Goal: Information Seeking & Learning: Learn about a topic

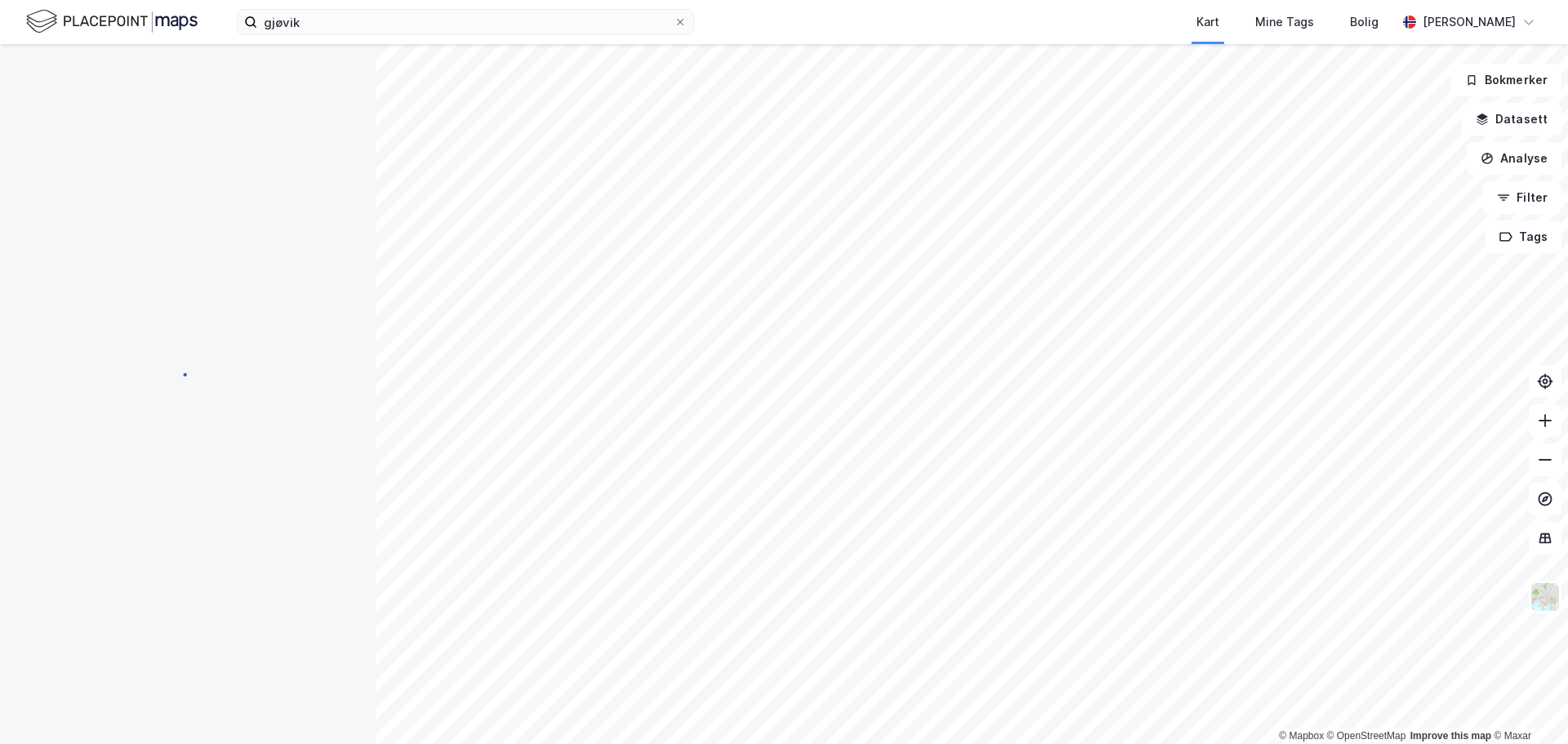
scroll to position [10, 0]
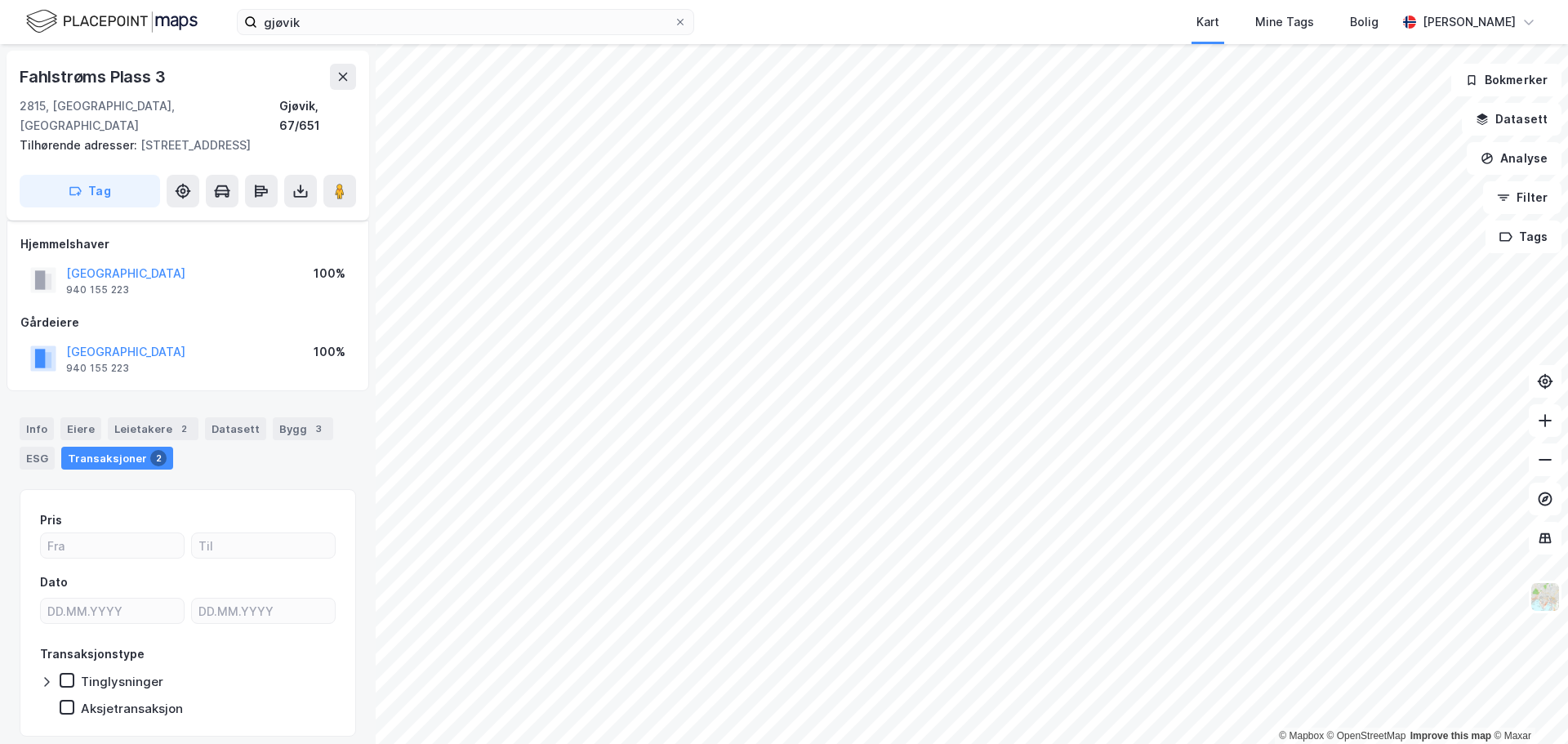
scroll to position [10, 0]
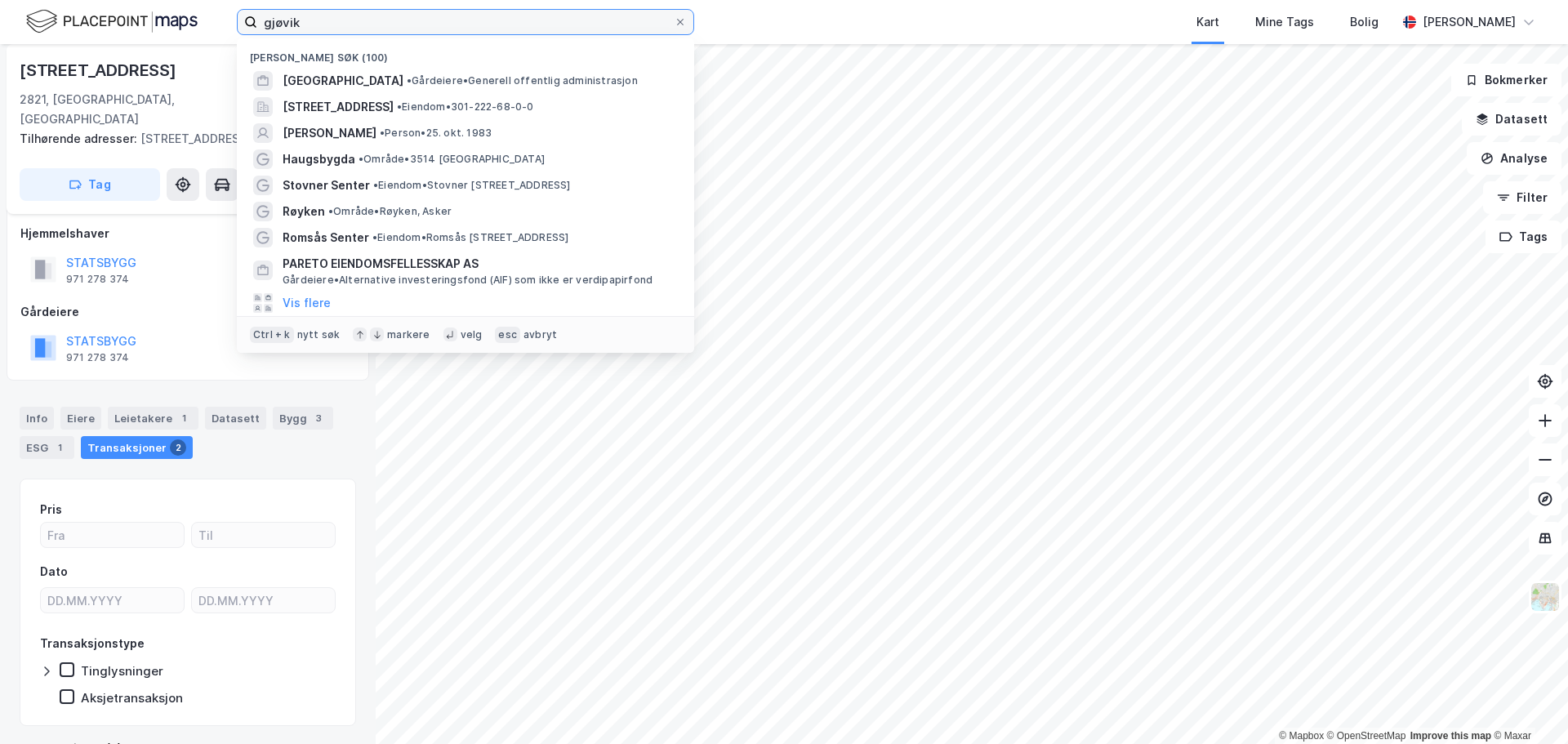
drag, startPoint x: 337, startPoint y: 22, endPoint x: -108, endPoint y: -32, distance: 448.3
click at [0, 0] on html "gjøvik Nylige søk (100) [GEOGRAPHIC_DATA] • Gårdeiere • Generell offentlig admi…" at bounding box center [784, 372] width 1568 height 744
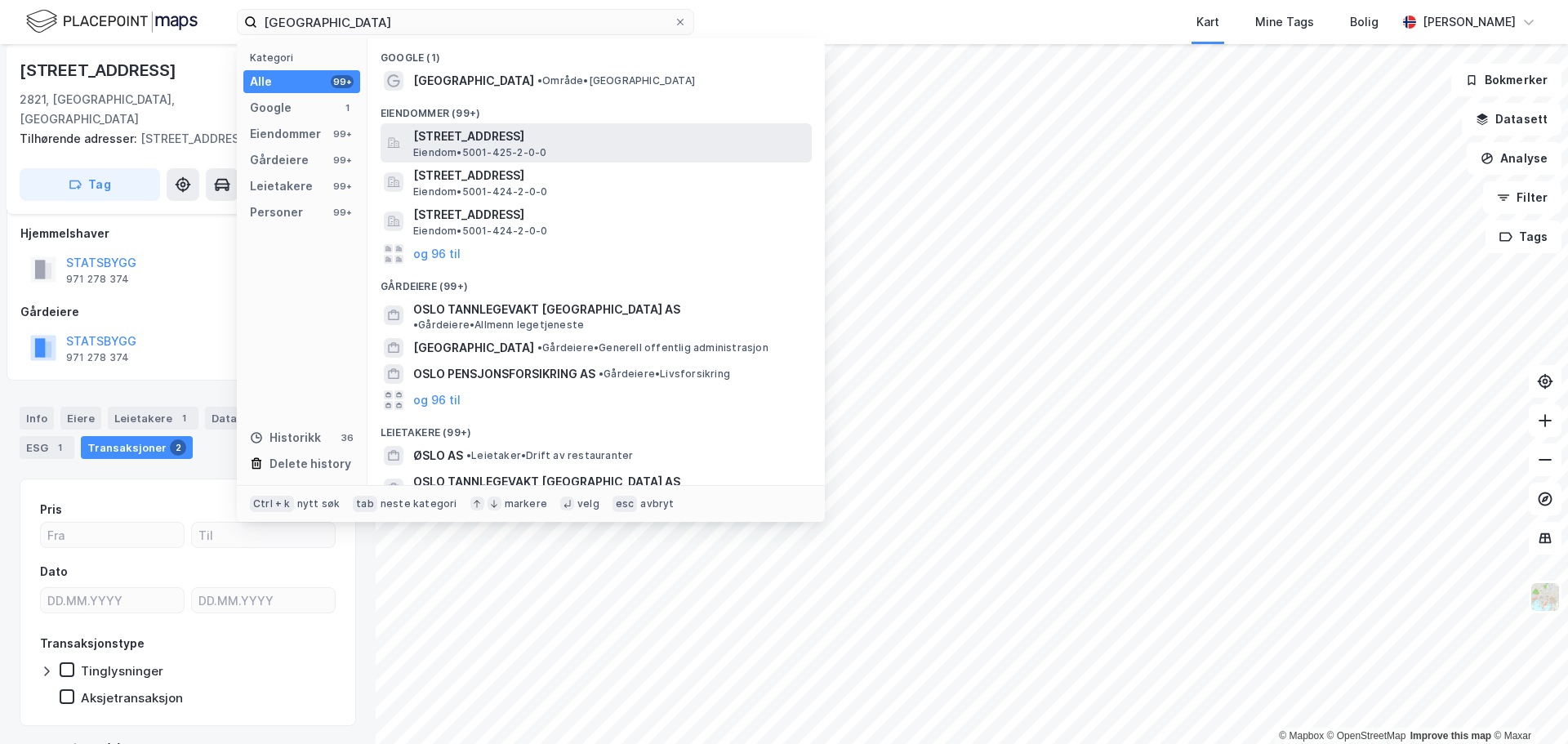
click at [507, 139] on span "[STREET_ADDRESS]" at bounding box center [608, 136] width 392 height 20
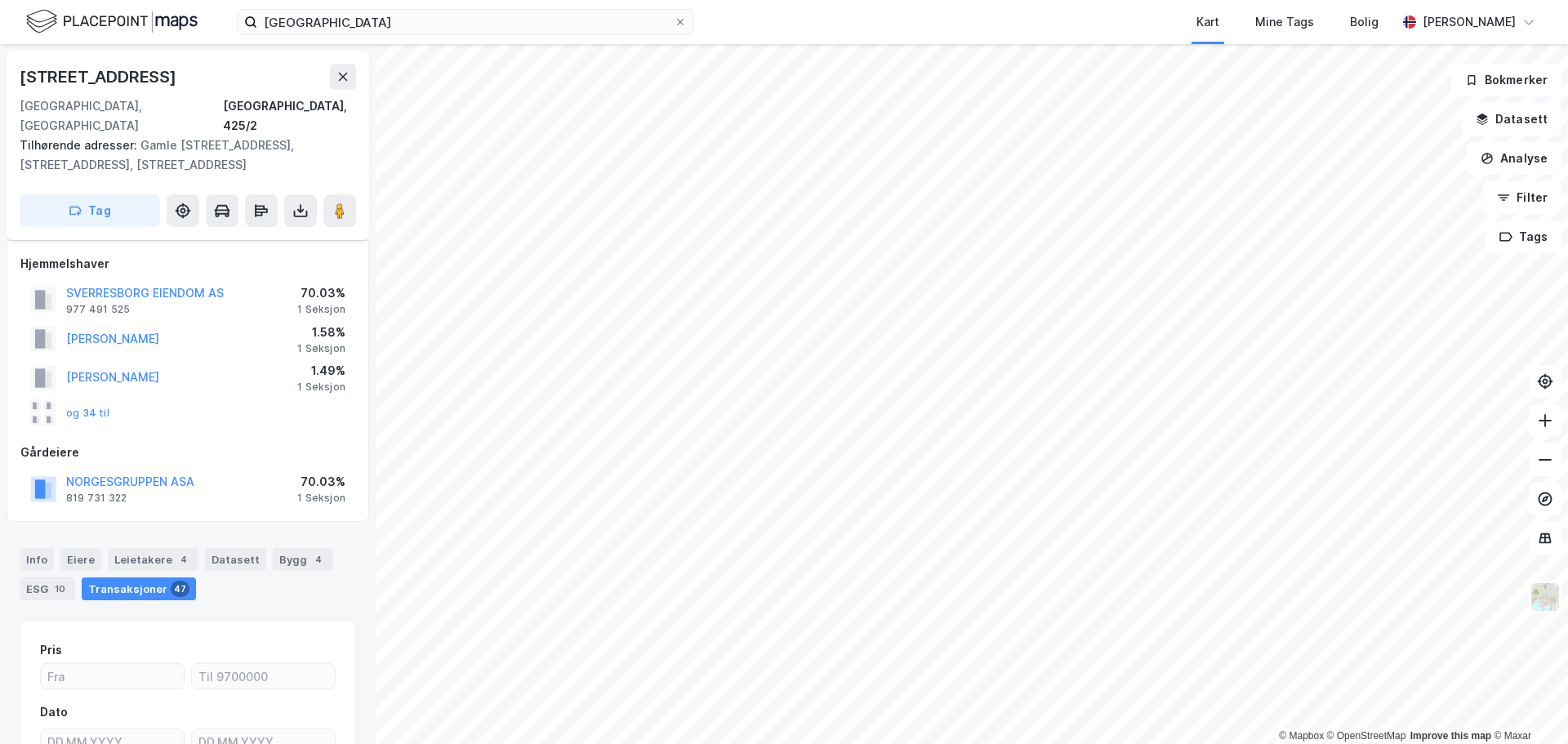
scroll to position [10, 0]
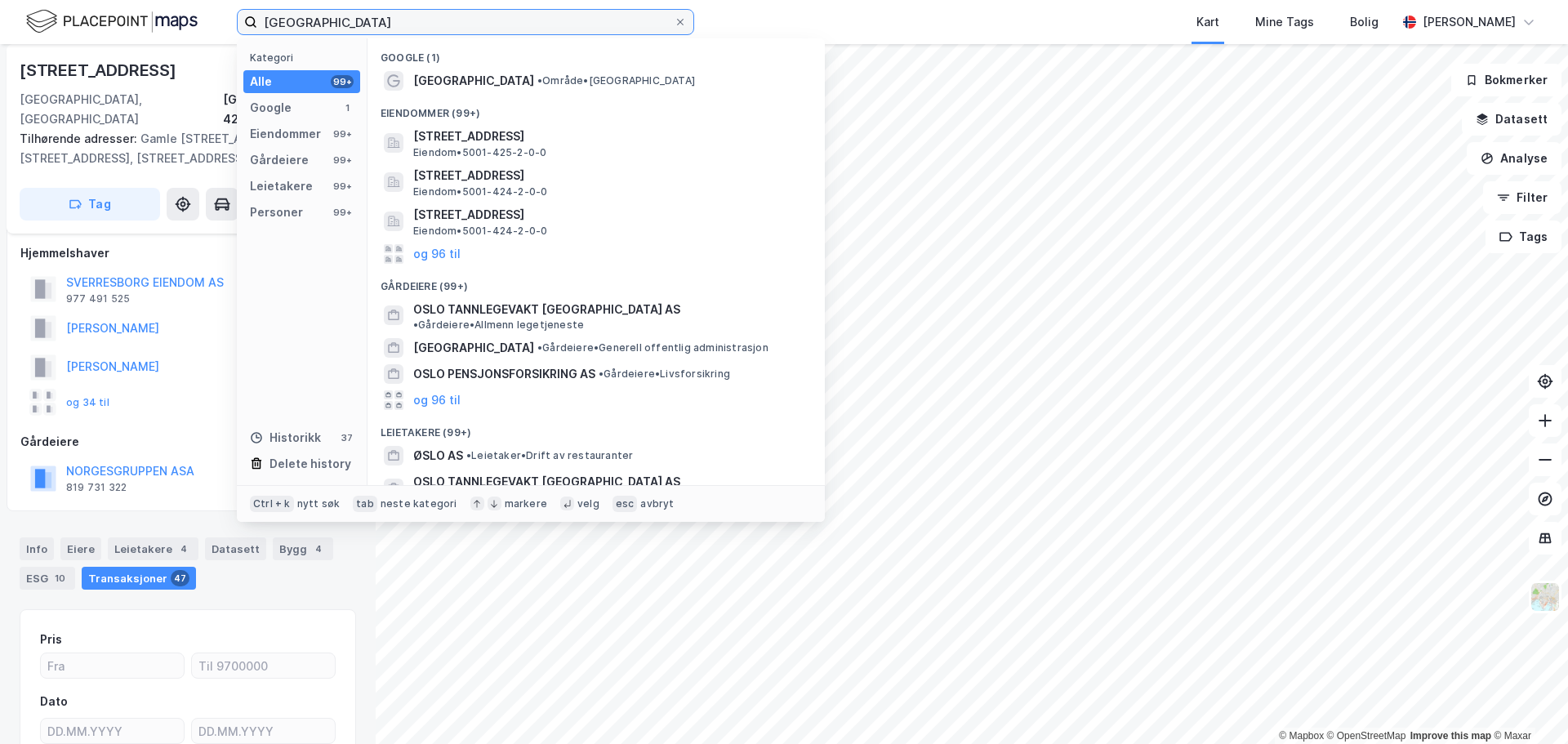
click at [343, 19] on input "[GEOGRAPHIC_DATA]" at bounding box center [465, 22] width 417 height 25
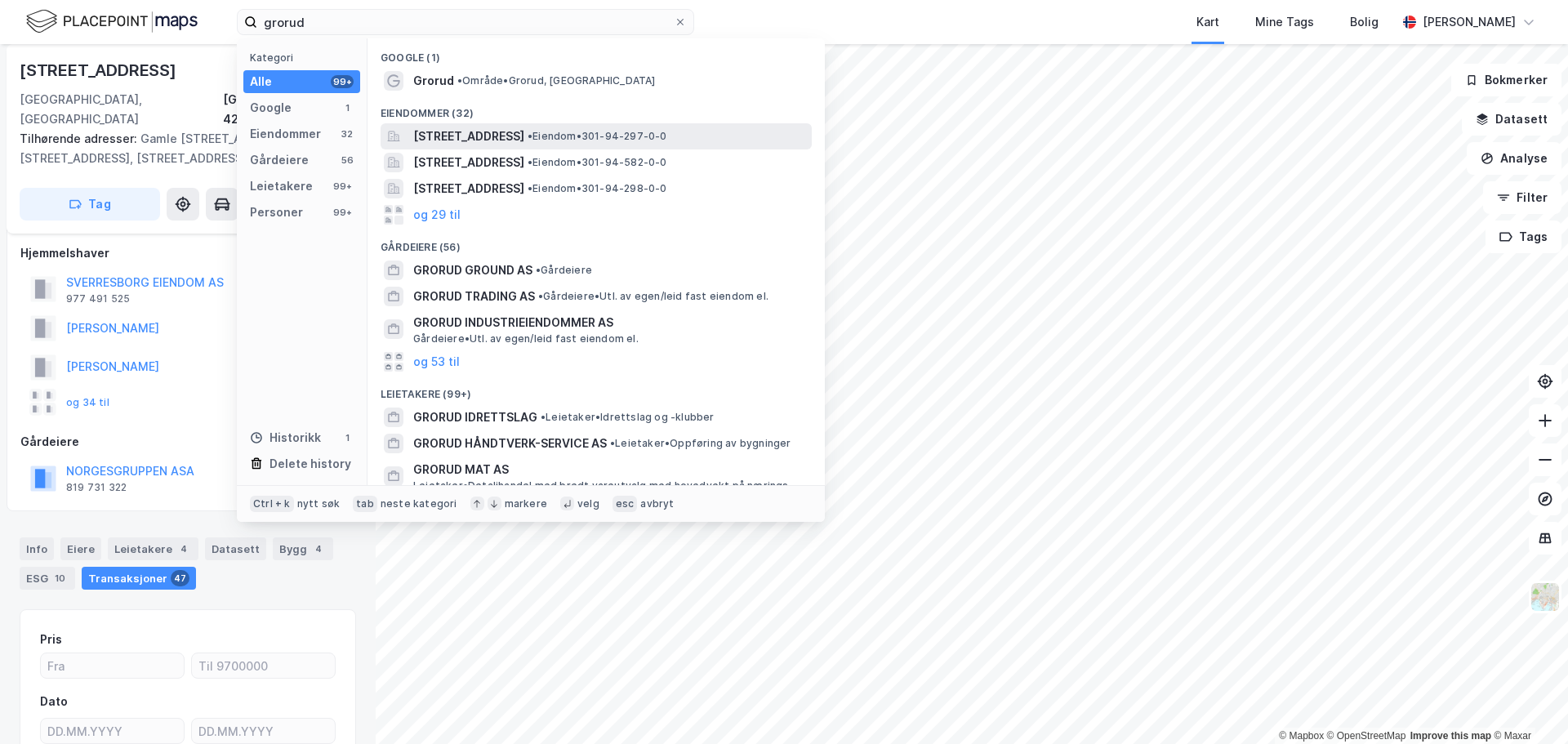
click at [491, 139] on span "[STREET_ADDRESS]" at bounding box center [468, 136] width 111 height 20
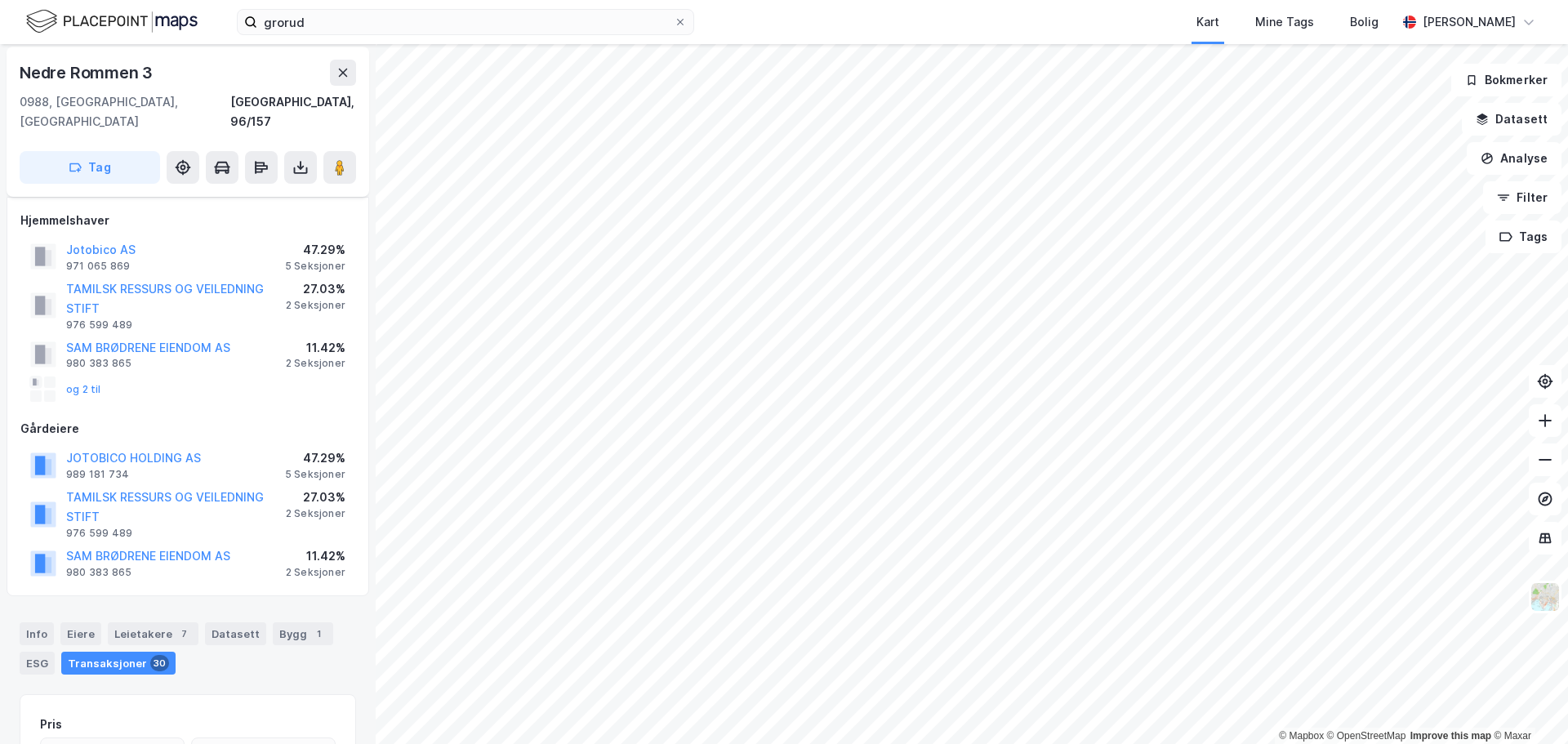
scroll to position [240, 0]
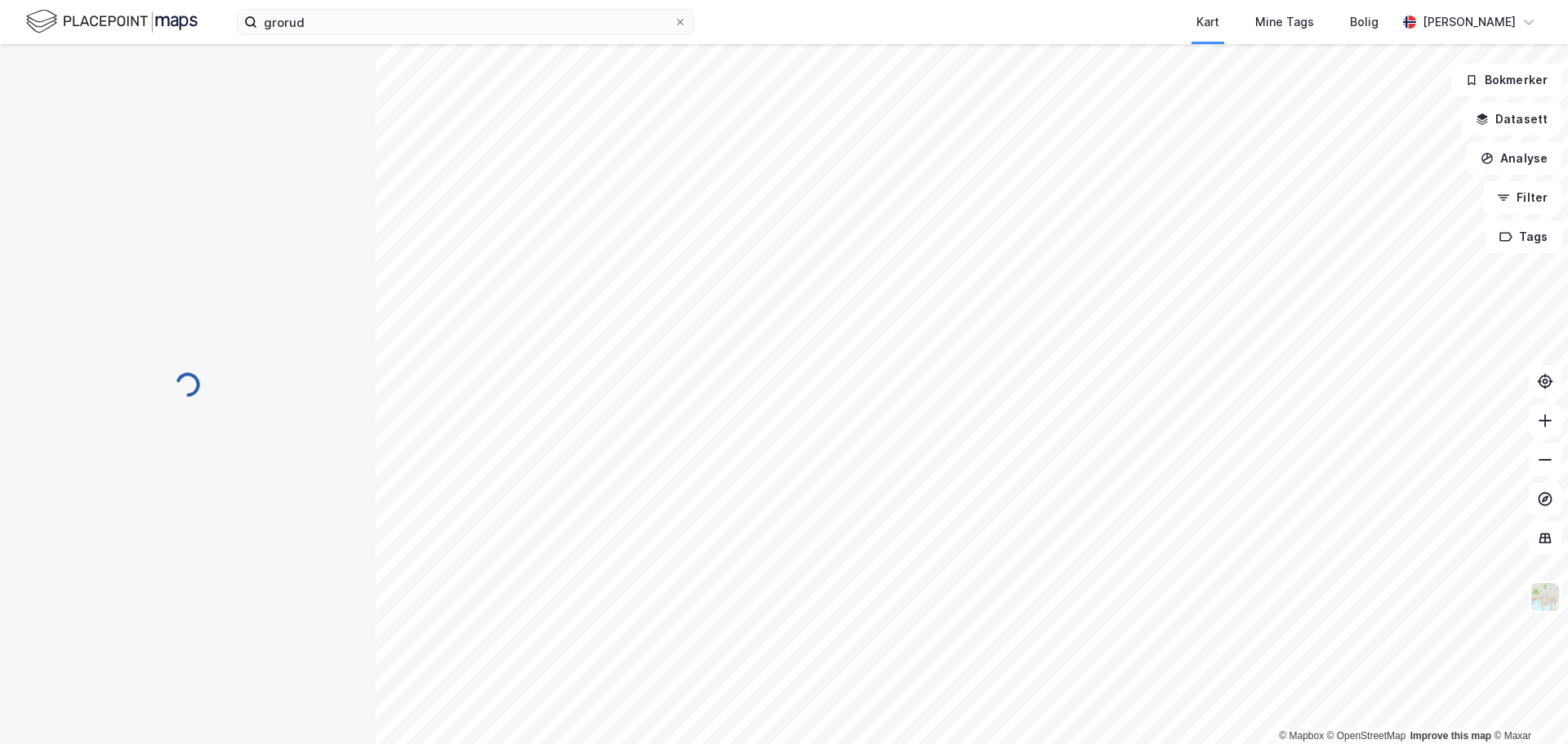
scroll to position [12, 0]
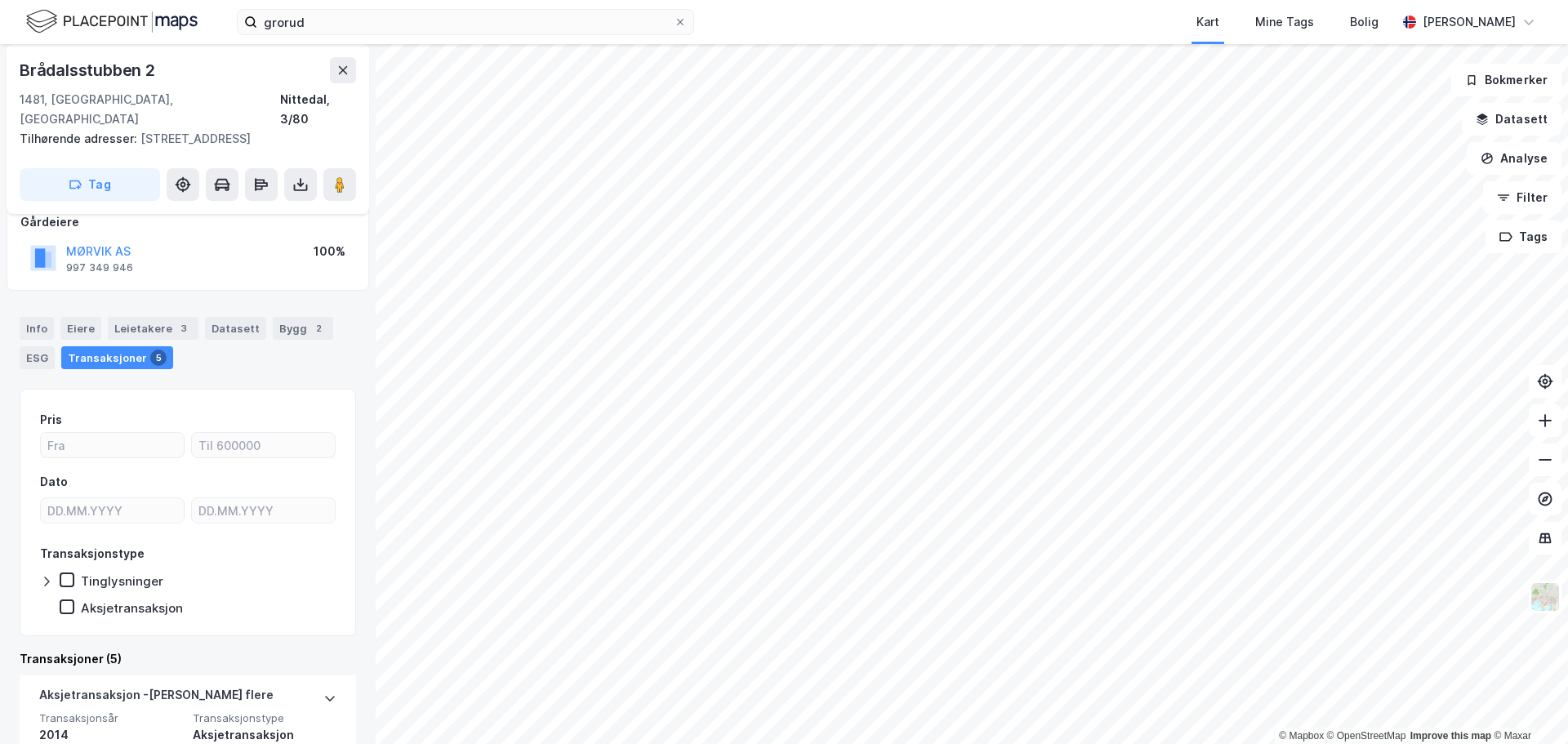
scroll to position [94, 0]
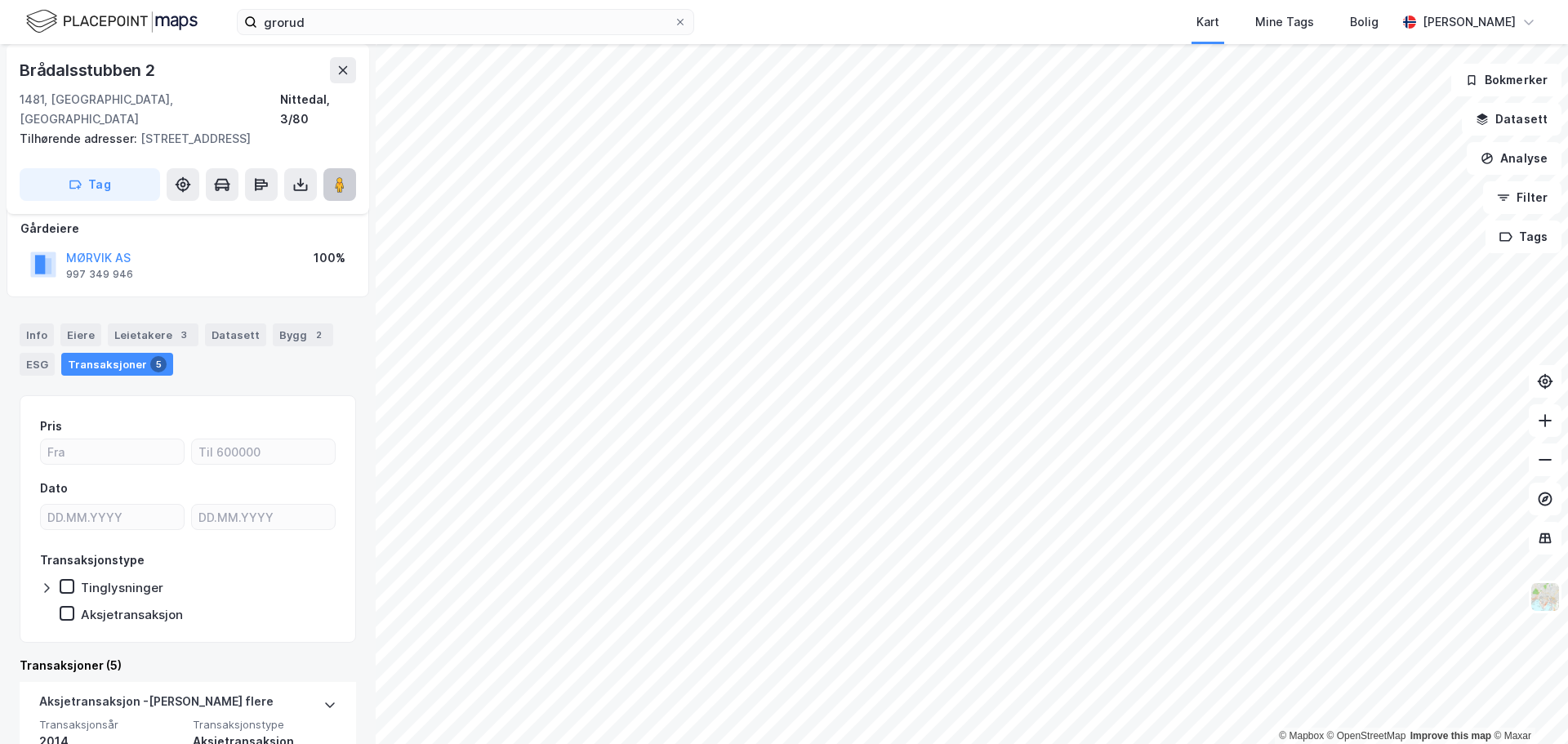
click at [343, 177] on image at bounding box center [340, 184] width 9 height 16
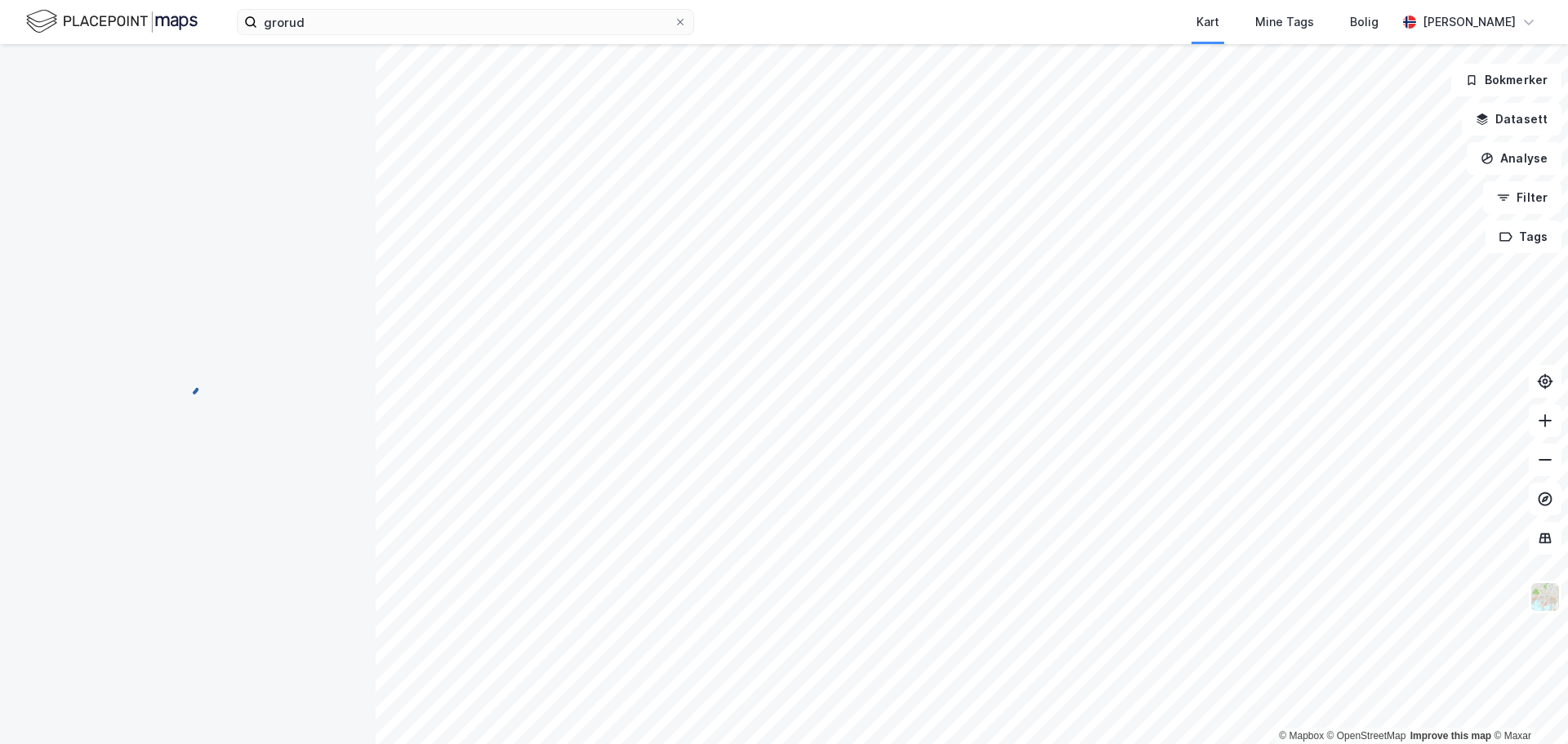
scroll to position [32, 0]
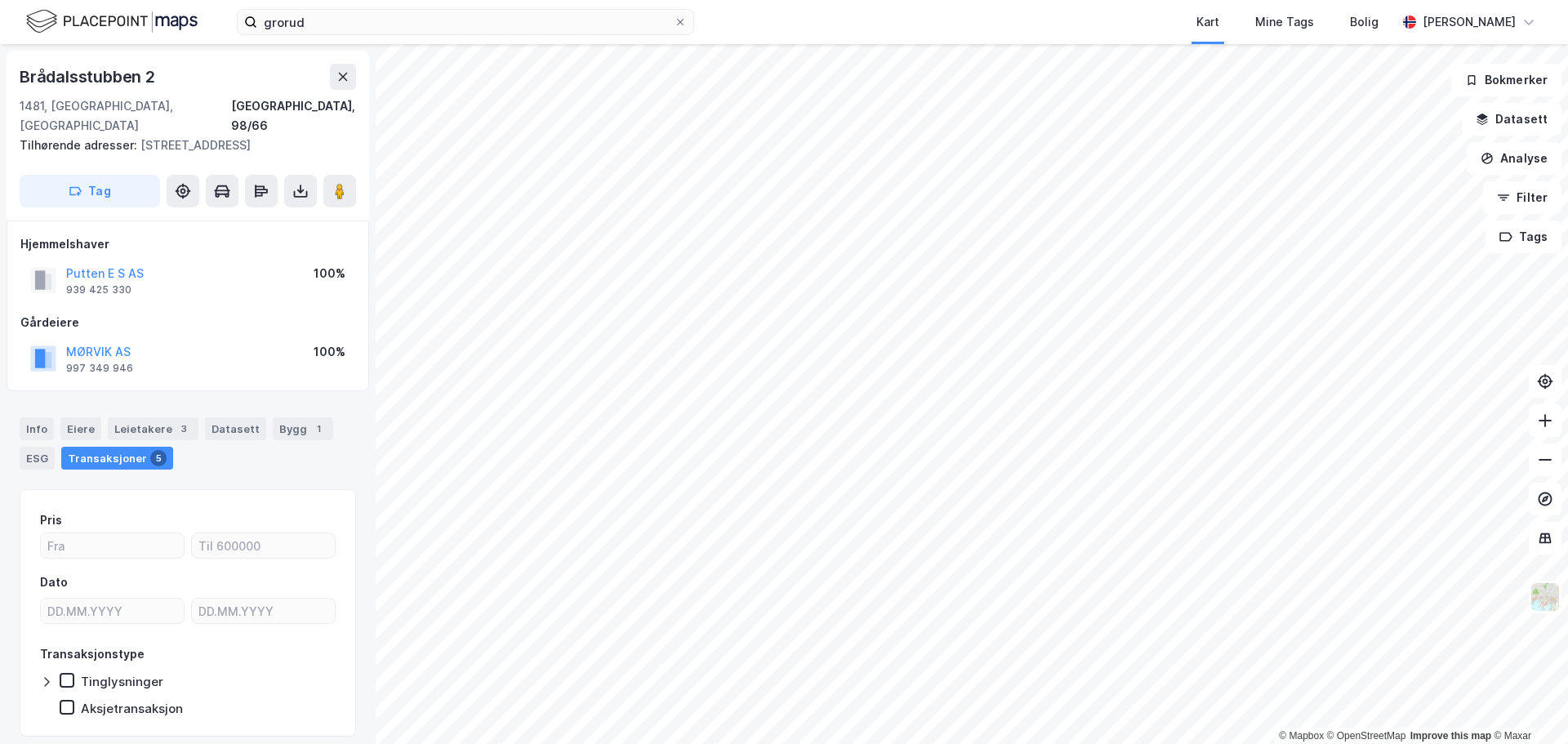
scroll to position [2, 0]
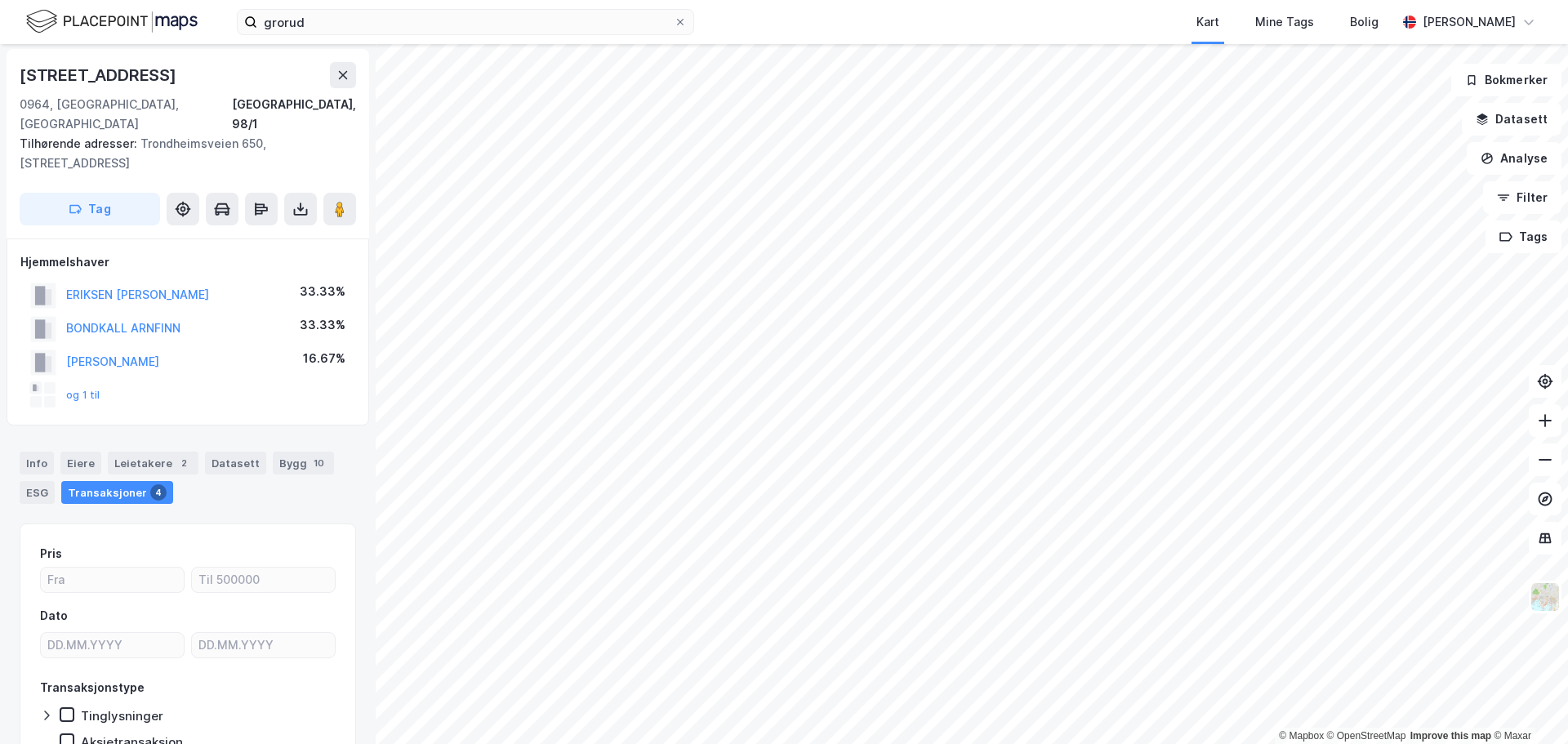
scroll to position [2, 0]
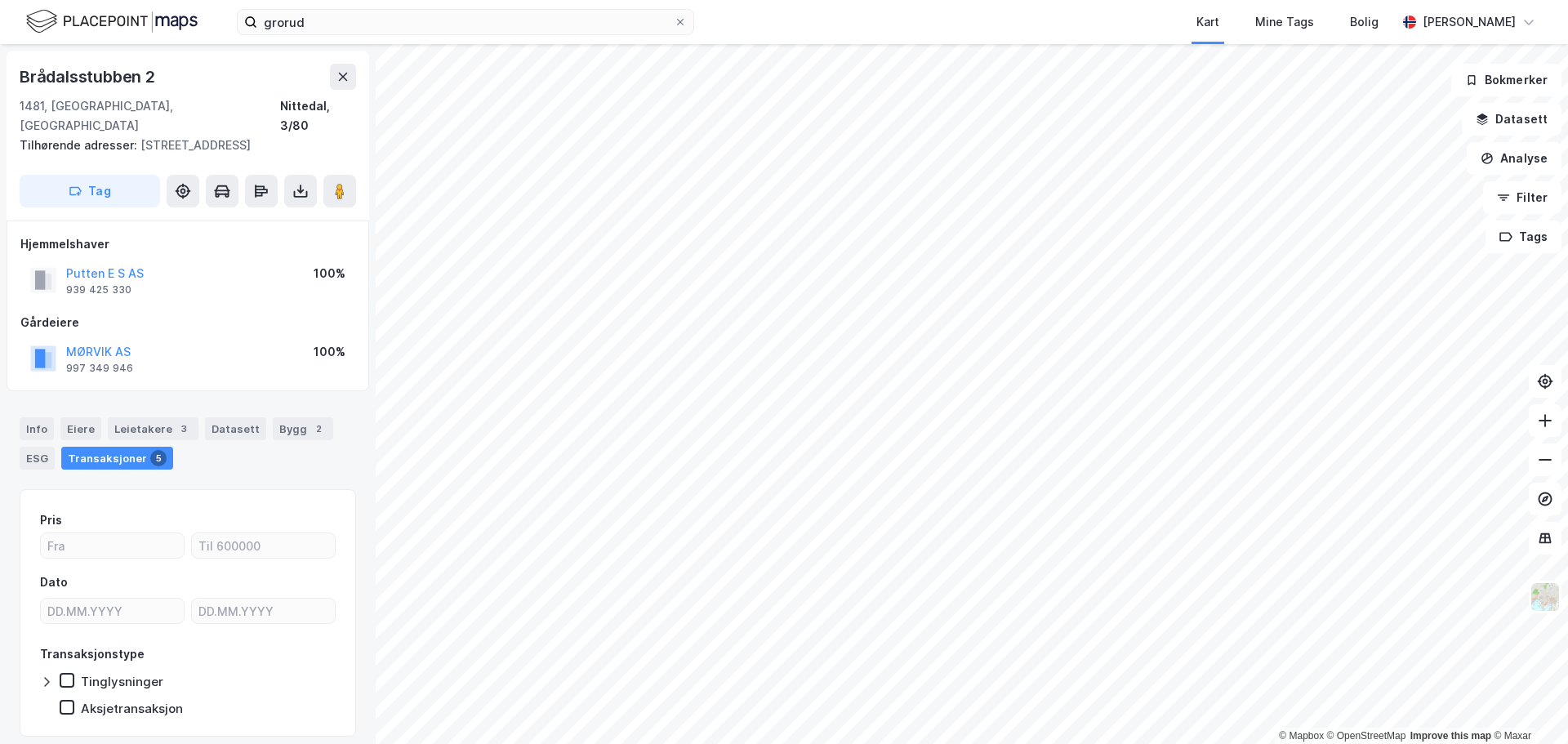
scroll to position [2, 0]
click at [41, 416] on div "Info" at bounding box center [37, 427] width 34 height 23
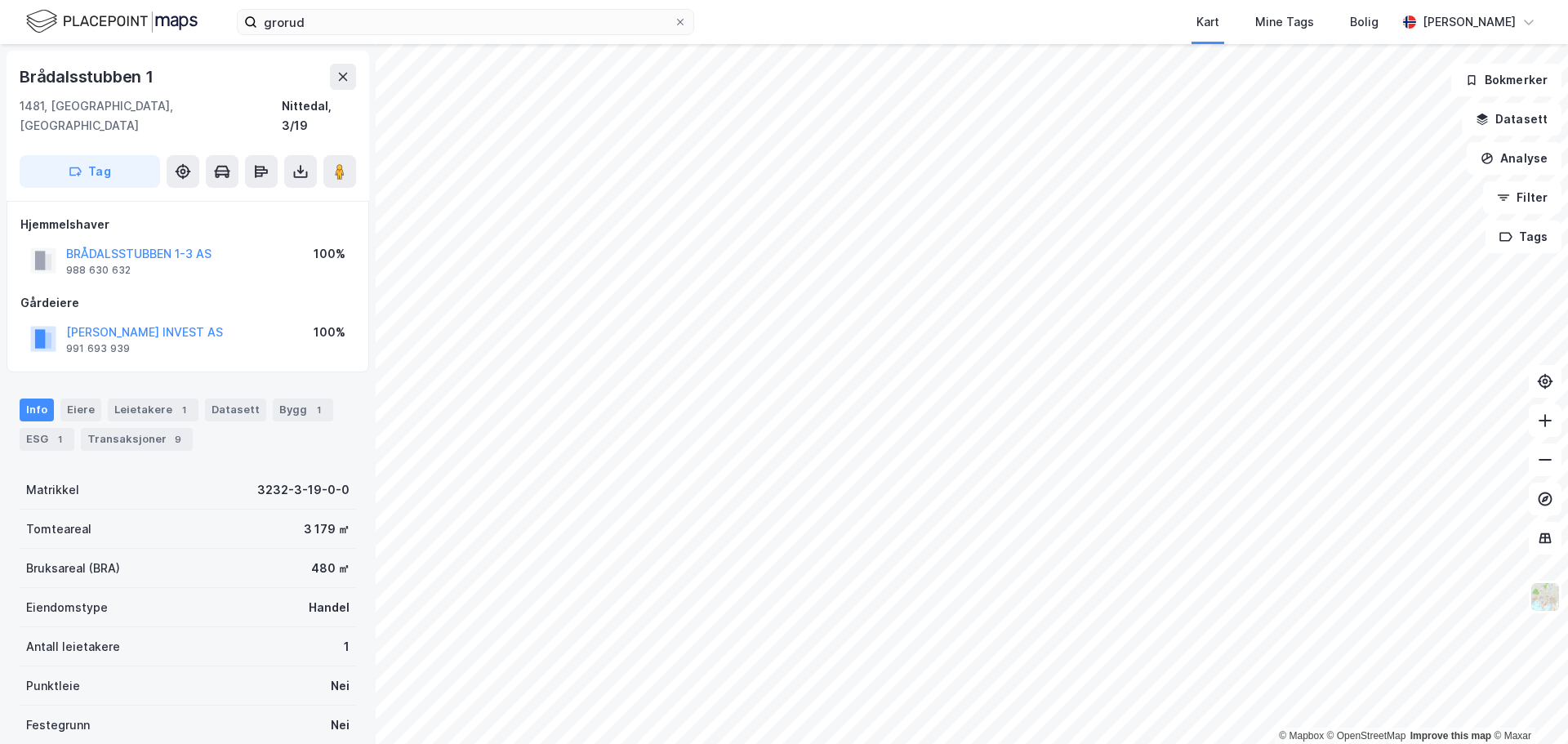
scroll to position [2, 0]
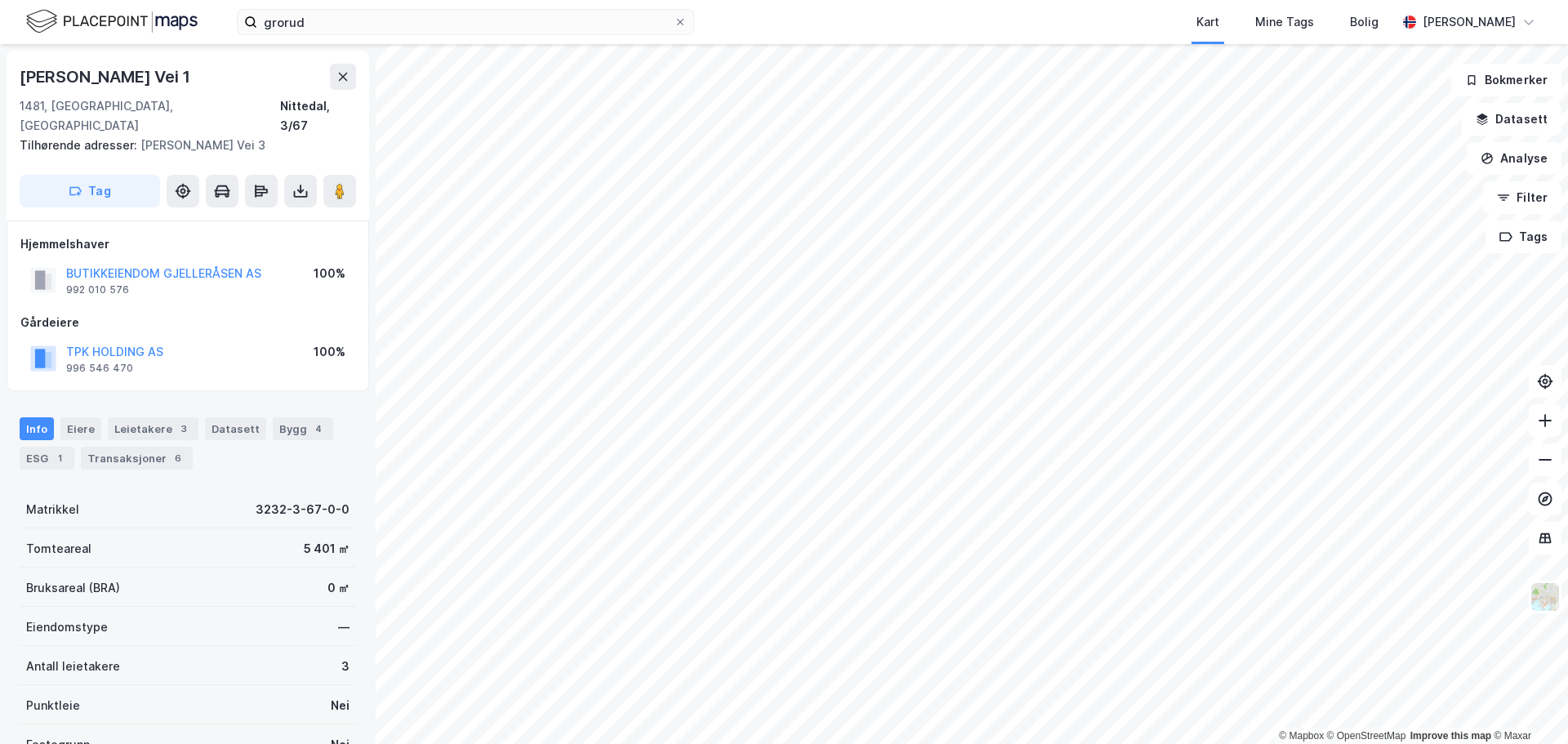
scroll to position [2, 0]
drag, startPoint x: 237, startPoint y: 243, endPoint x: 81, endPoint y: 248, distance: 156.1
click at [81, 259] on div "BUTIKKEIENDOM GJELLERÅSEN AS 992 010 576 100%" at bounding box center [188, 278] width 335 height 39
click at [188, 311] on div "Gårdeiere" at bounding box center [188, 321] width 335 height 20
drag, startPoint x: 271, startPoint y: 256, endPoint x: 60, endPoint y: 247, distance: 211.2
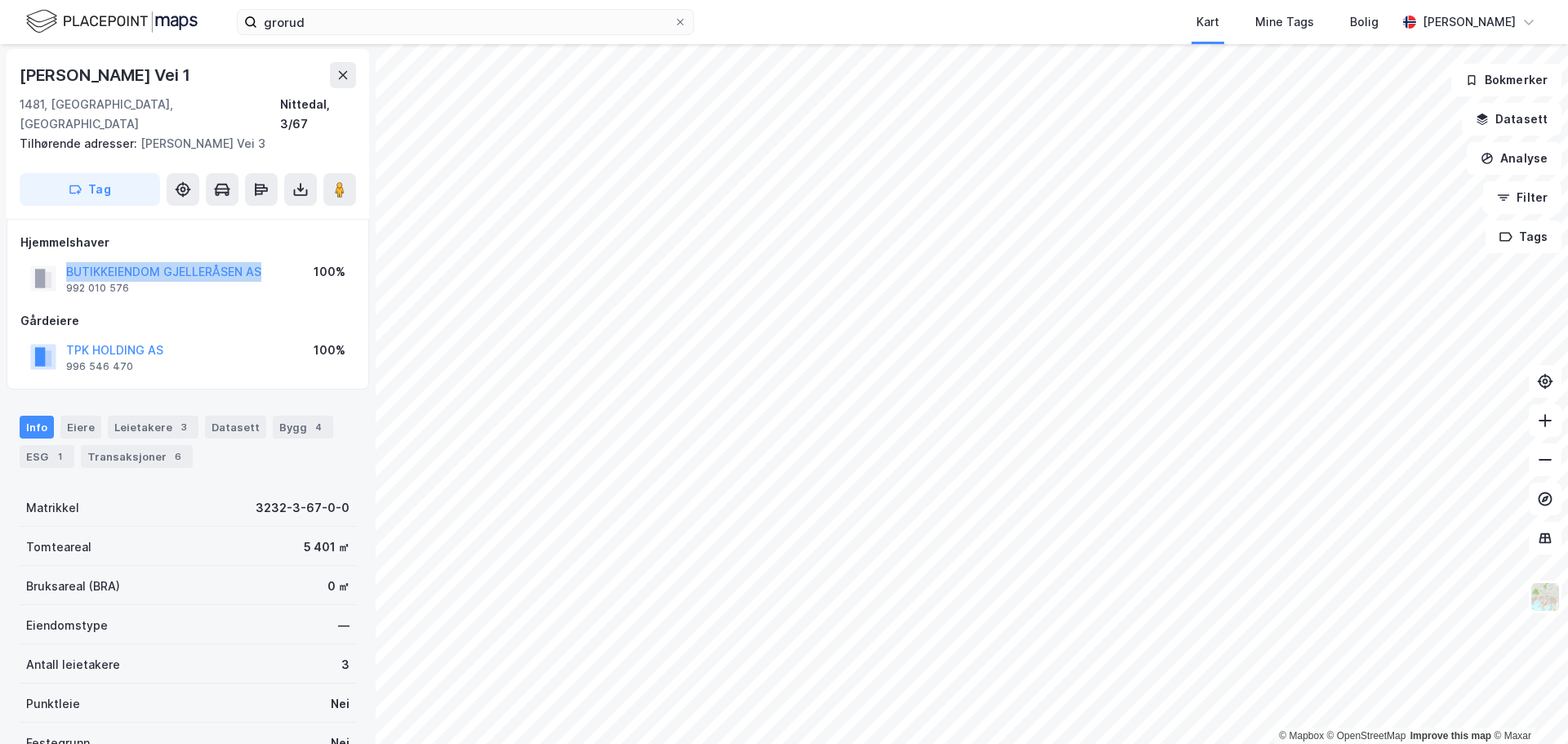
click at [60, 259] on div "BUTIKKEIENDOM GJELLERÅSEN AS 992 010 576 100%" at bounding box center [188, 278] width 335 height 39
copy button "BUTIKKEIENDOM GJELLERÅSEN AS"
click at [157, 447] on div "Transaksjoner 6" at bounding box center [137, 458] width 112 height 23
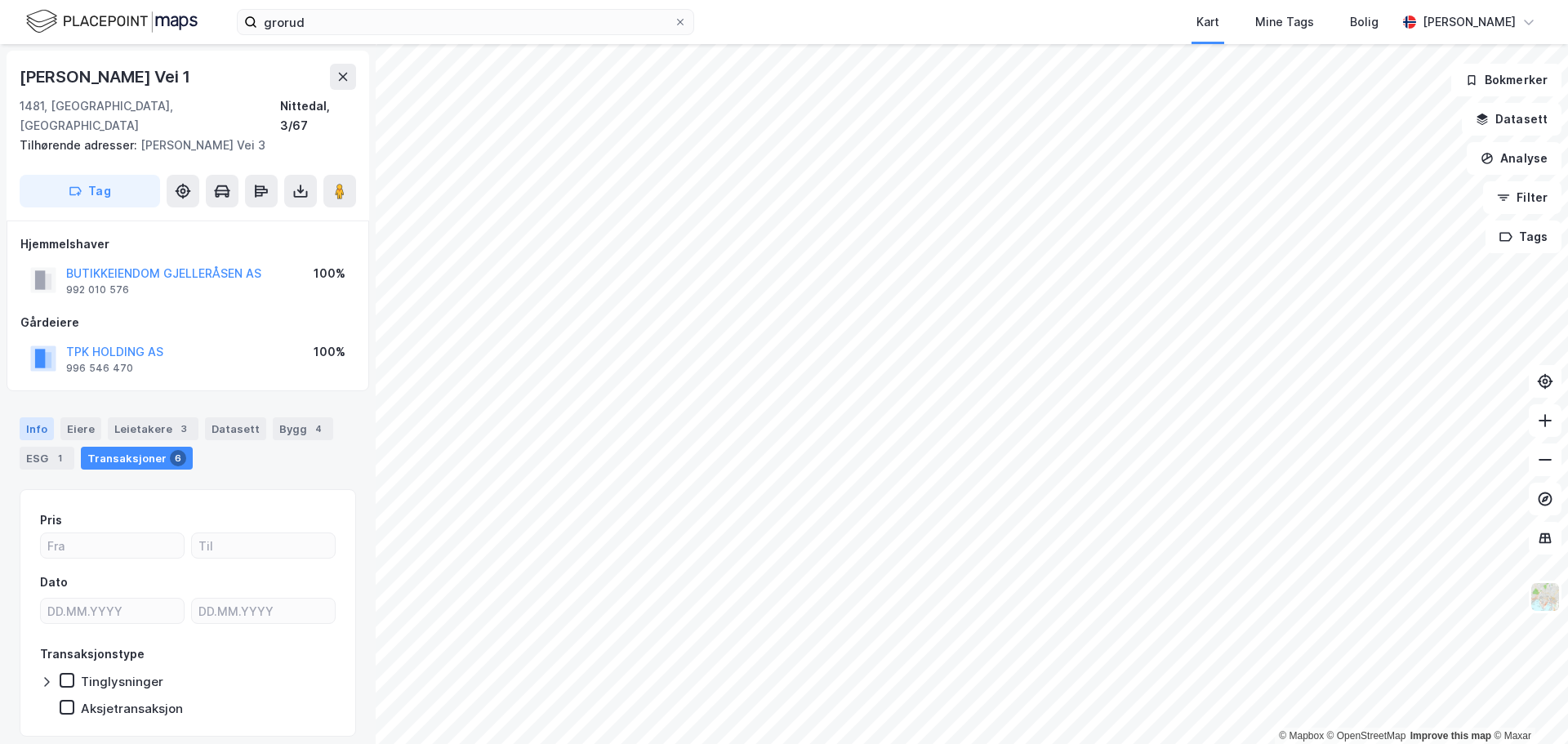
click at [32, 418] on div "Info" at bounding box center [37, 429] width 34 height 23
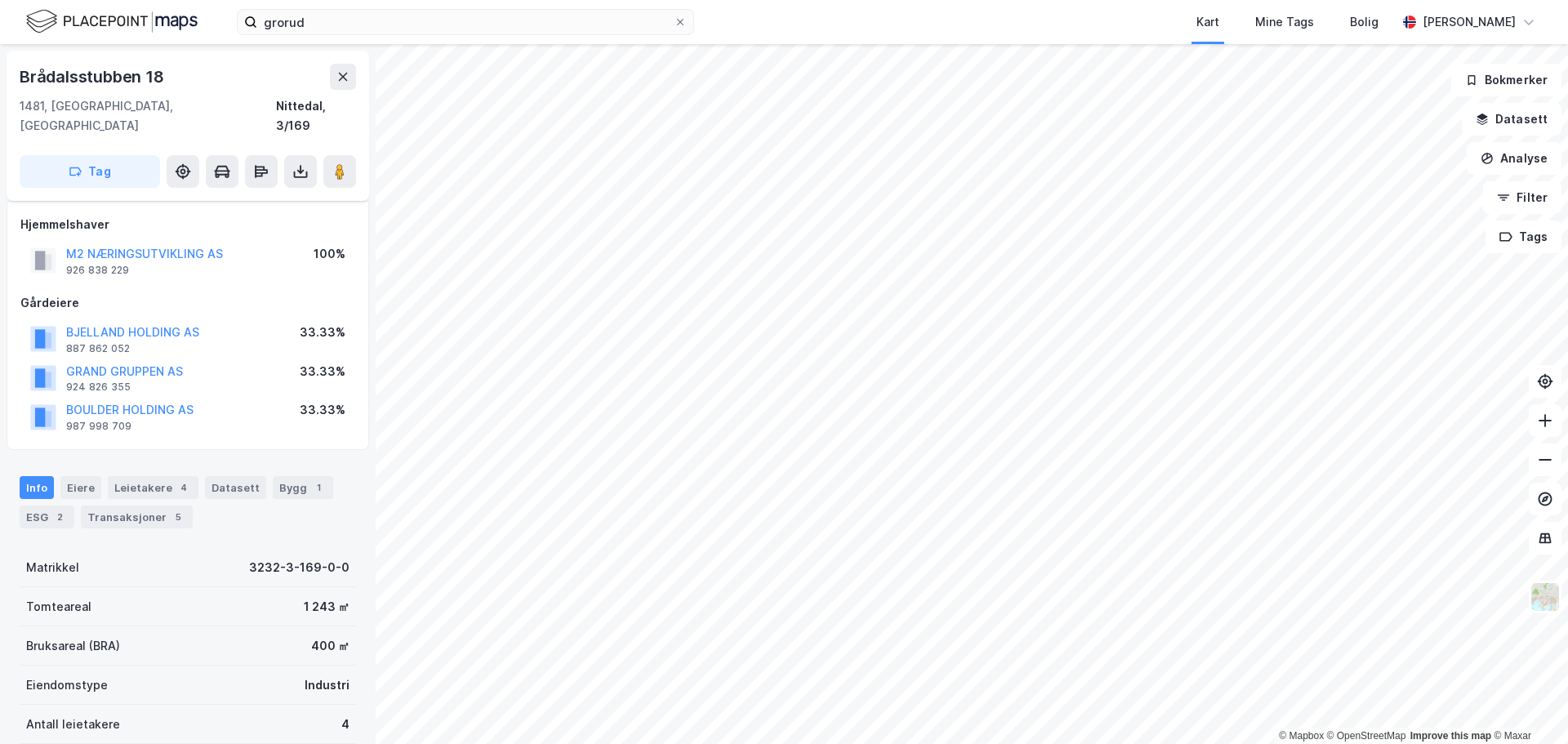
scroll to position [9, 0]
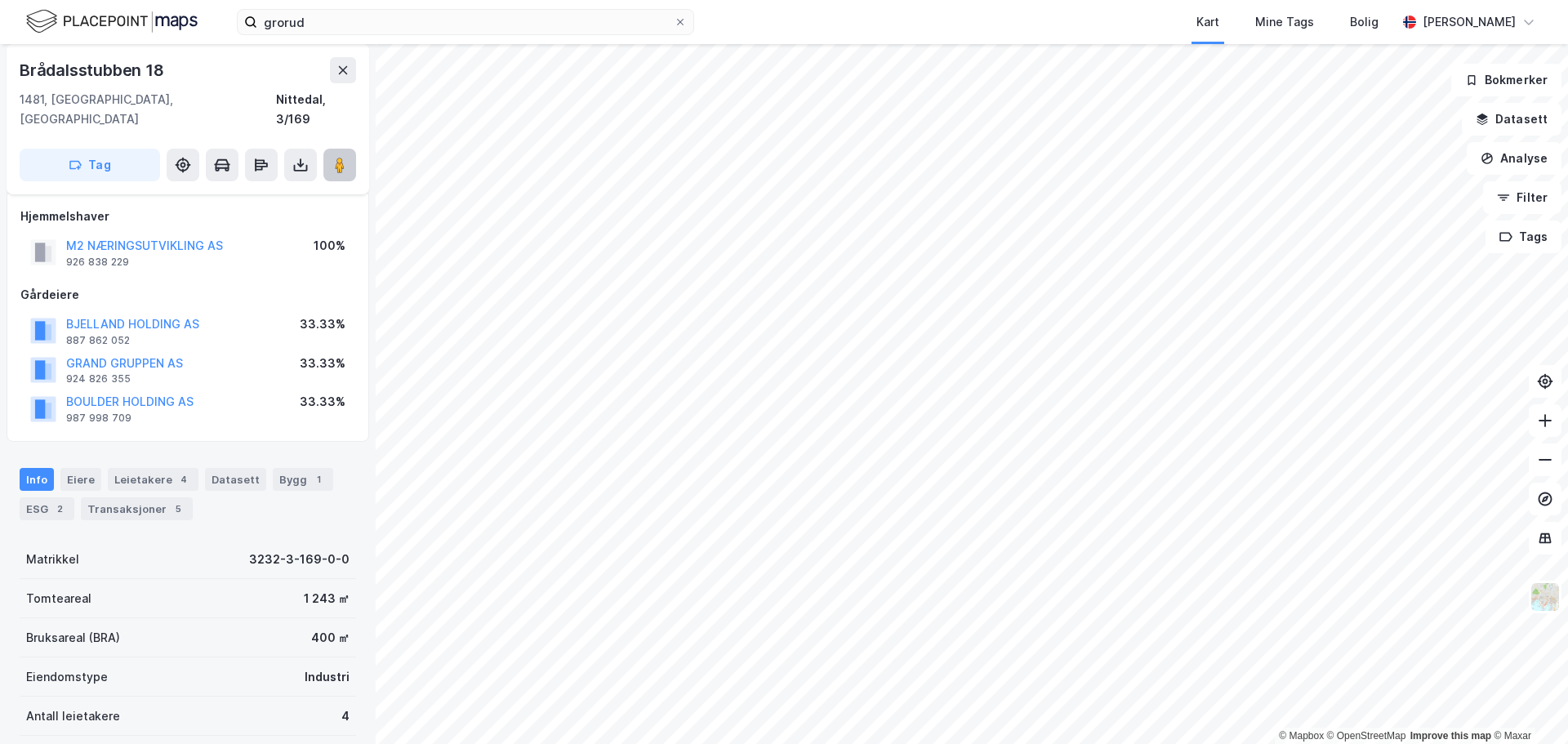
click at [340, 155] on button at bounding box center [340, 165] width 32 height 32
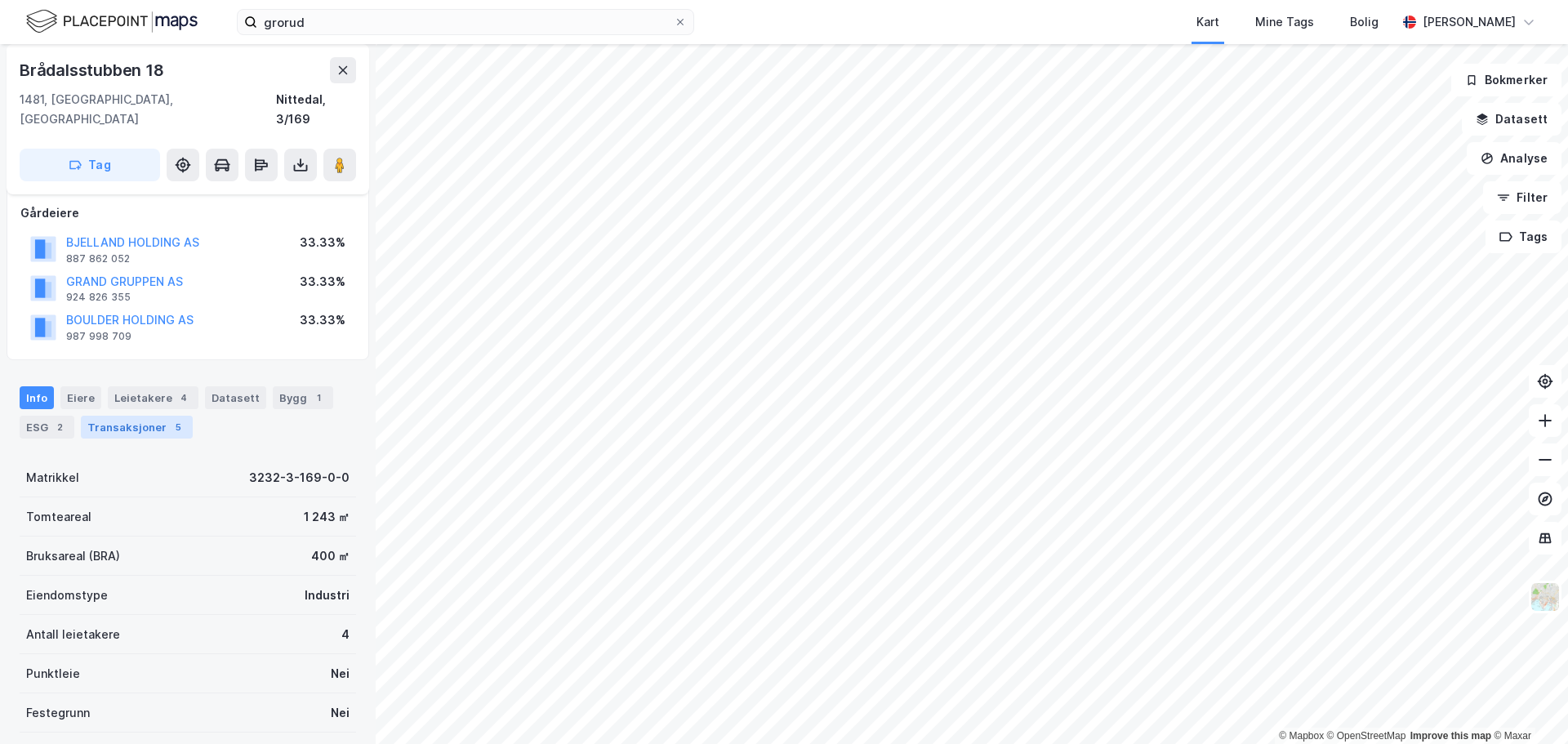
click at [138, 416] on div "Transaksjoner 5" at bounding box center [137, 427] width 112 height 23
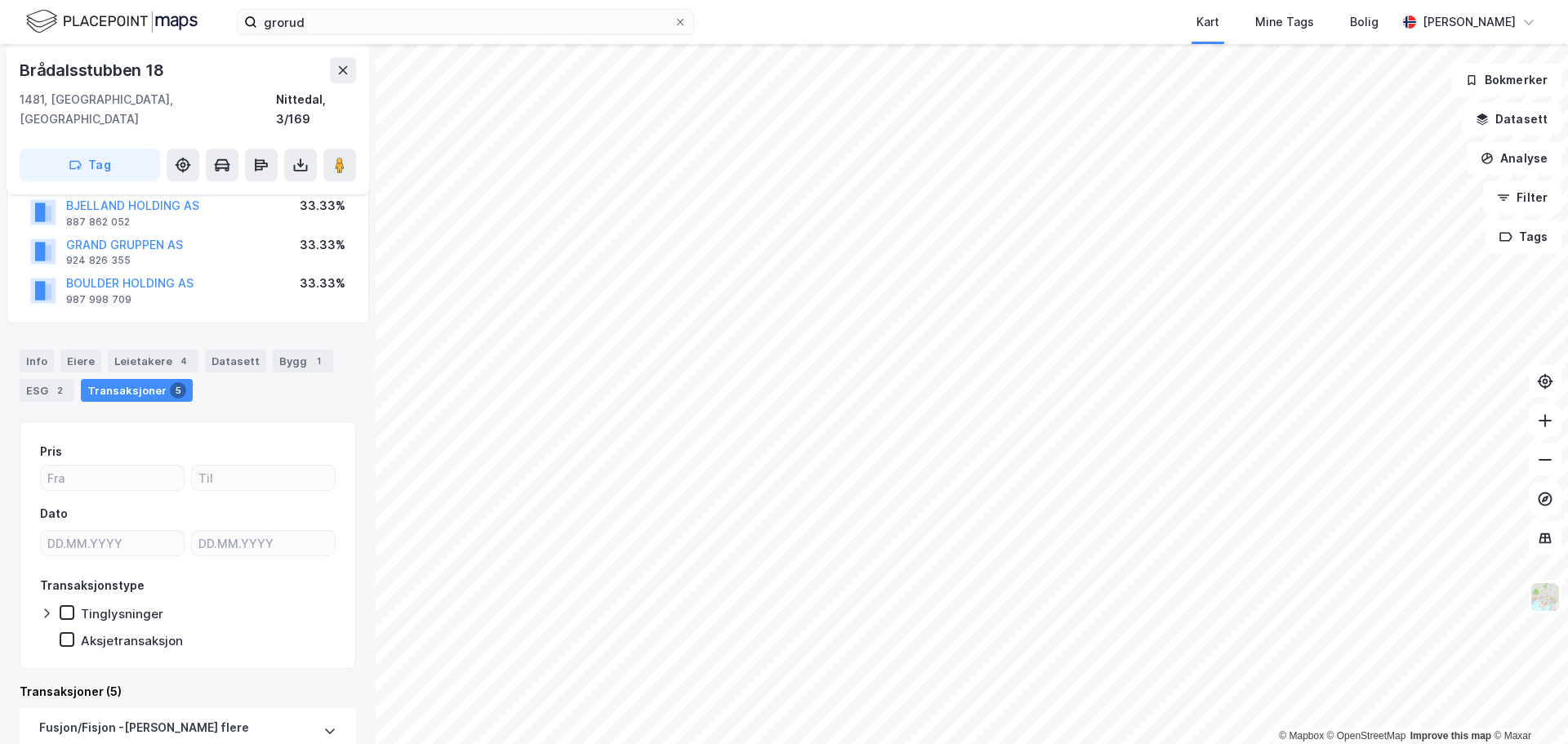
scroll to position [90, 0]
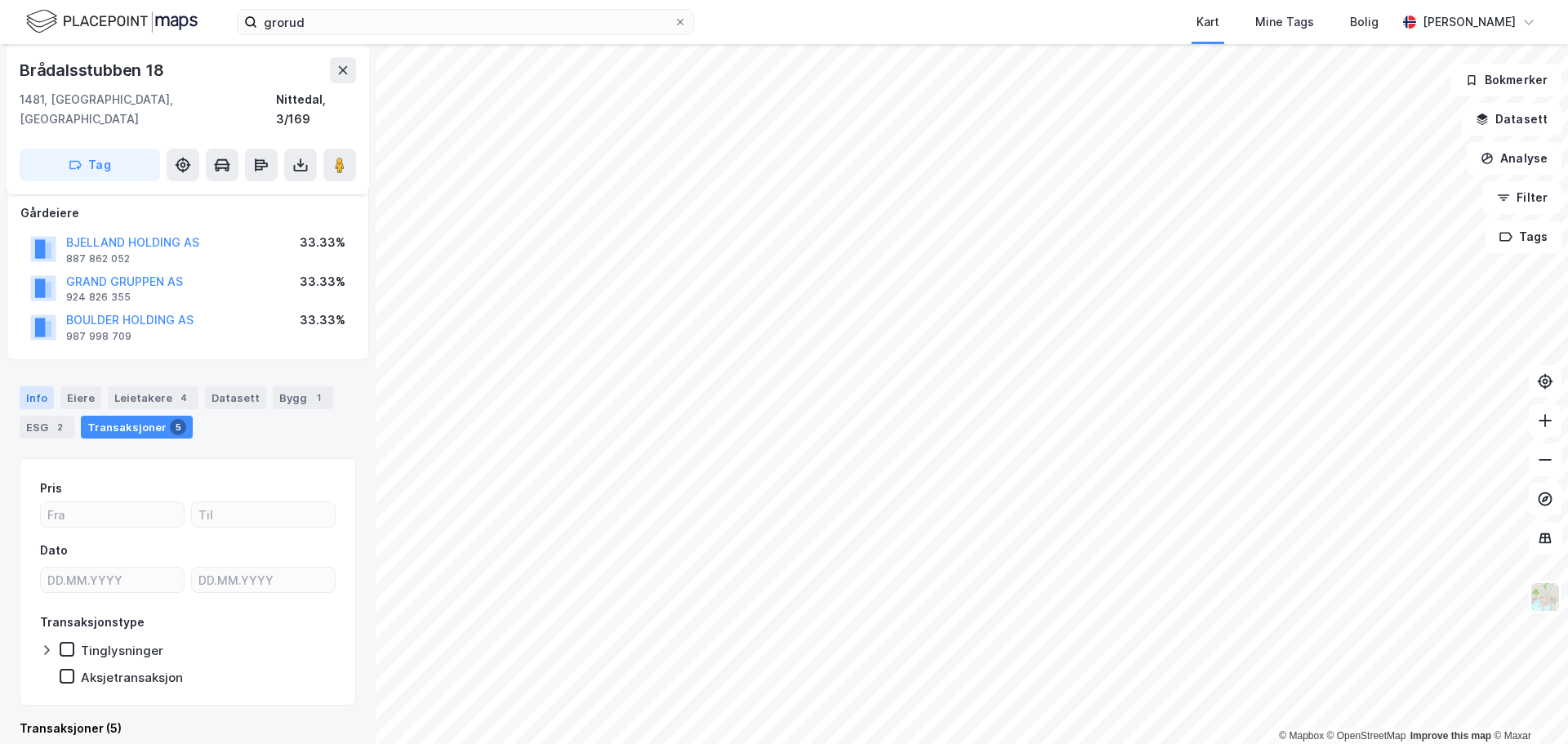
click at [43, 386] on div "Info" at bounding box center [37, 398] width 34 height 23
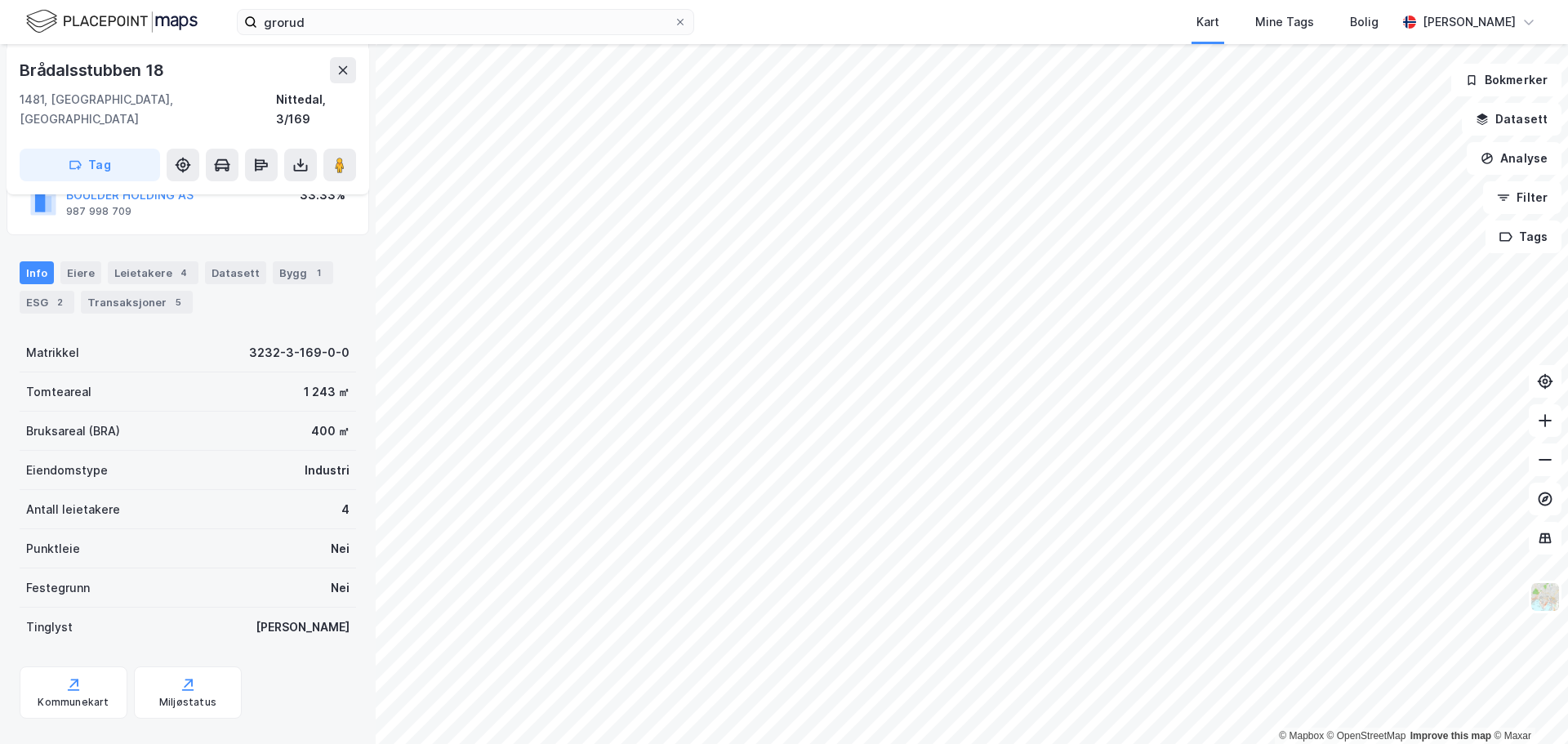
scroll to position [223, 0]
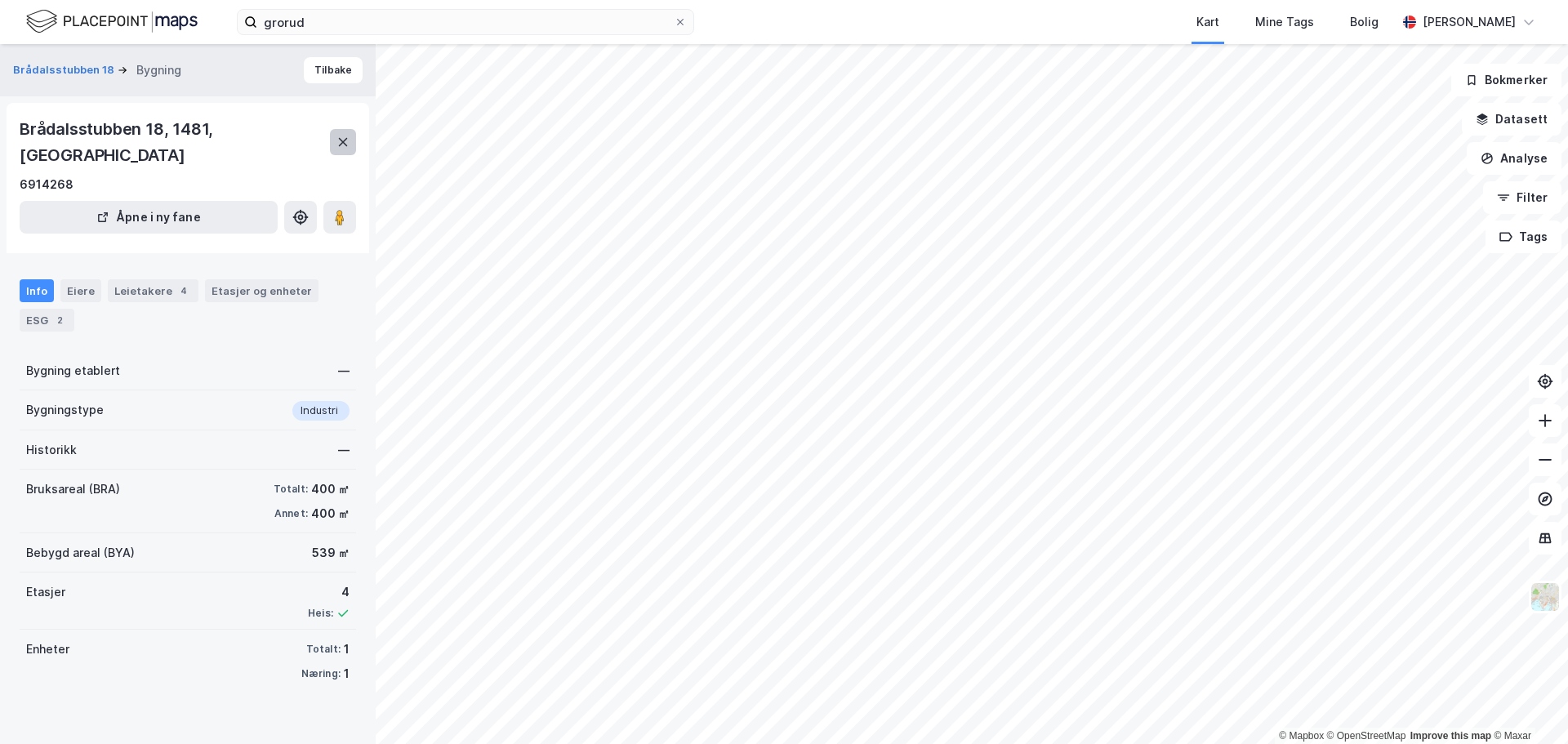
click at [343, 136] on icon at bounding box center [344, 142] width 13 height 13
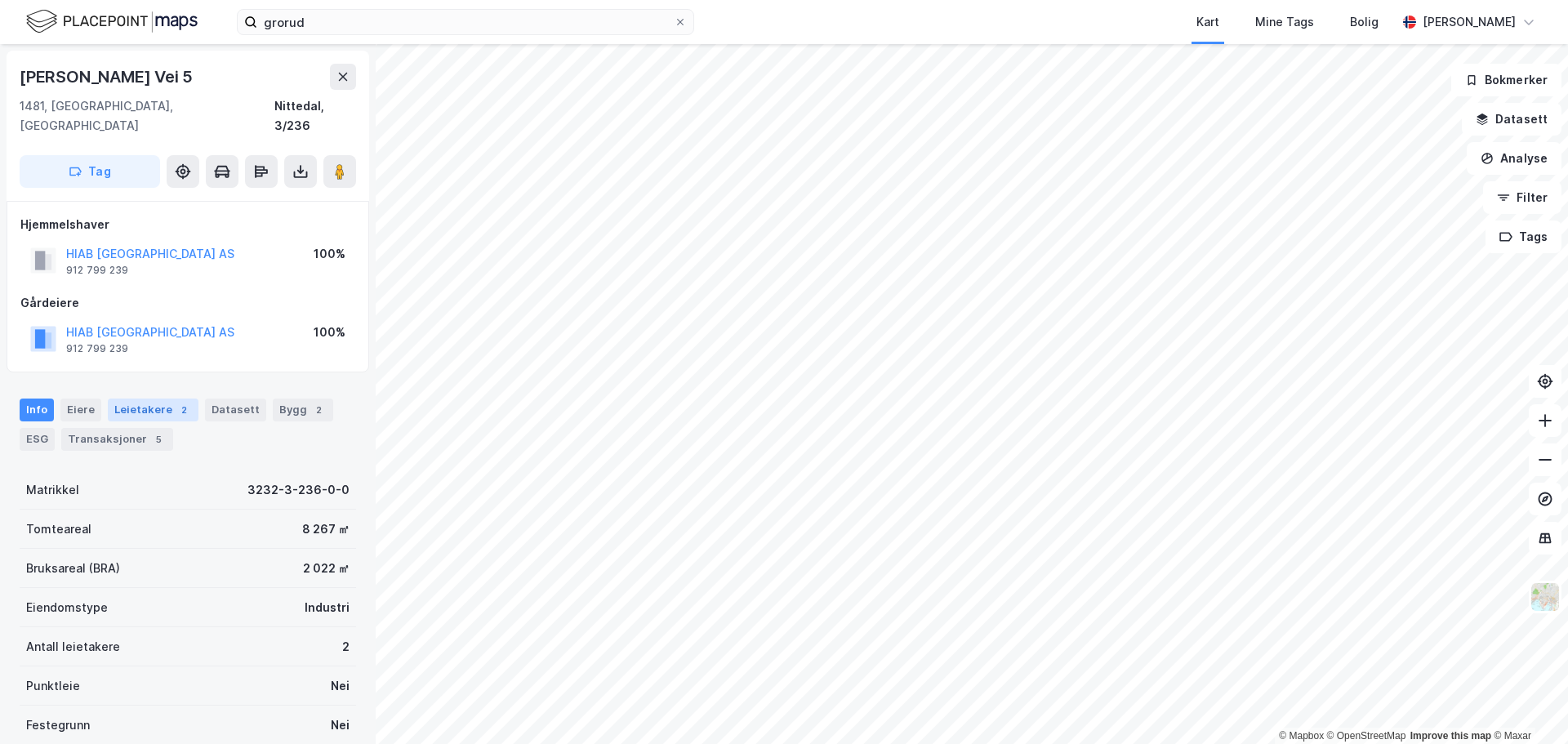
click at [140, 399] on div "Leietakere 2" at bounding box center [154, 410] width 91 height 23
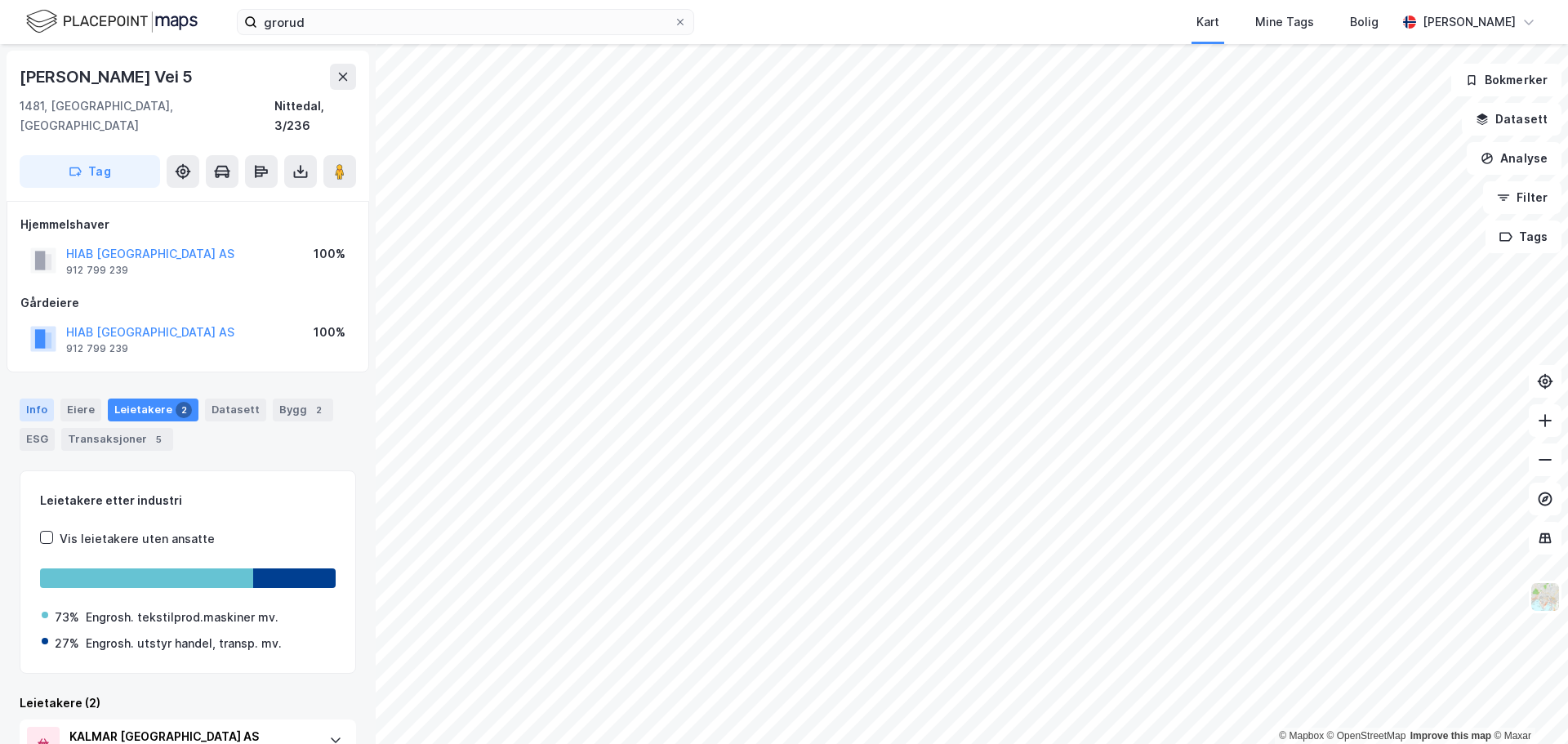
click at [44, 399] on div "Info" at bounding box center [37, 410] width 34 height 23
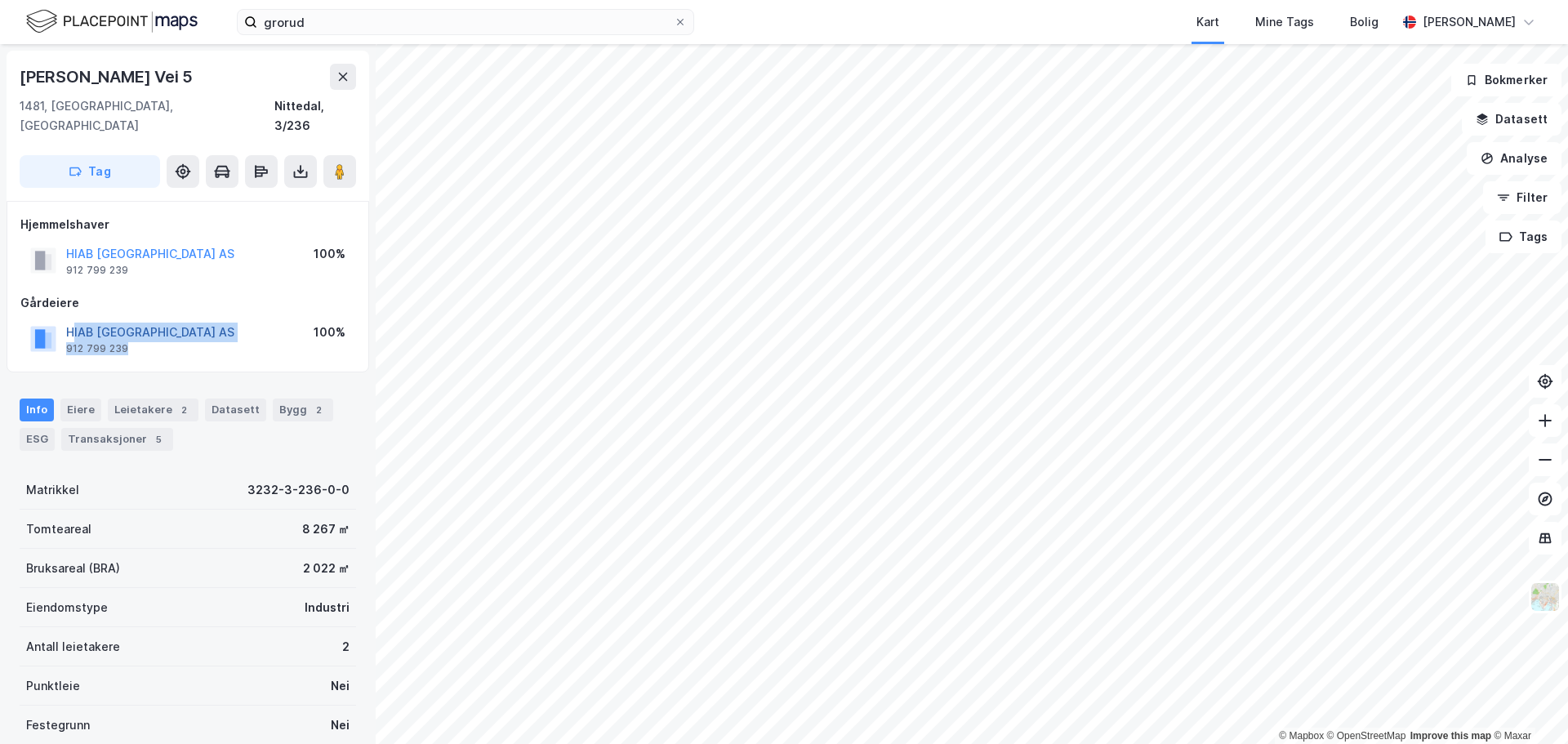
drag, startPoint x: 206, startPoint y: 324, endPoint x: 75, endPoint y: 314, distance: 131.4
click at [75, 320] on div "HIAB [GEOGRAPHIC_DATA] AS 912 799 239 100%" at bounding box center [188, 339] width 335 height 39
click at [239, 320] on div "HIAB [GEOGRAPHIC_DATA] AS 912 799 239 100%" at bounding box center [188, 339] width 335 height 39
drag, startPoint x: 176, startPoint y: 317, endPoint x: 68, endPoint y: 310, distance: 108.2
click at [68, 320] on div "HIAB [GEOGRAPHIC_DATA] AS 912 799 239 100%" at bounding box center [188, 339] width 335 height 39
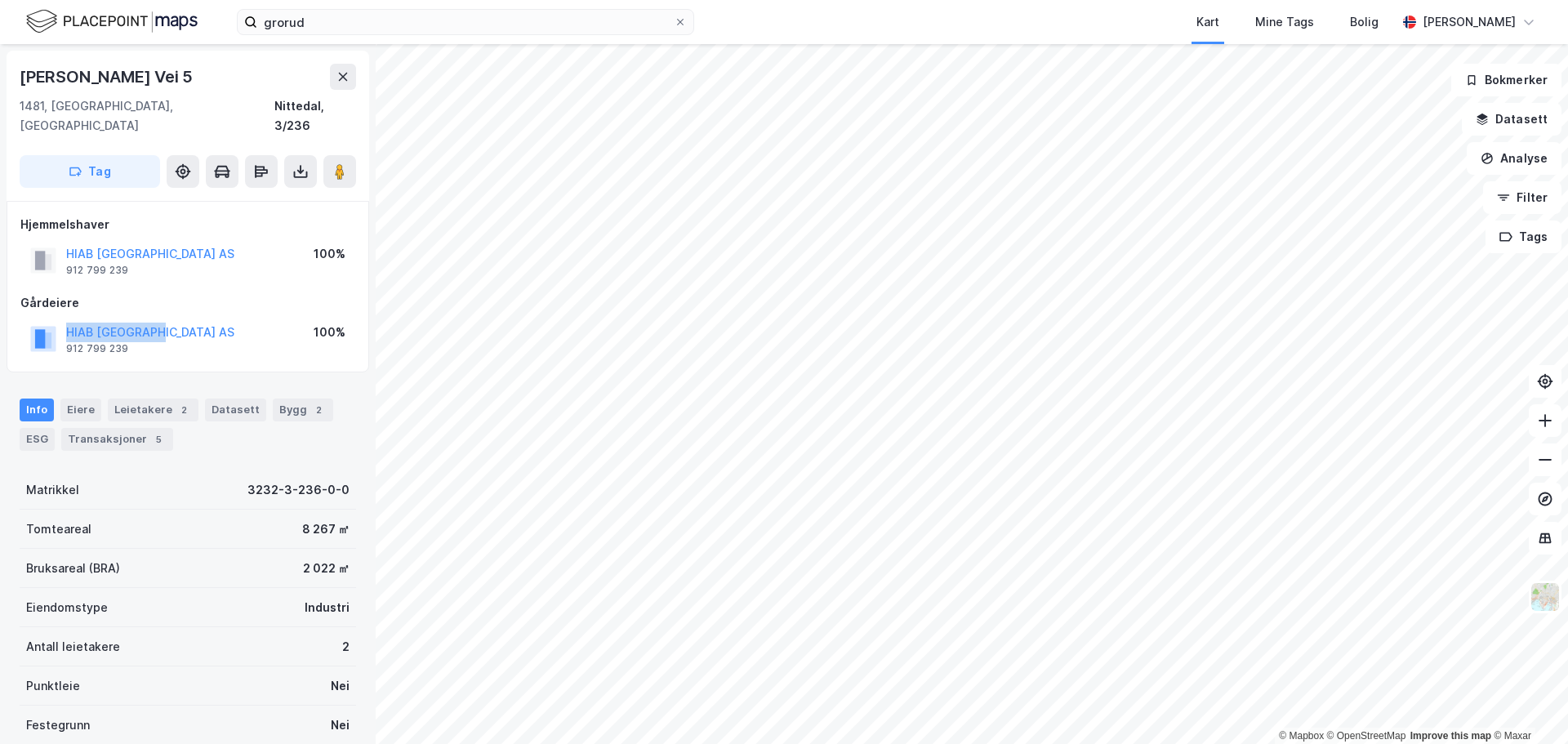
copy button "HIAB [GEOGRAPHIC_DATA] AS"
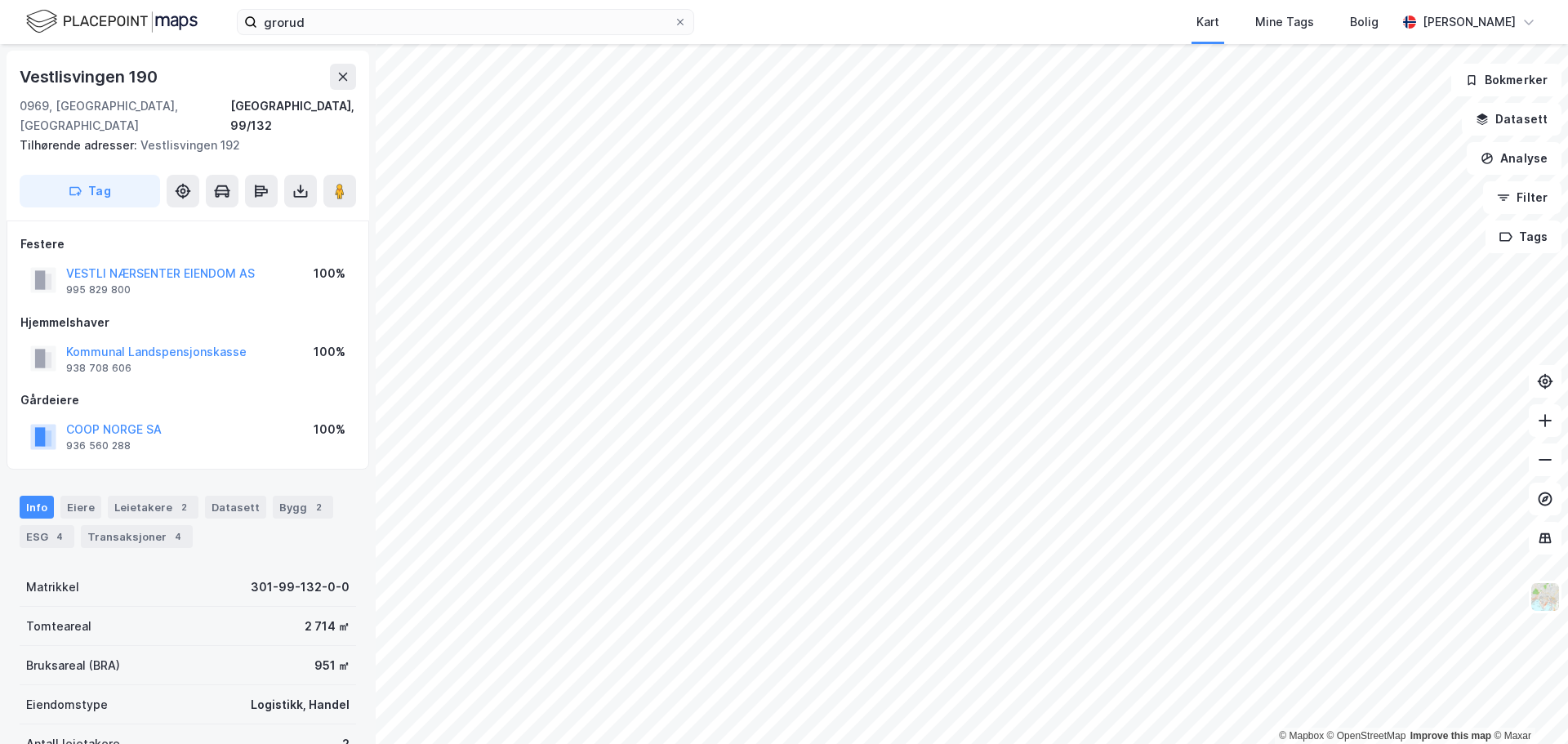
scroll to position [2, 0]
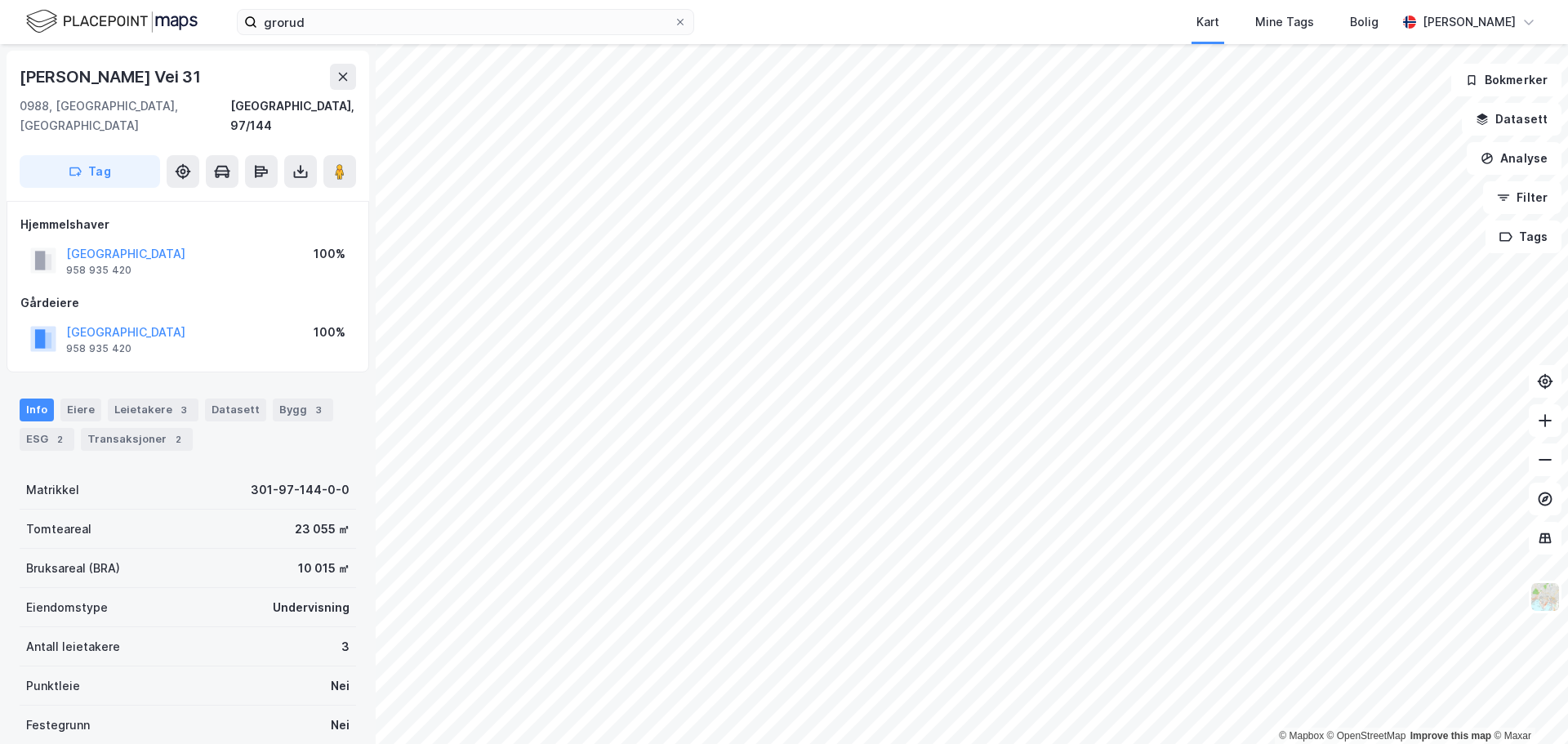
scroll to position [2, 0]
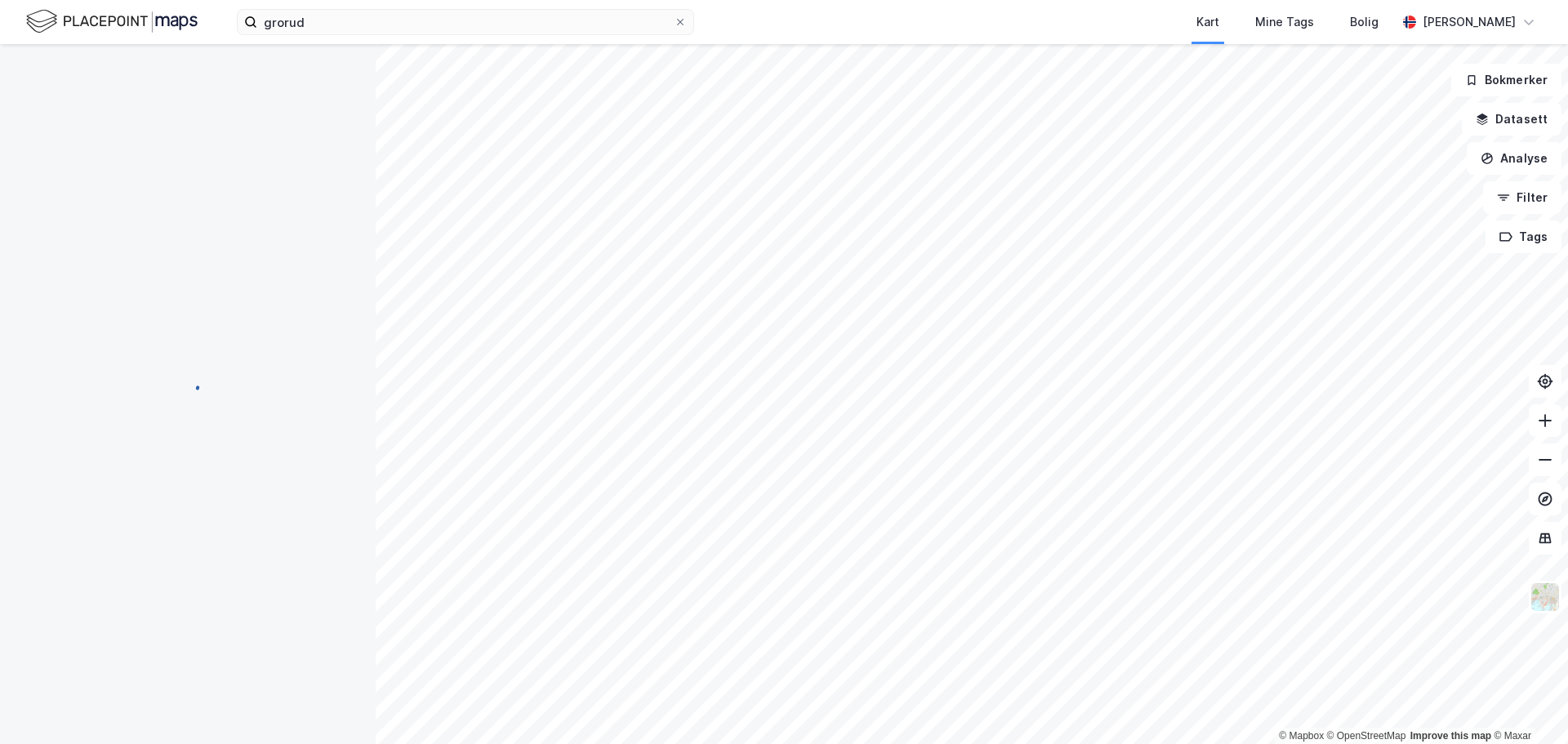
scroll to position [2, 0]
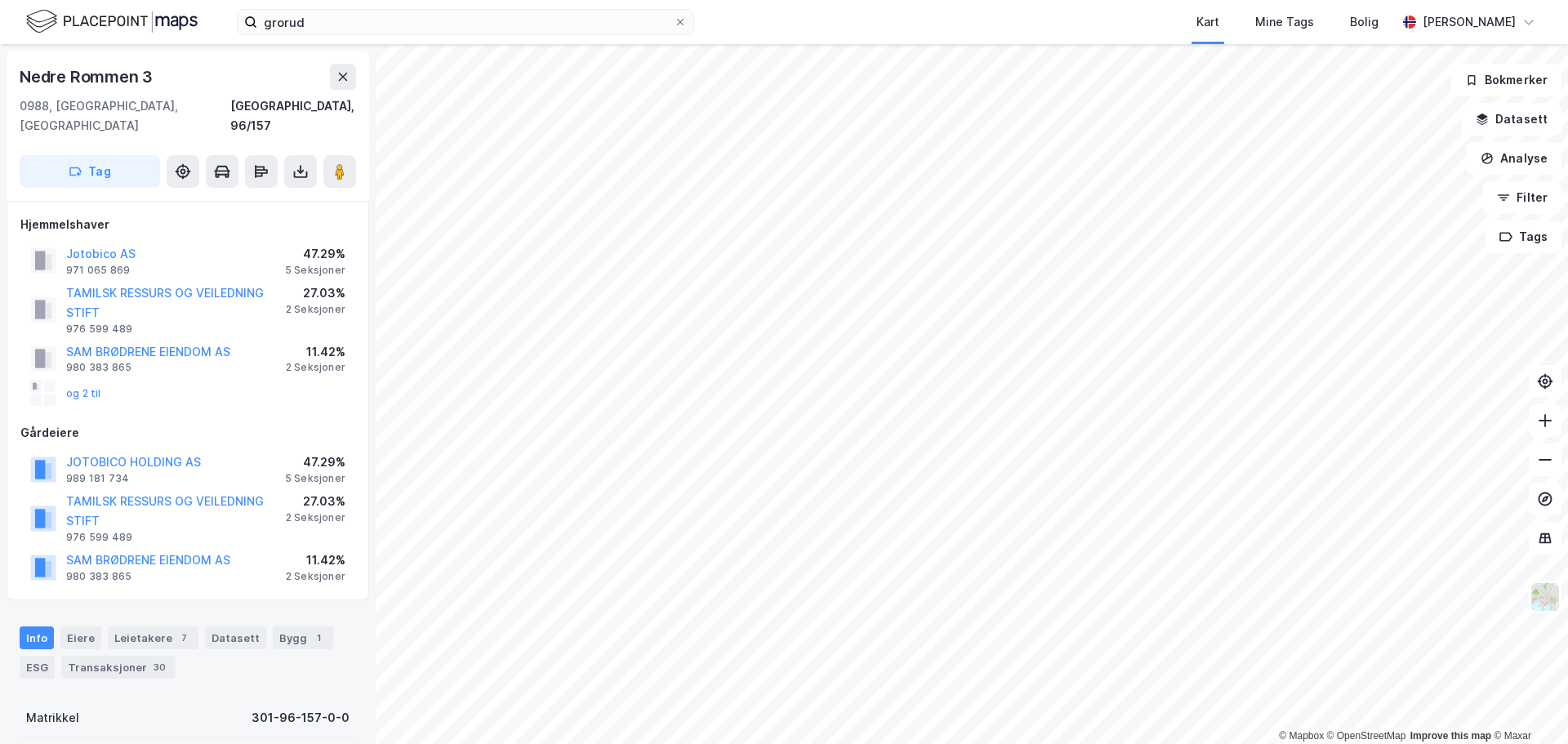
scroll to position [2, 0]
click at [344, 161] on image at bounding box center [340, 169] width 9 height 16
click at [789, 39] on div "grorud Kart Mine Tags Bolig [PERSON_NAME] © Mapbox © OpenStreetMap Improve this…" at bounding box center [784, 372] width 1568 height 744
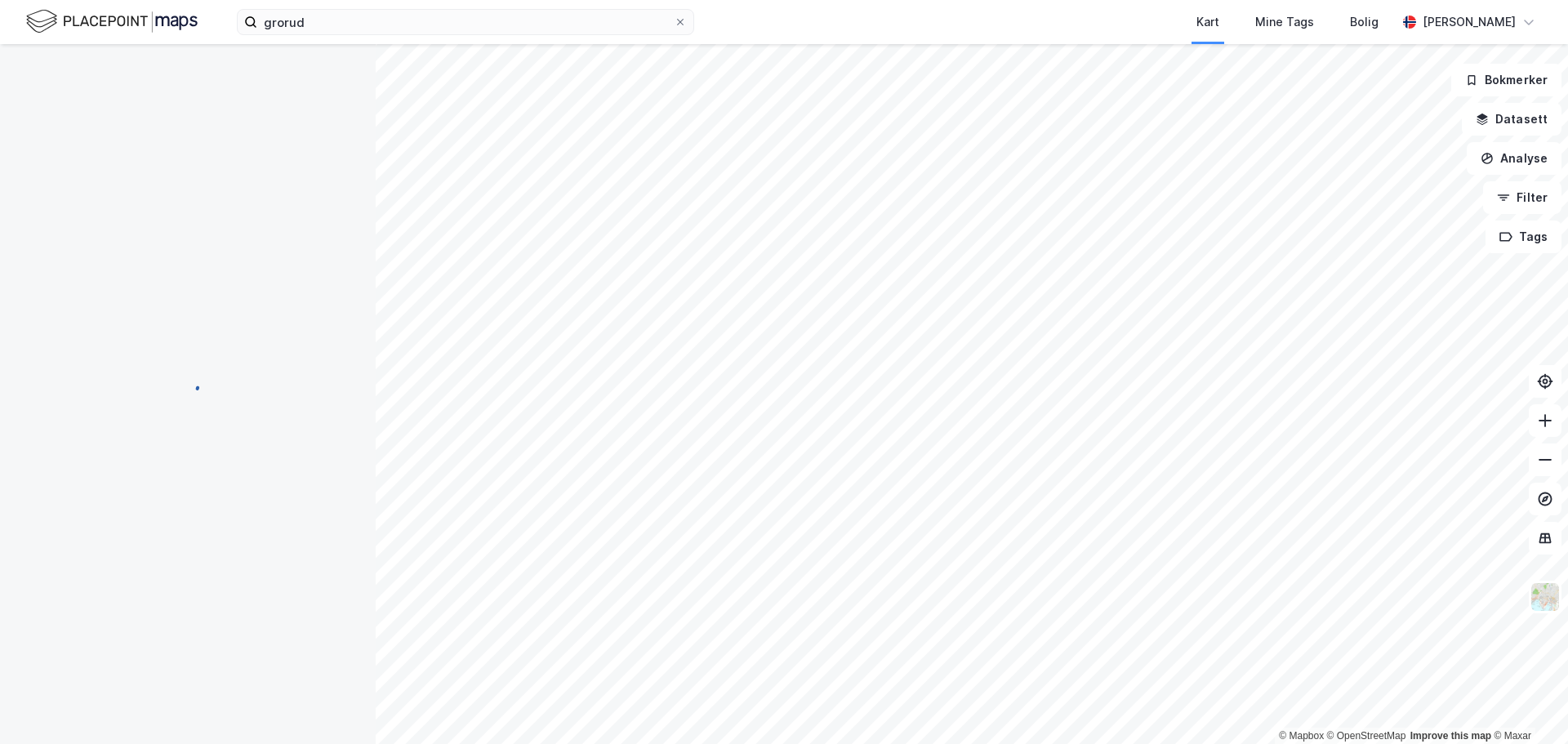
scroll to position [2, 0]
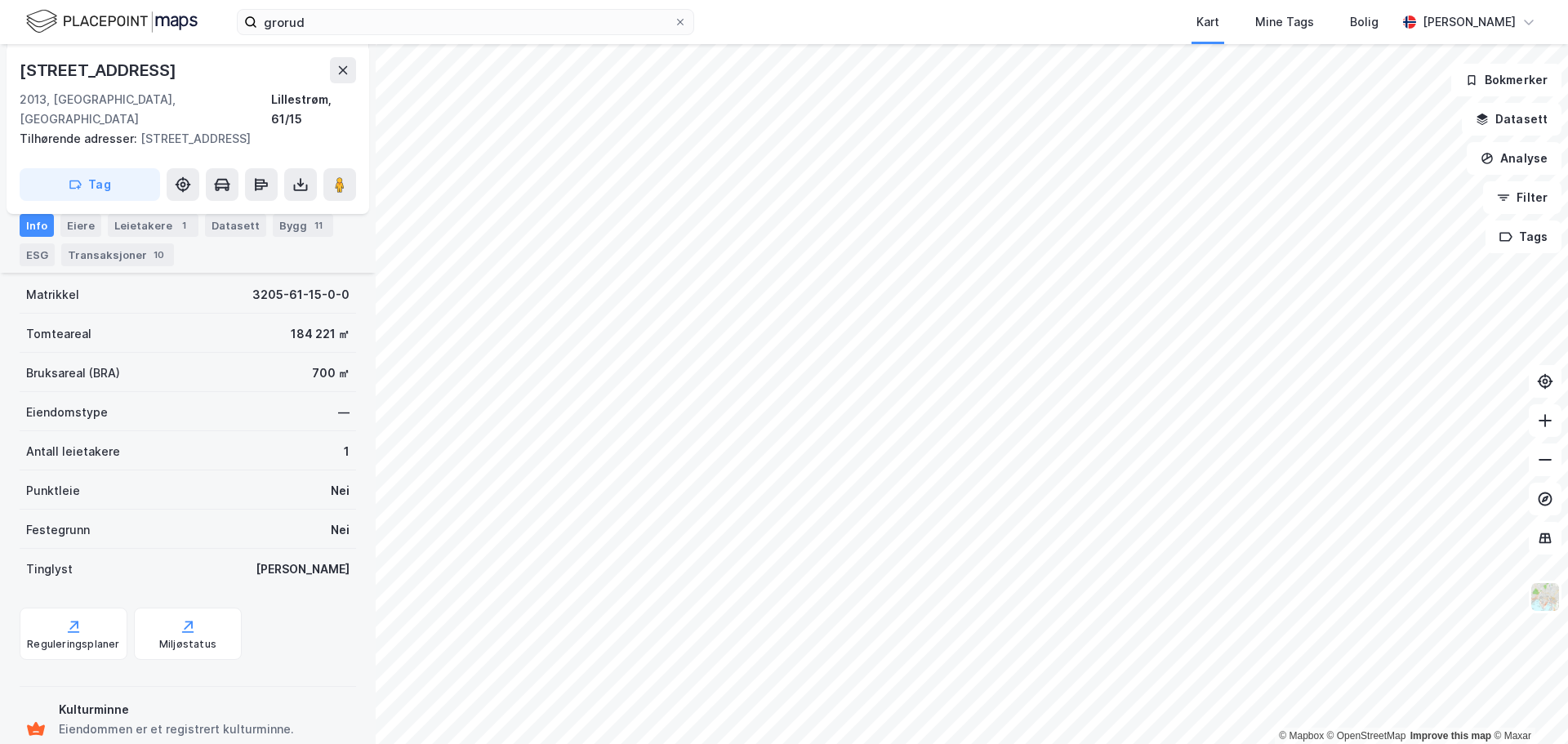
scroll to position [250, 0]
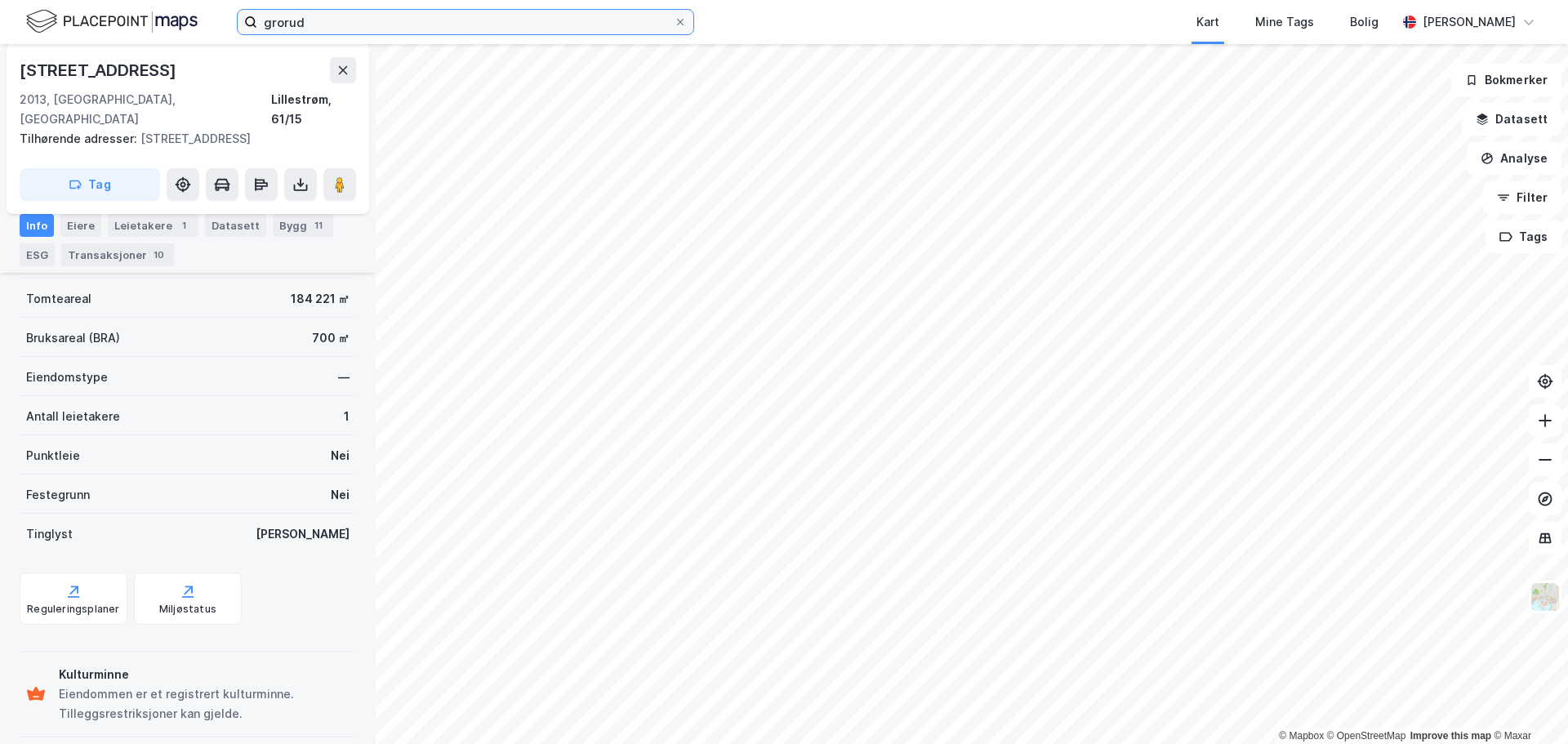
click at [371, 23] on input "grorud" at bounding box center [465, 22] width 417 height 25
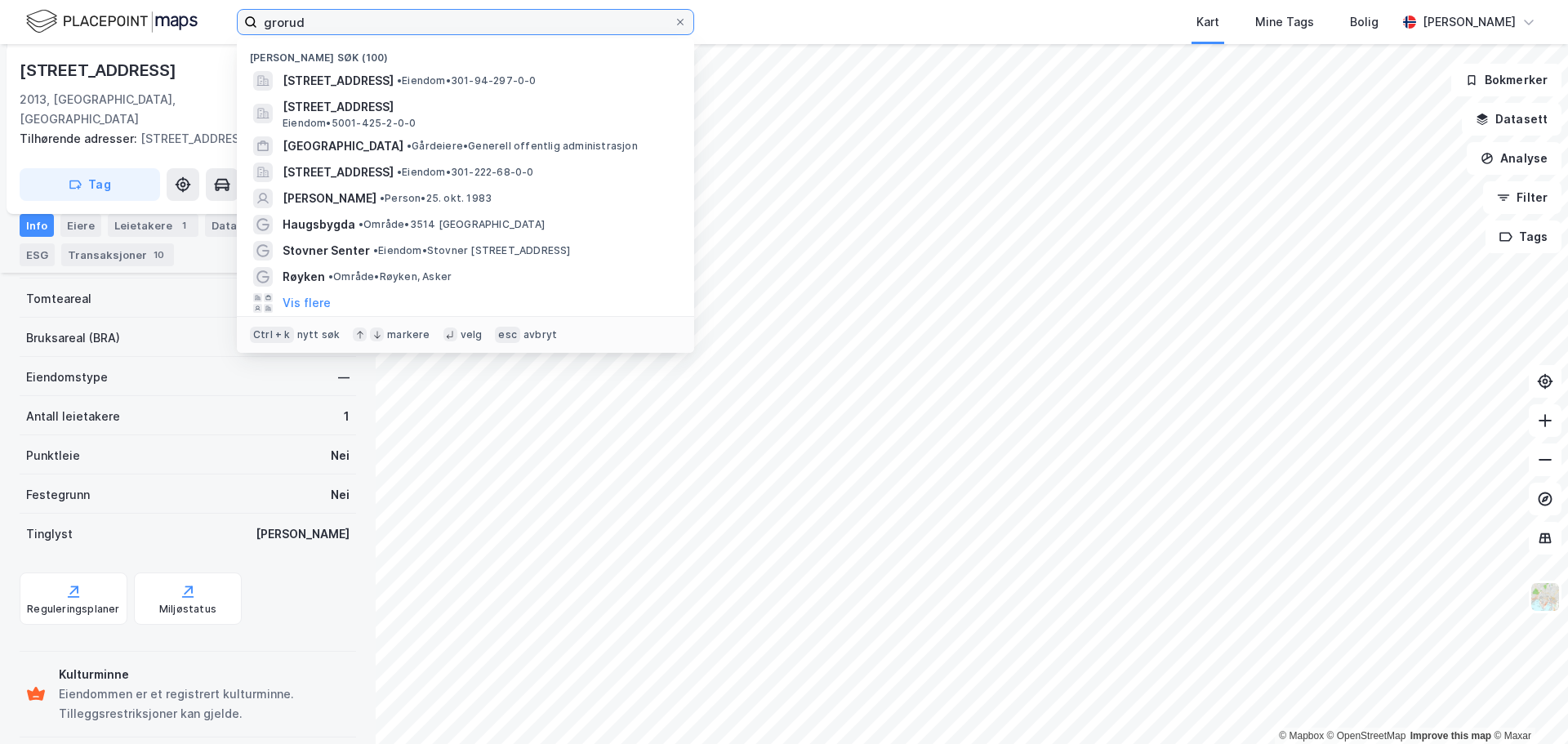
click at [370, 23] on input "grorud" at bounding box center [465, 22] width 417 height 25
drag, startPoint x: 369, startPoint y: 23, endPoint x: 360, endPoint y: 21, distance: 9.2
click at [368, 21] on input "grorud" at bounding box center [465, 22] width 417 height 25
type input "v"
paste input "[STREET_ADDRESS]"
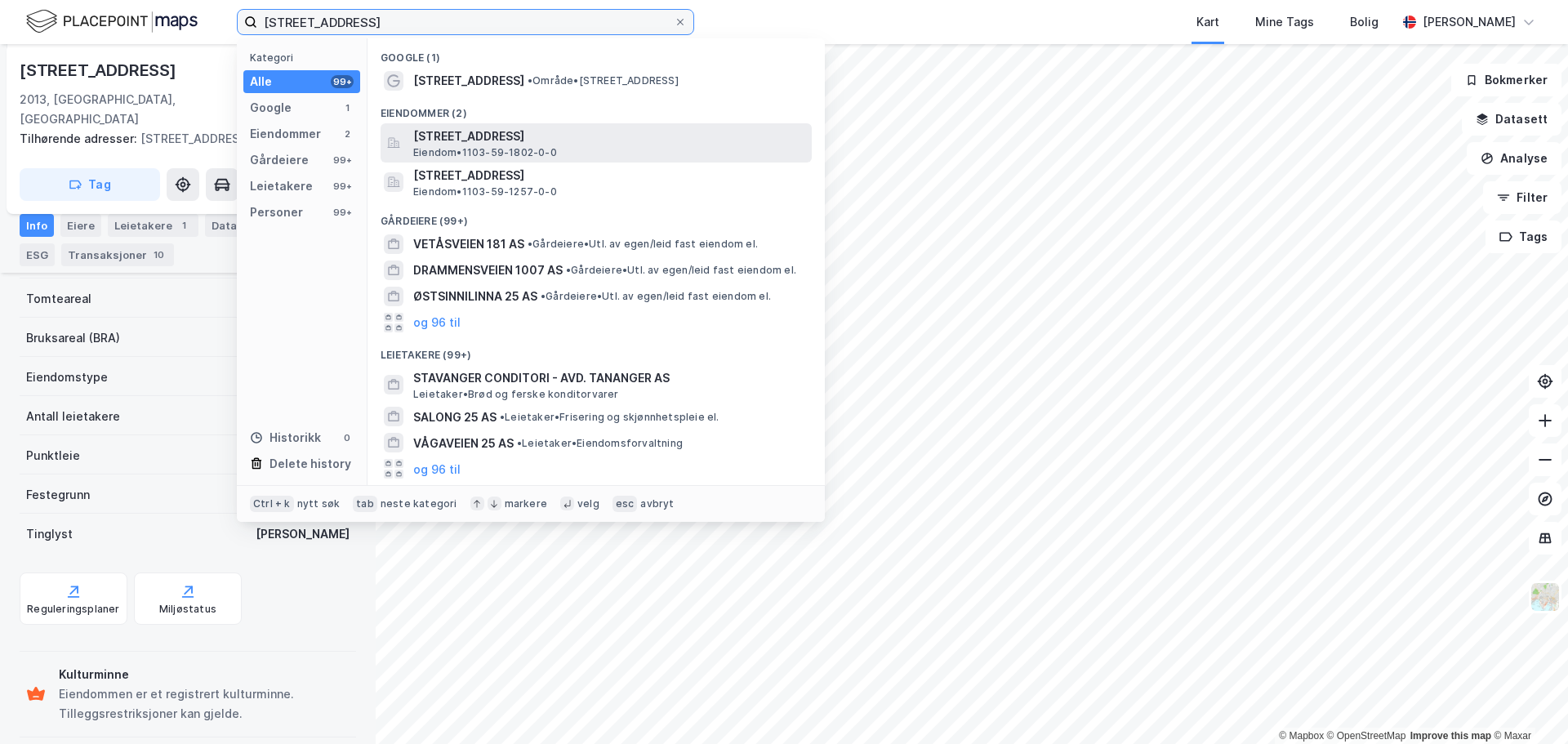
type input "[STREET_ADDRESS]"
click at [513, 133] on span "[STREET_ADDRESS]" at bounding box center [608, 136] width 392 height 20
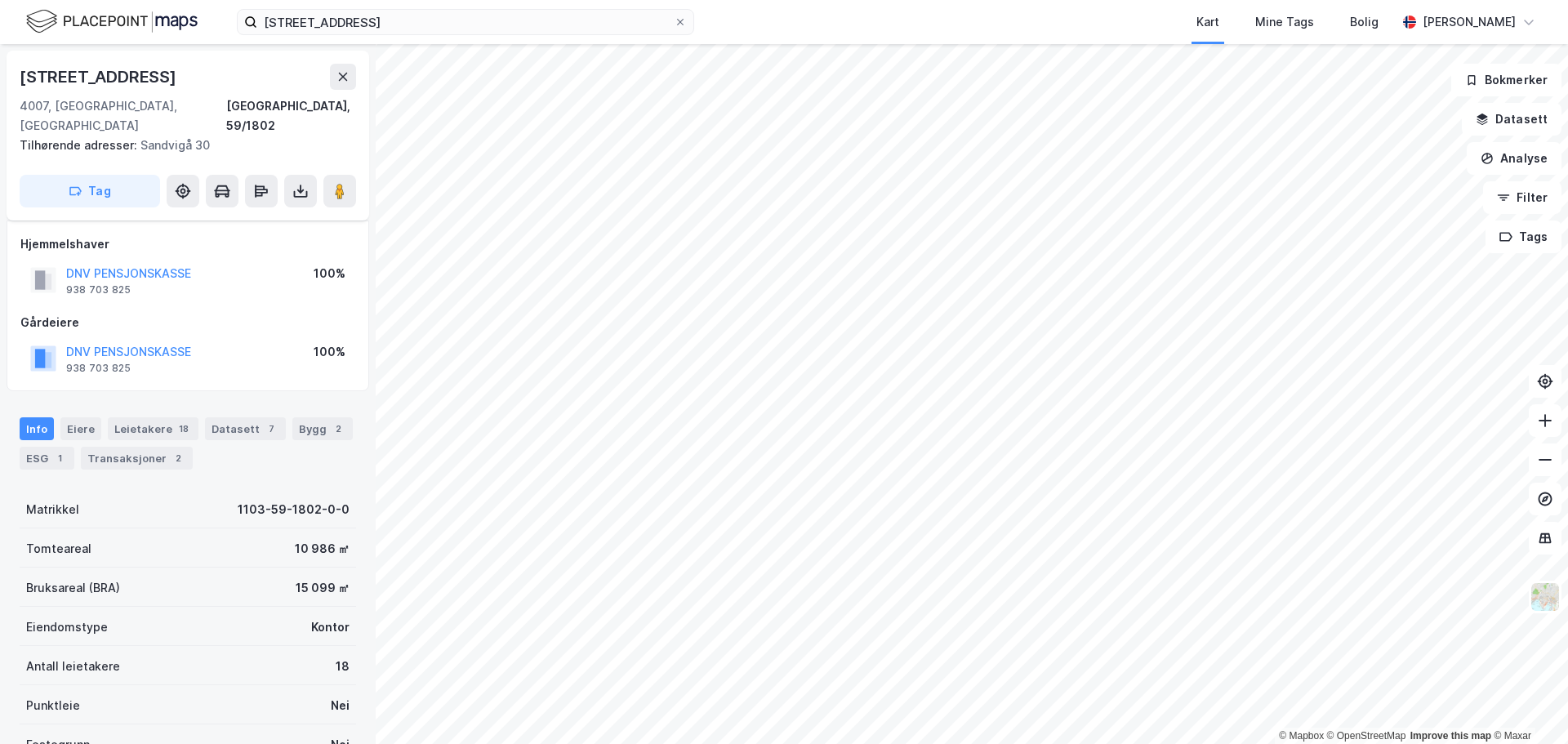
scroll to position [165, 0]
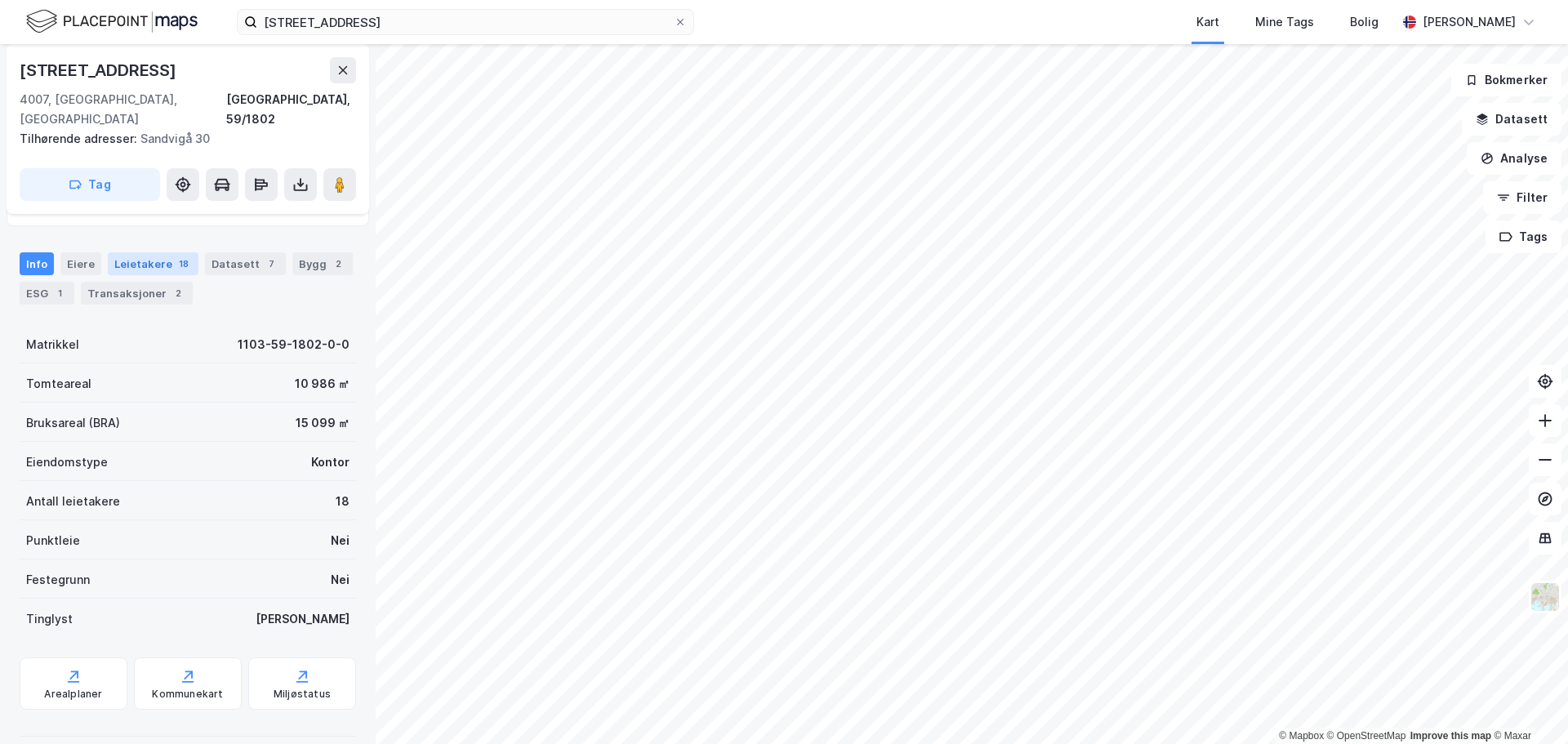
click at [121, 252] on div "Leietakere 18" at bounding box center [154, 264] width 91 height 23
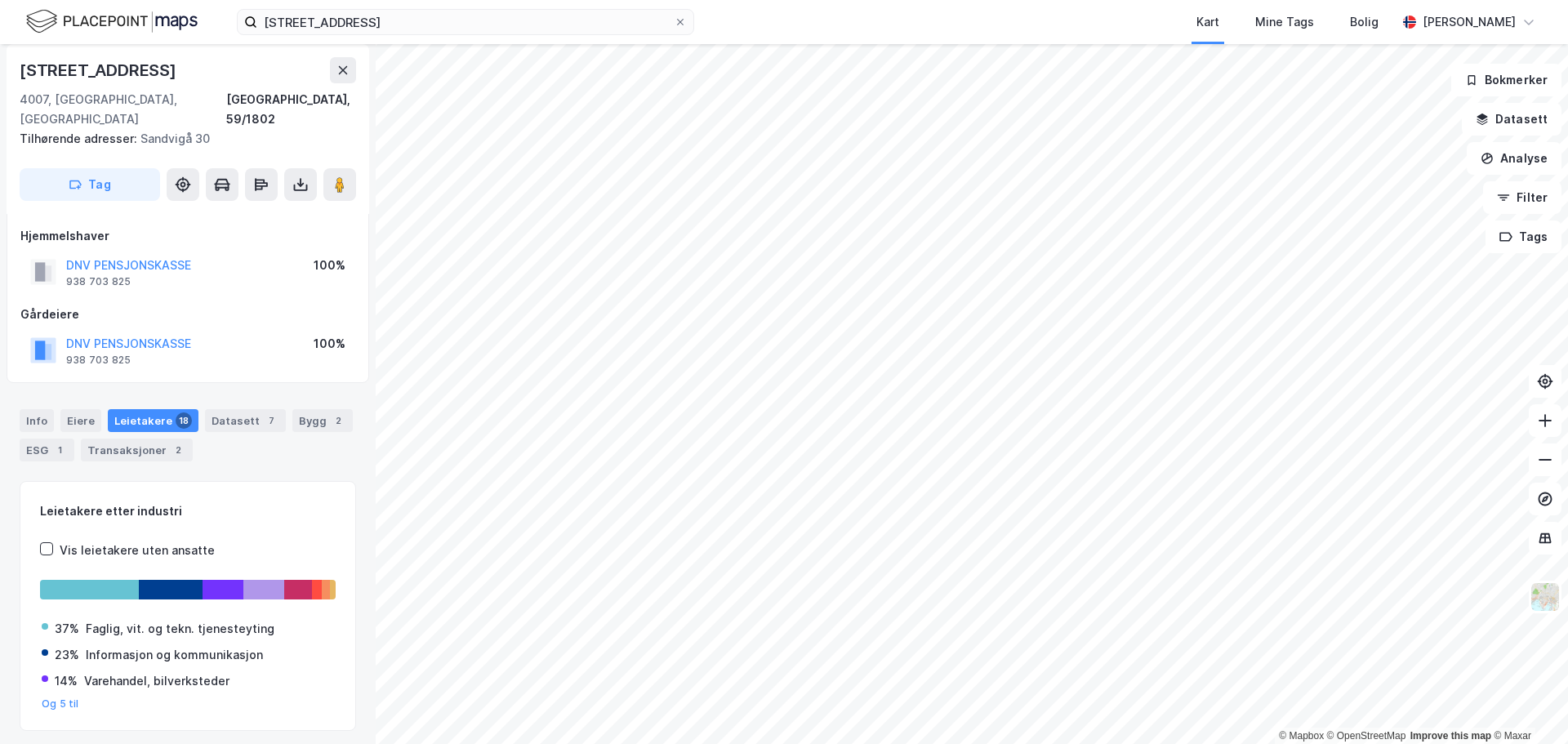
scroll to position [2, 0]
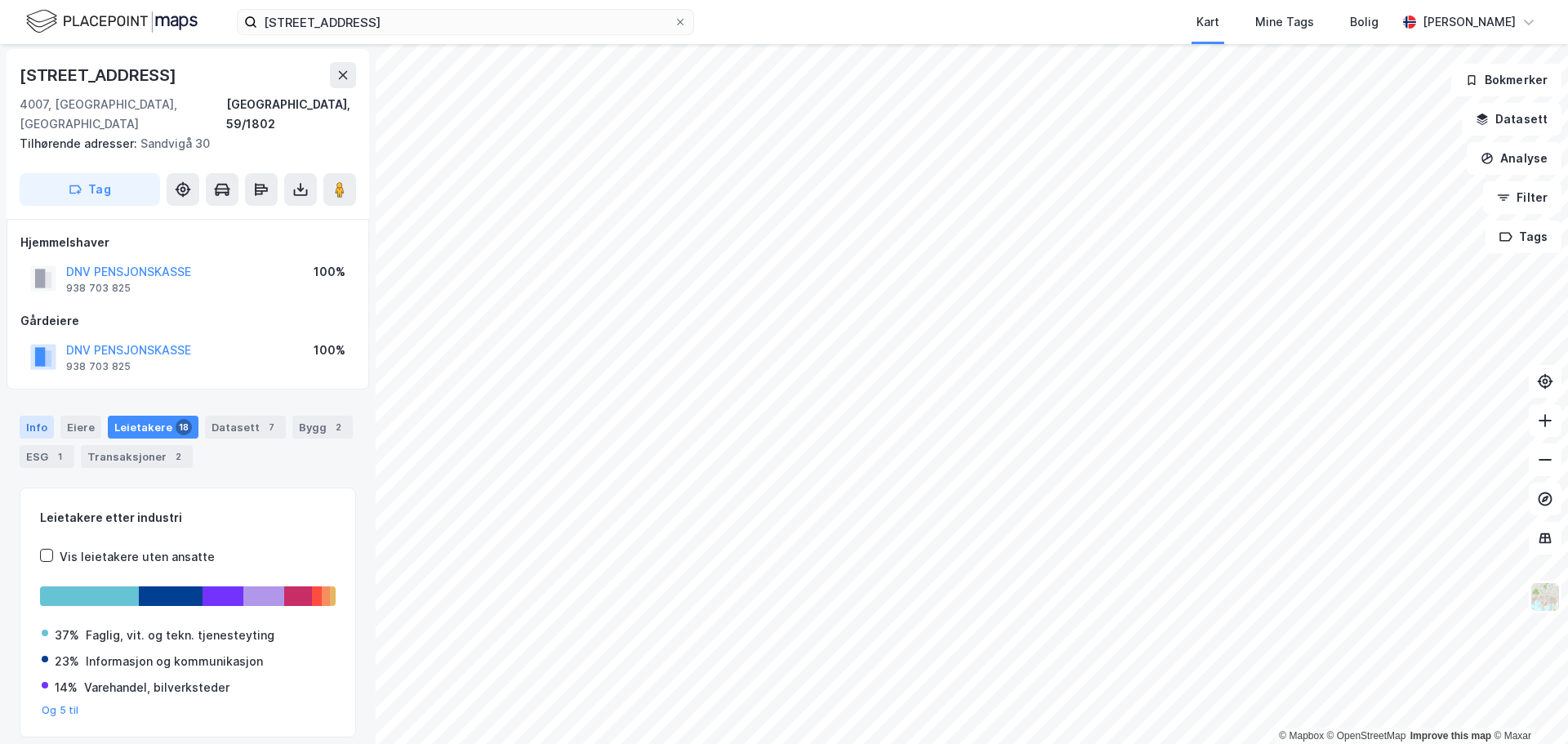
click at [30, 416] on div "Info" at bounding box center [37, 427] width 34 height 23
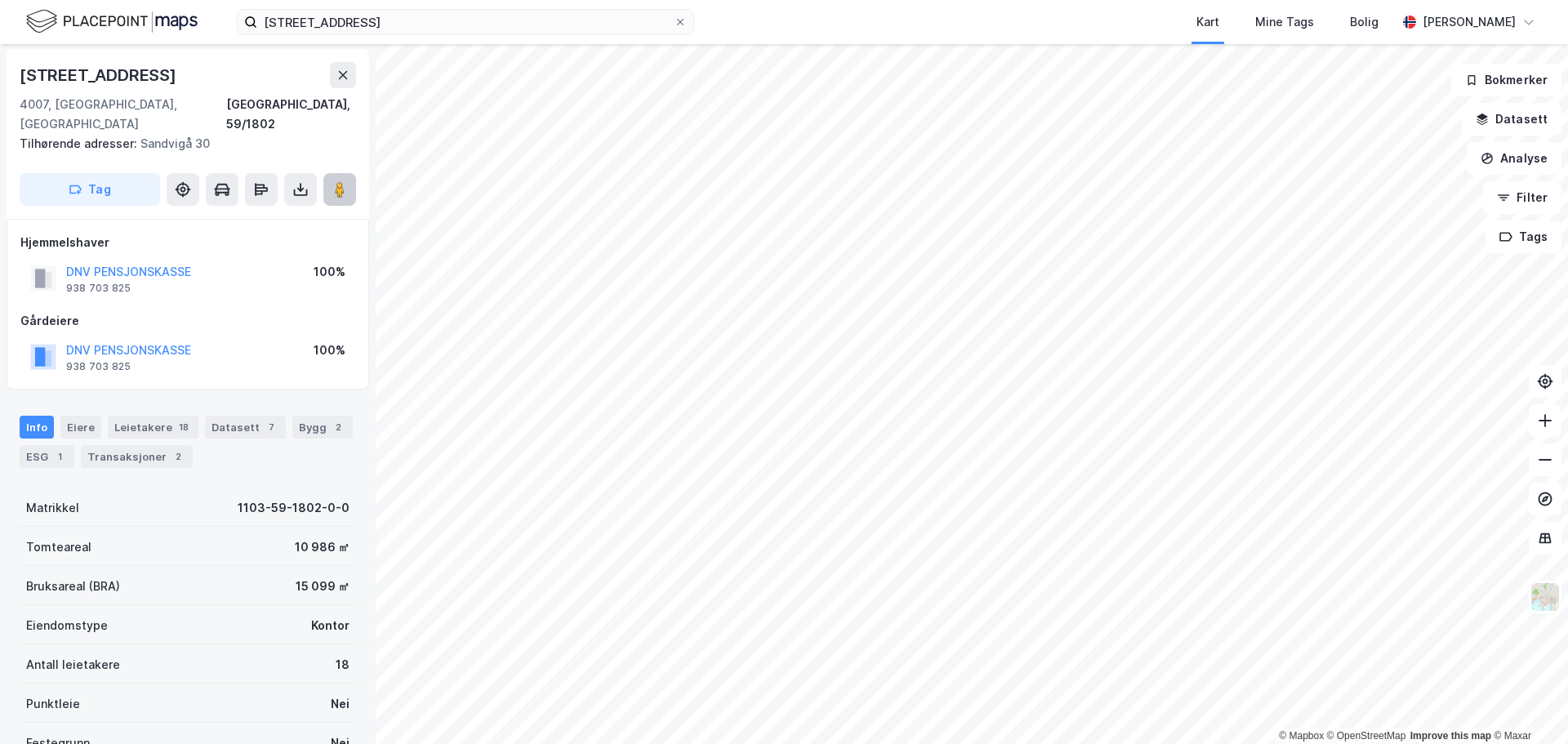
click at [337, 181] on image at bounding box center [340, 189] width 9 height 16
click at [161, 416] on div "Leietakere 18" at bounding box center [154, 427] width 91 height 23
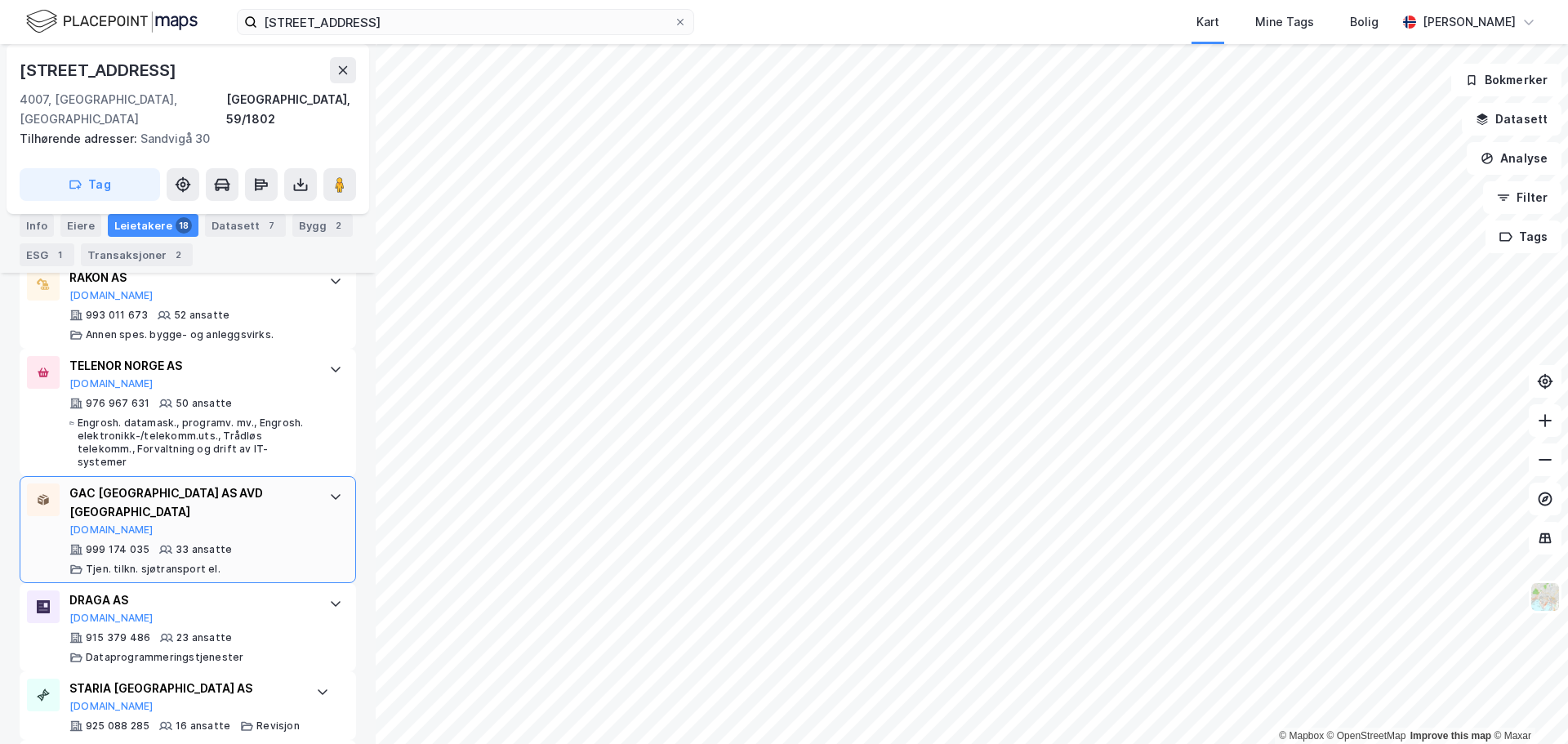
scroll to position [449, 0]
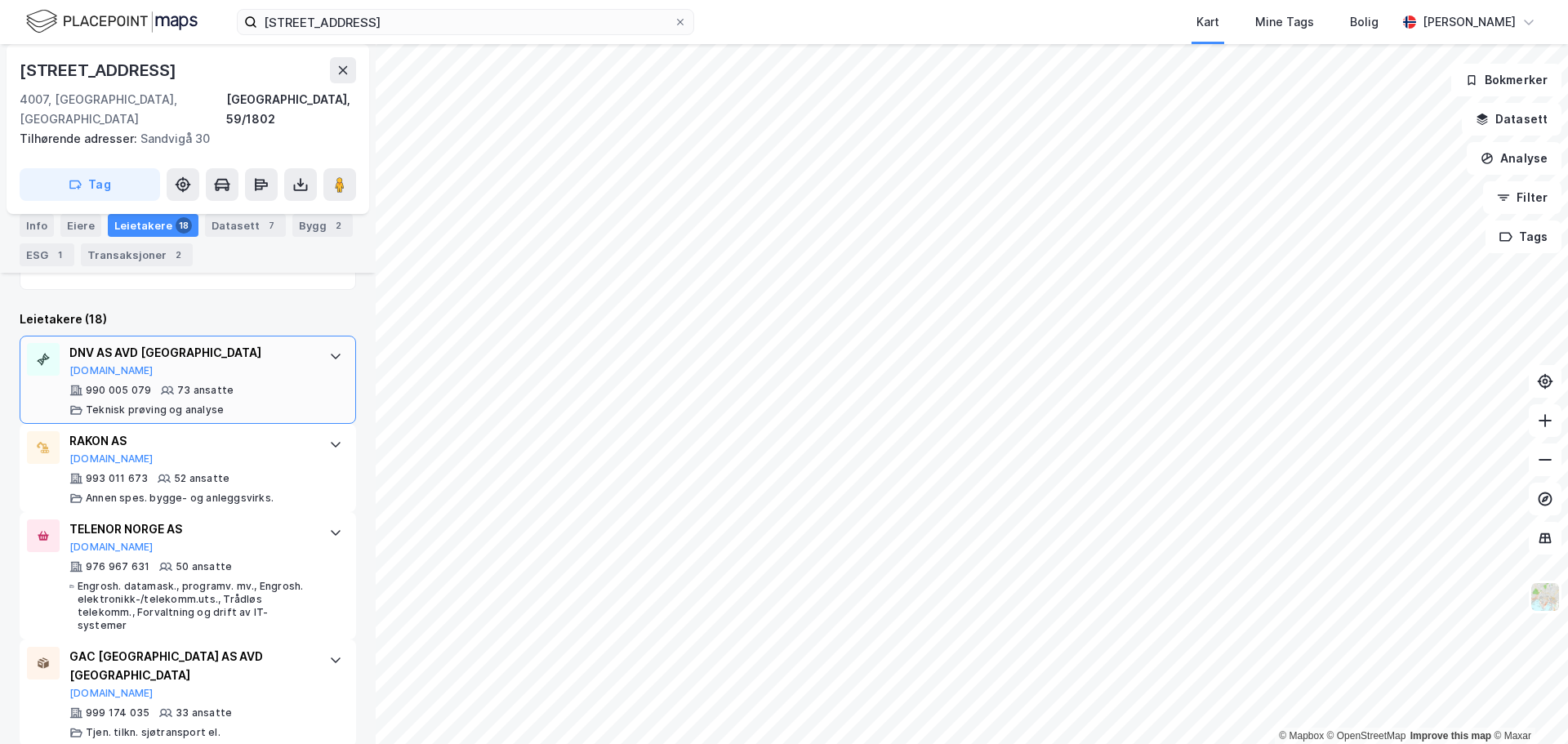
click at [329, 349] on icon at bounding box center [336, 356] width 13 height 13
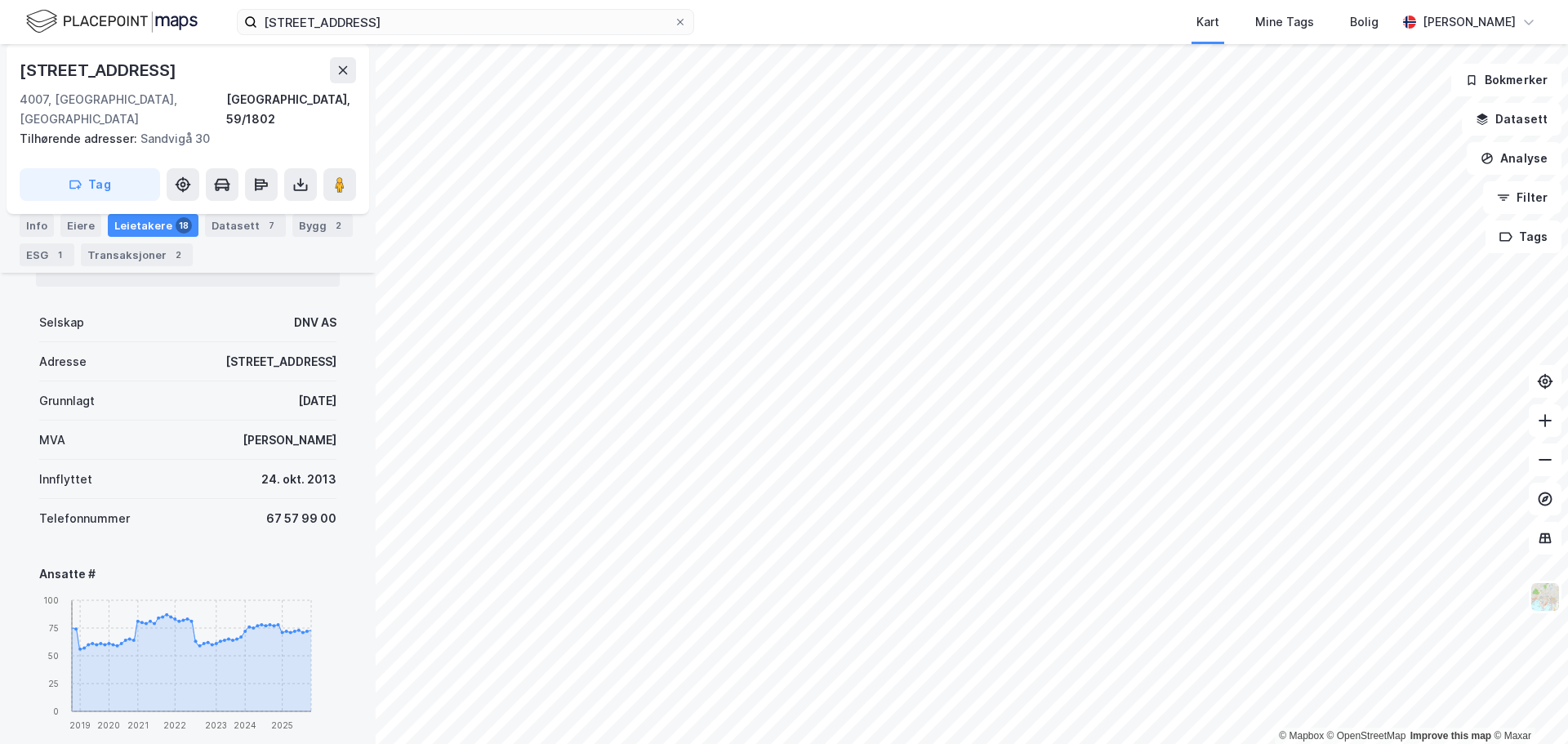
scroll to position [286, 0]
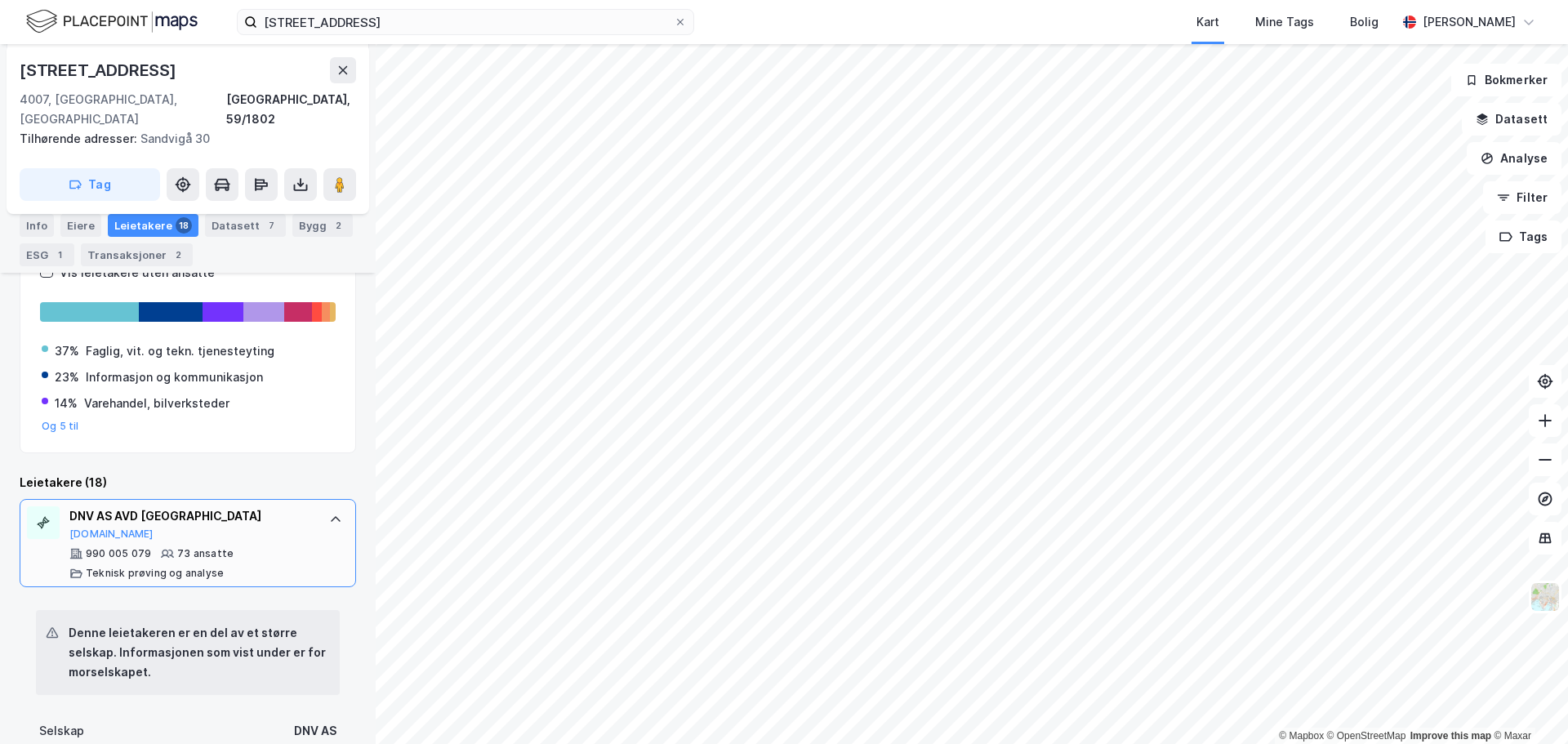
click at [331, 507] on div at bounding box center [336, 520] width 27 height 27
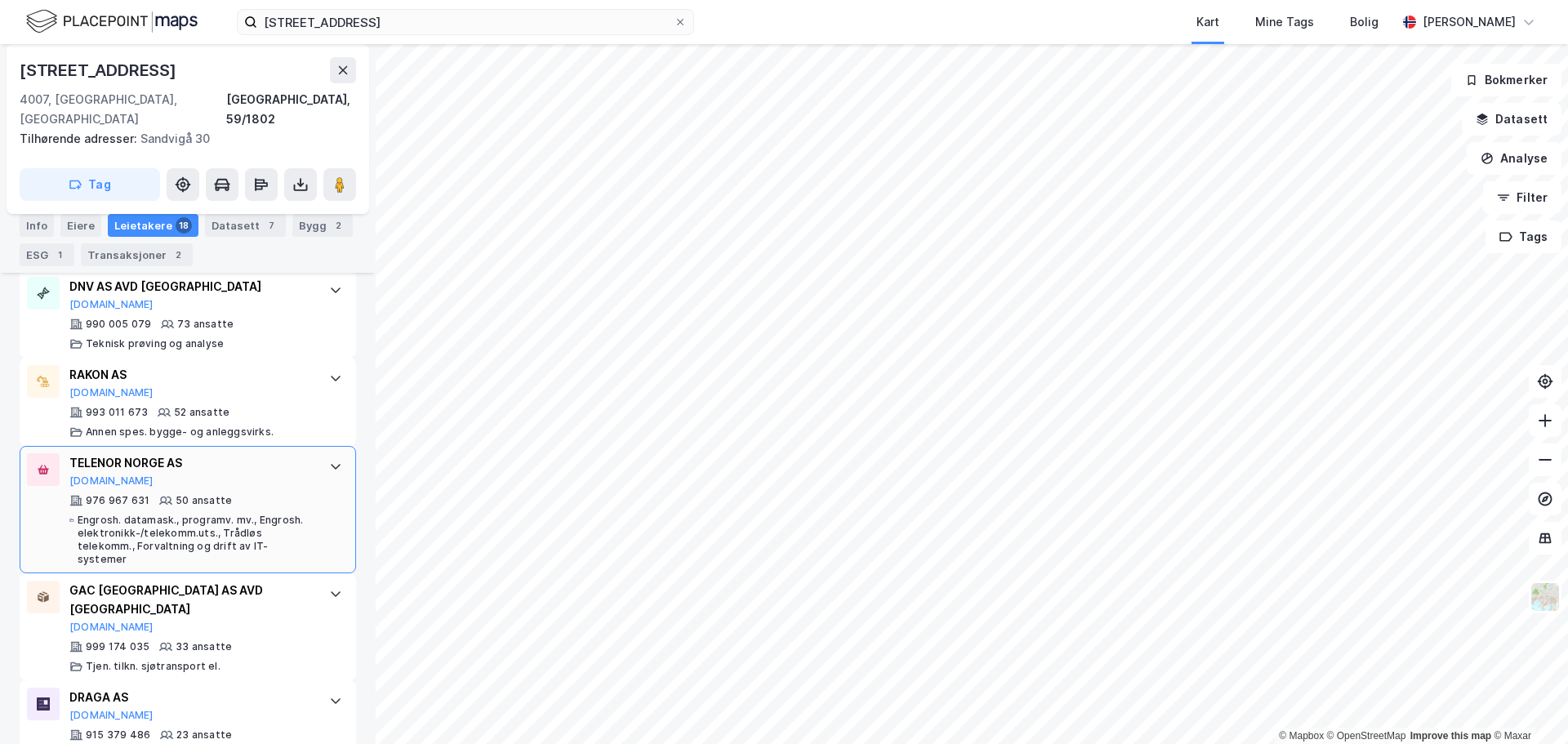
scroll to position [530, 0]
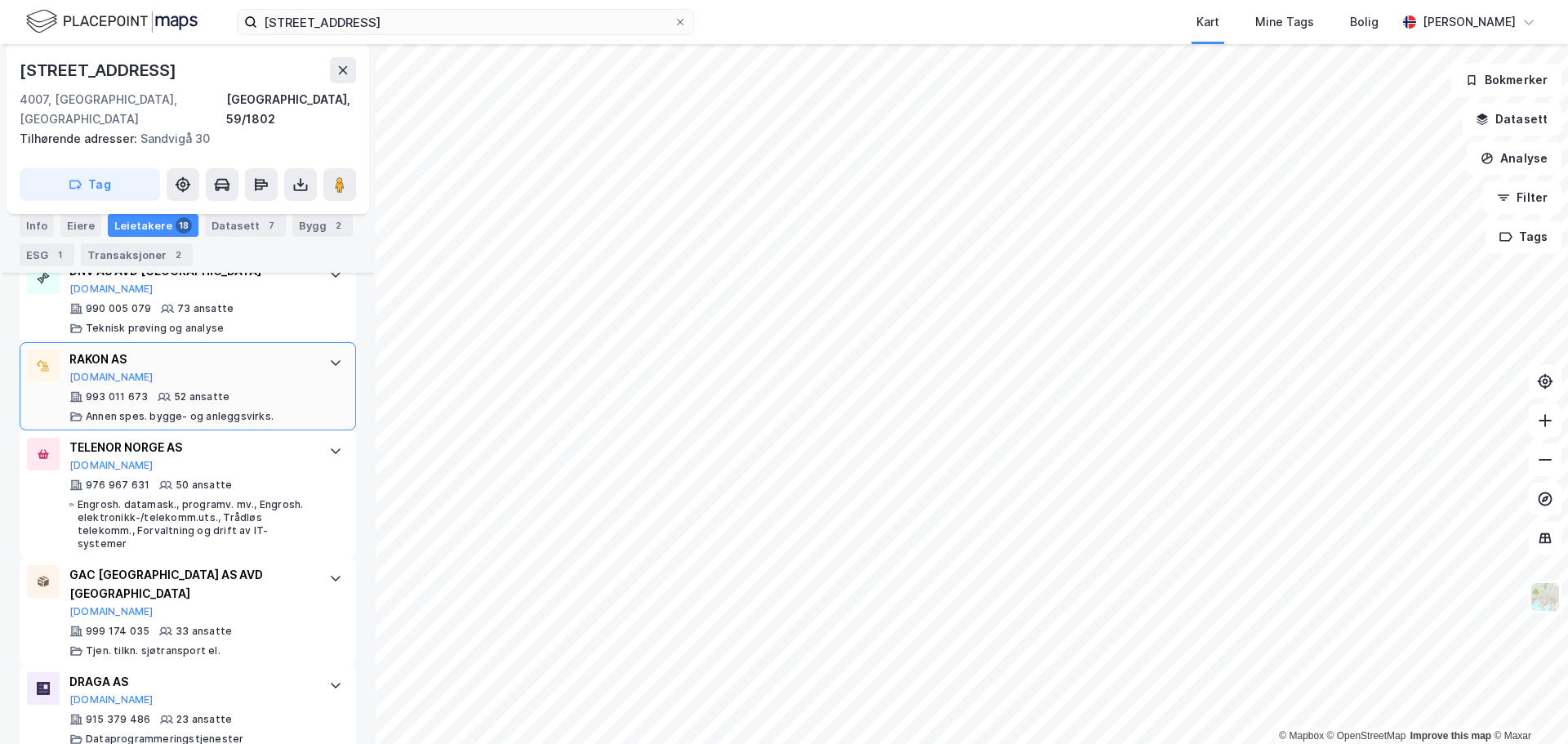
click at [323, 352] on div at bounding box center [336, 363] width 27 height 27
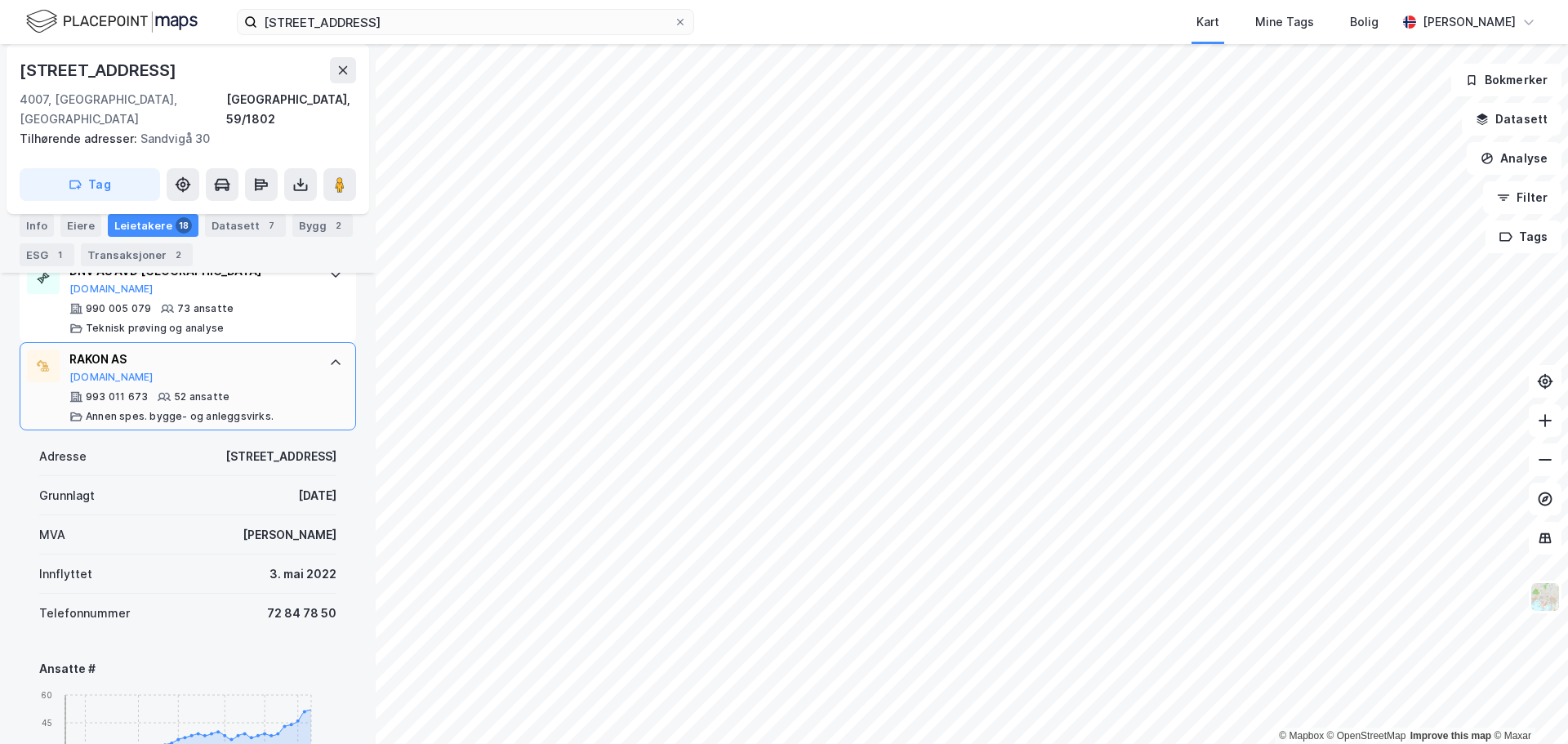
click at [323, 352] on div at bounding box center [336, 363] width 27 height 27
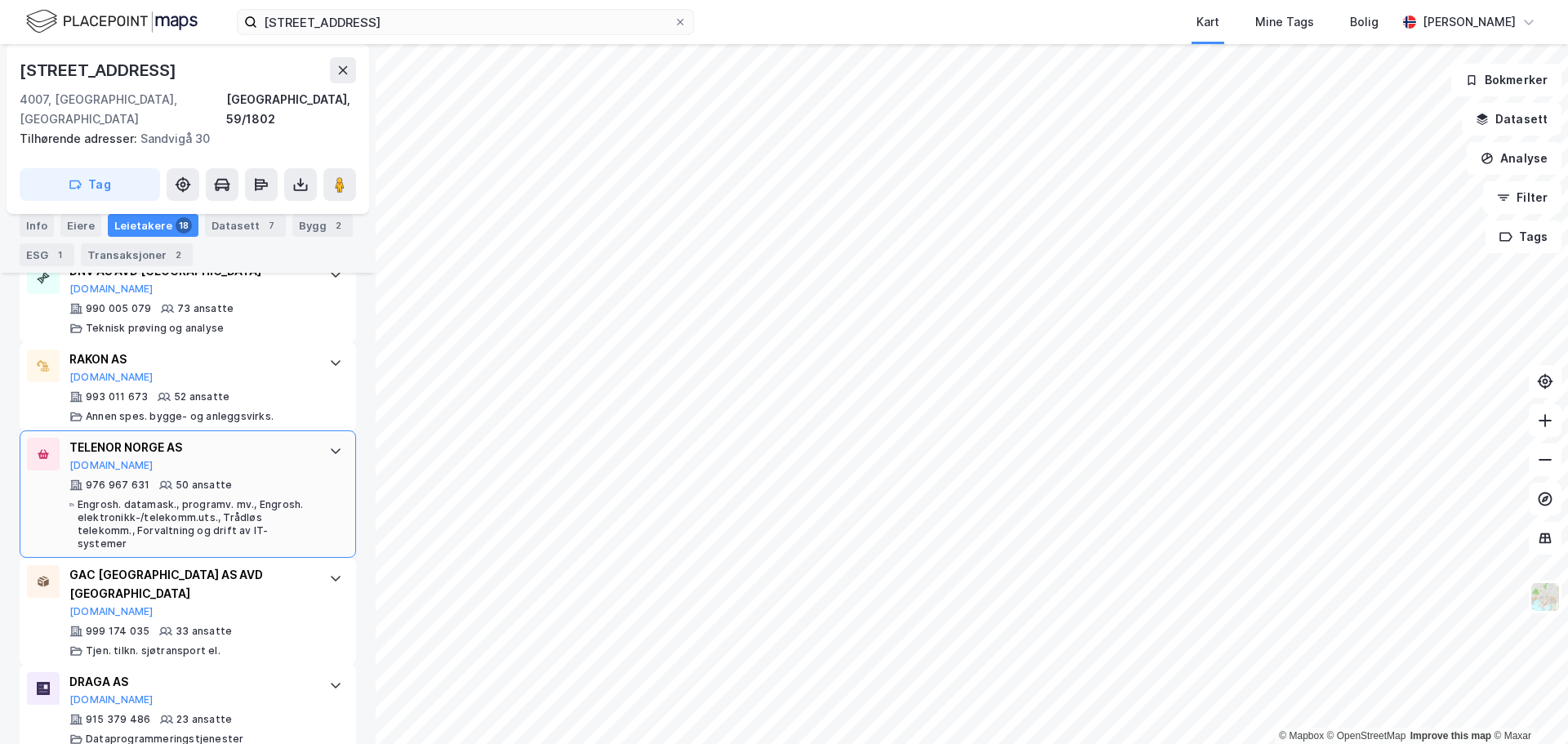
click at [323, 437] on div at bounding box center [336, 451] width 27 height 27
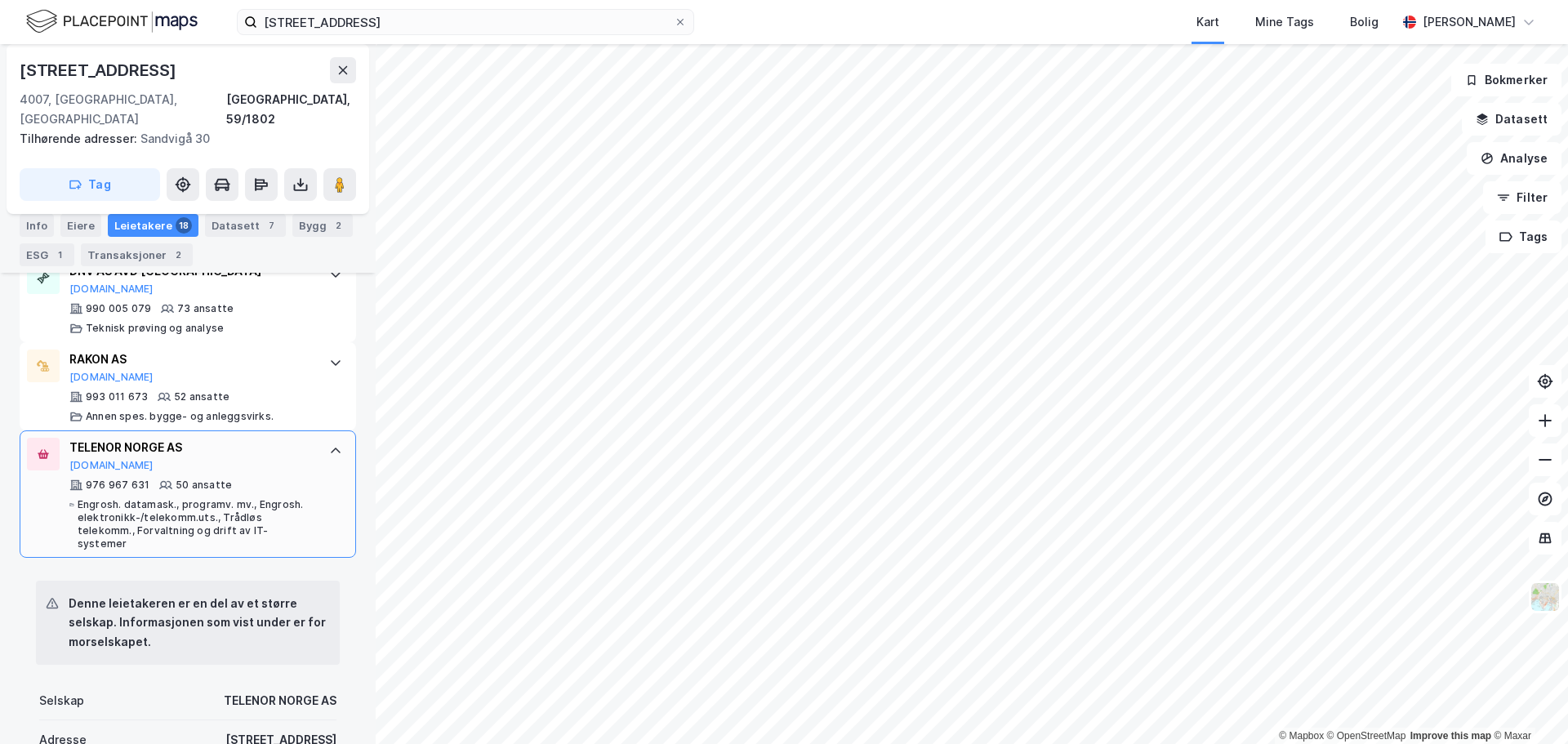
click at [323, 437] on div at bounding box center [336, 451] width 27 height 27
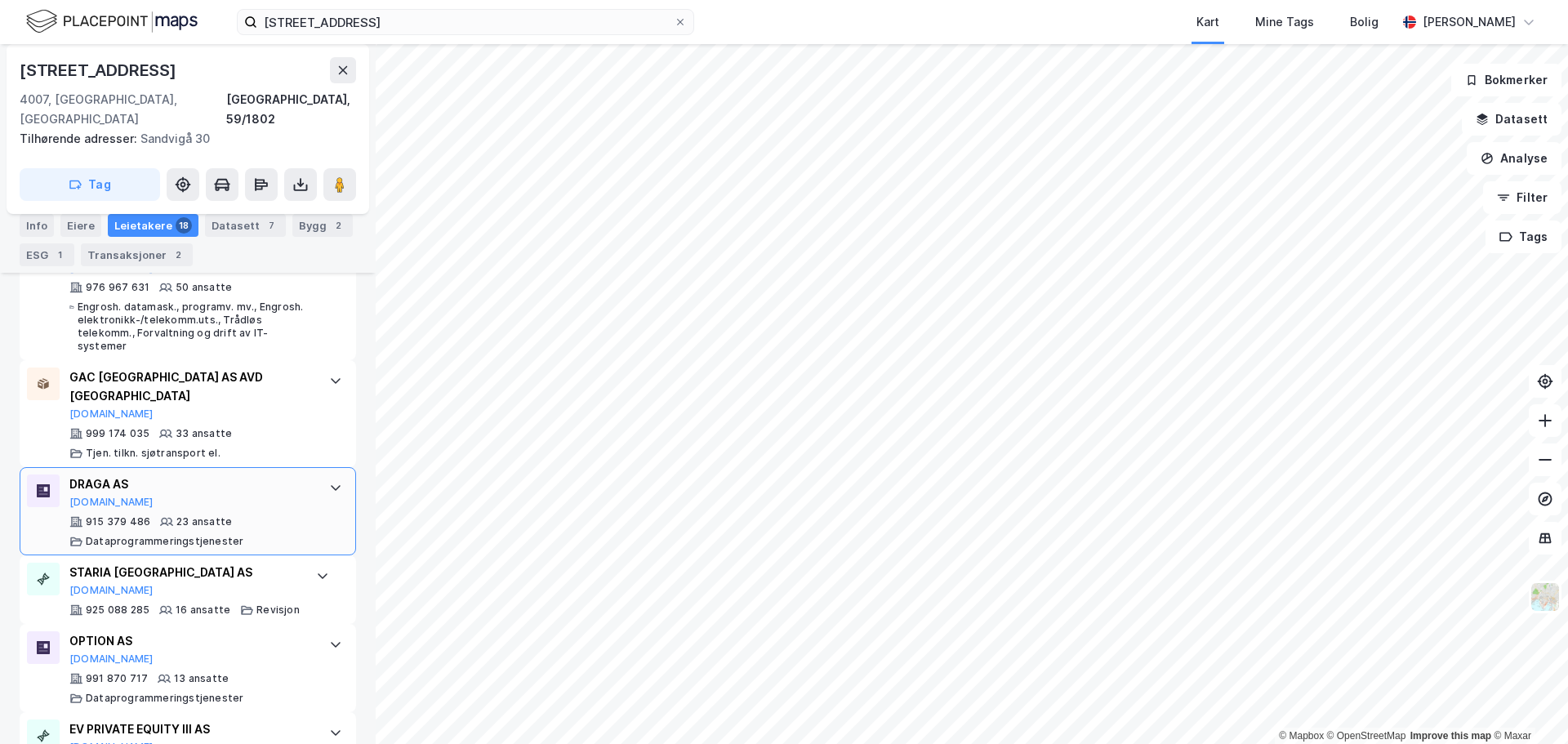
scroll to position [776, 0]
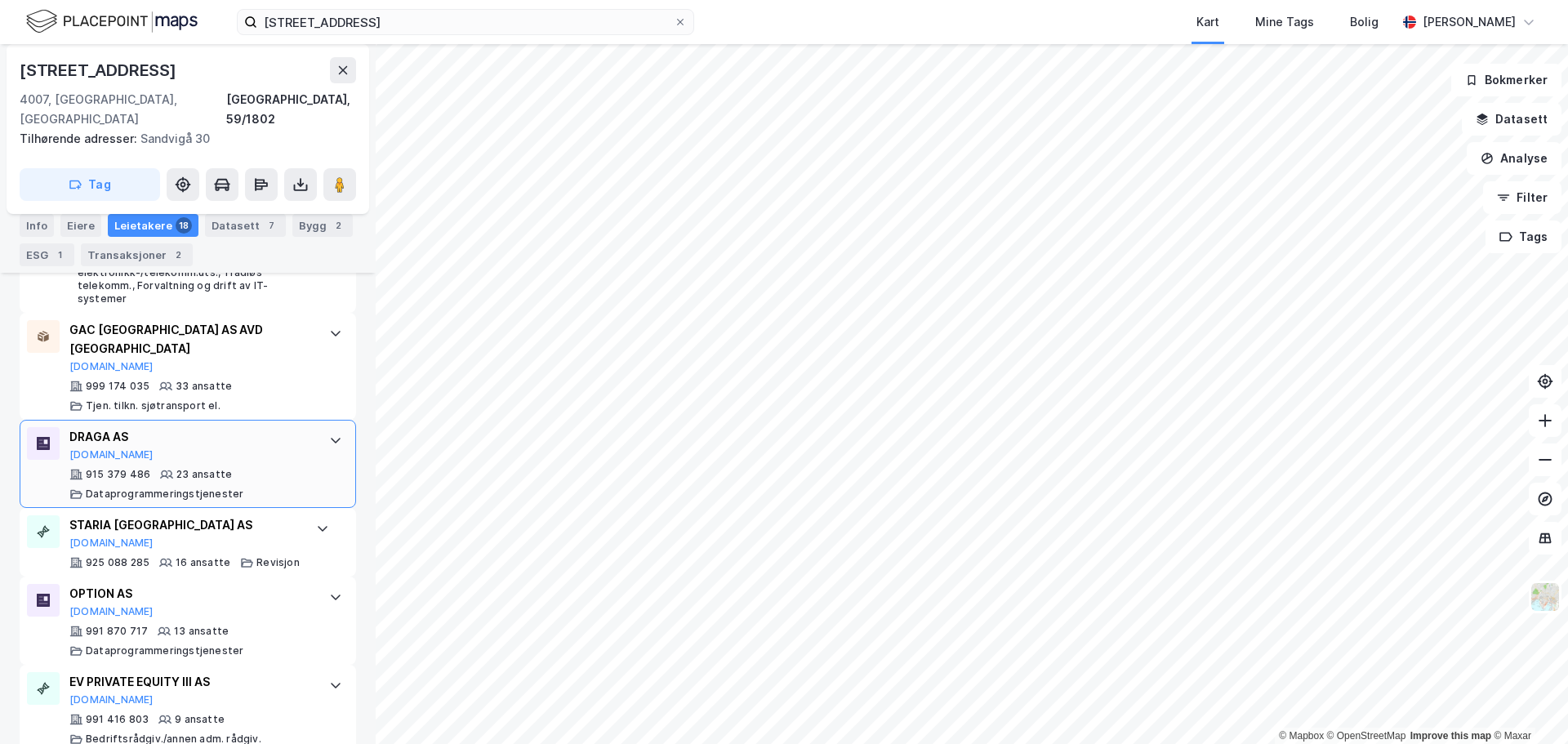
click at [304, 442] on div "DRAGA AS [DOMAIN_NAME] 915 379 486 23 ansatte Dataprogrammeringstjenester" at bounding box center [188, 463] width 337 height 88
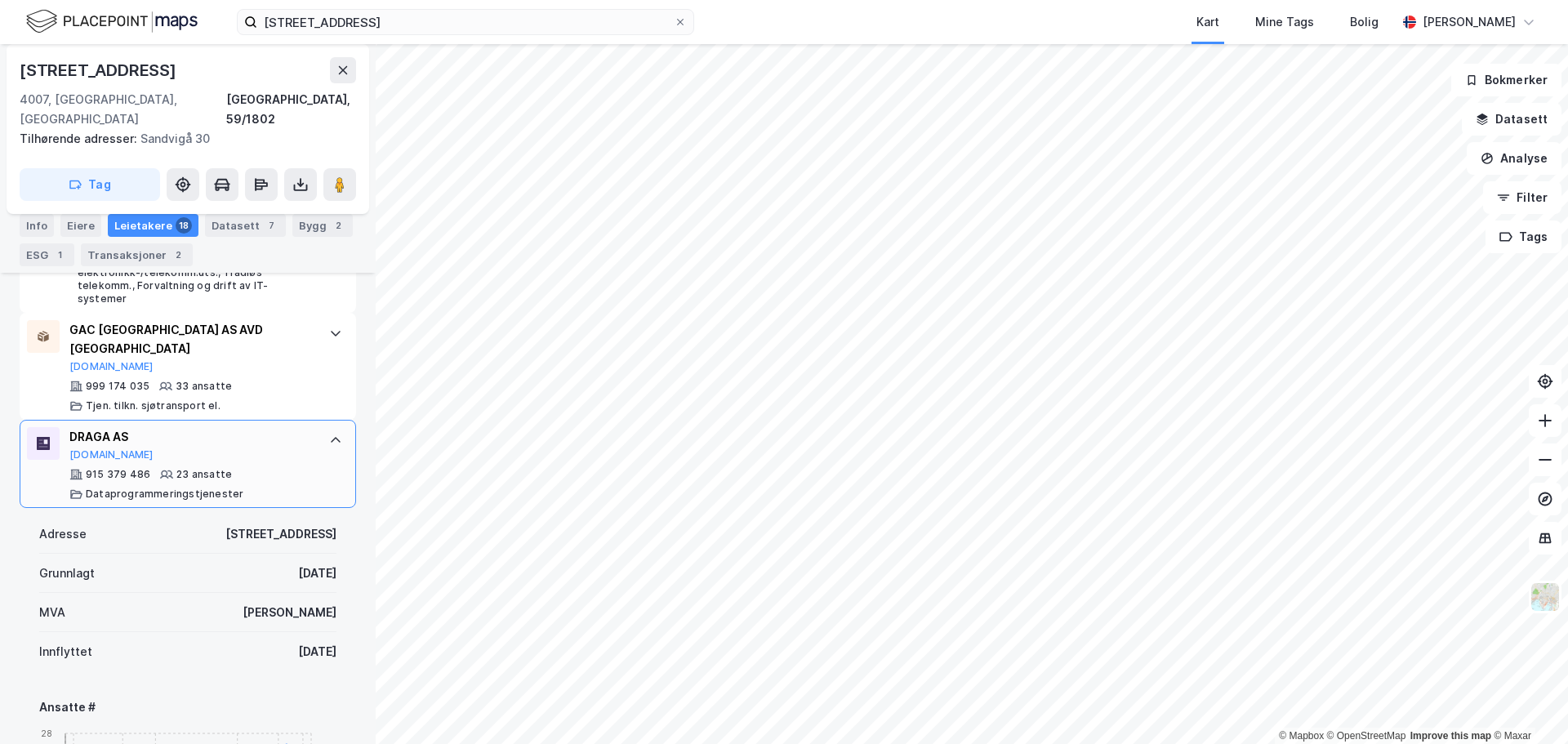
click at [304, 442] on div "DRAGA AS [DOMAIN_NAME] 915 379 486 23 ansatte Dataprogrammeringstjenester" at bounding box center [188, 463] width 337 height 88
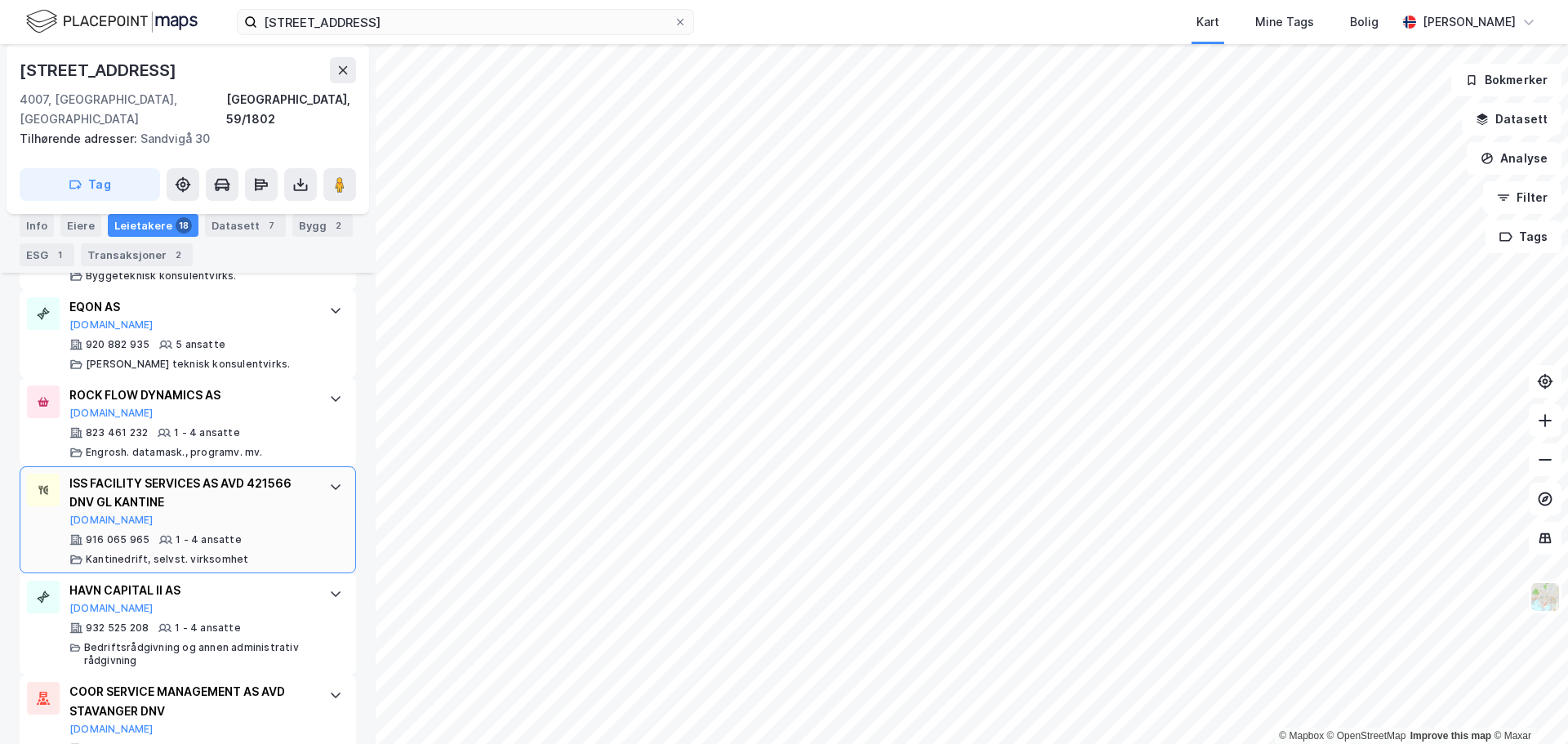
scroll to position [1714, 0]
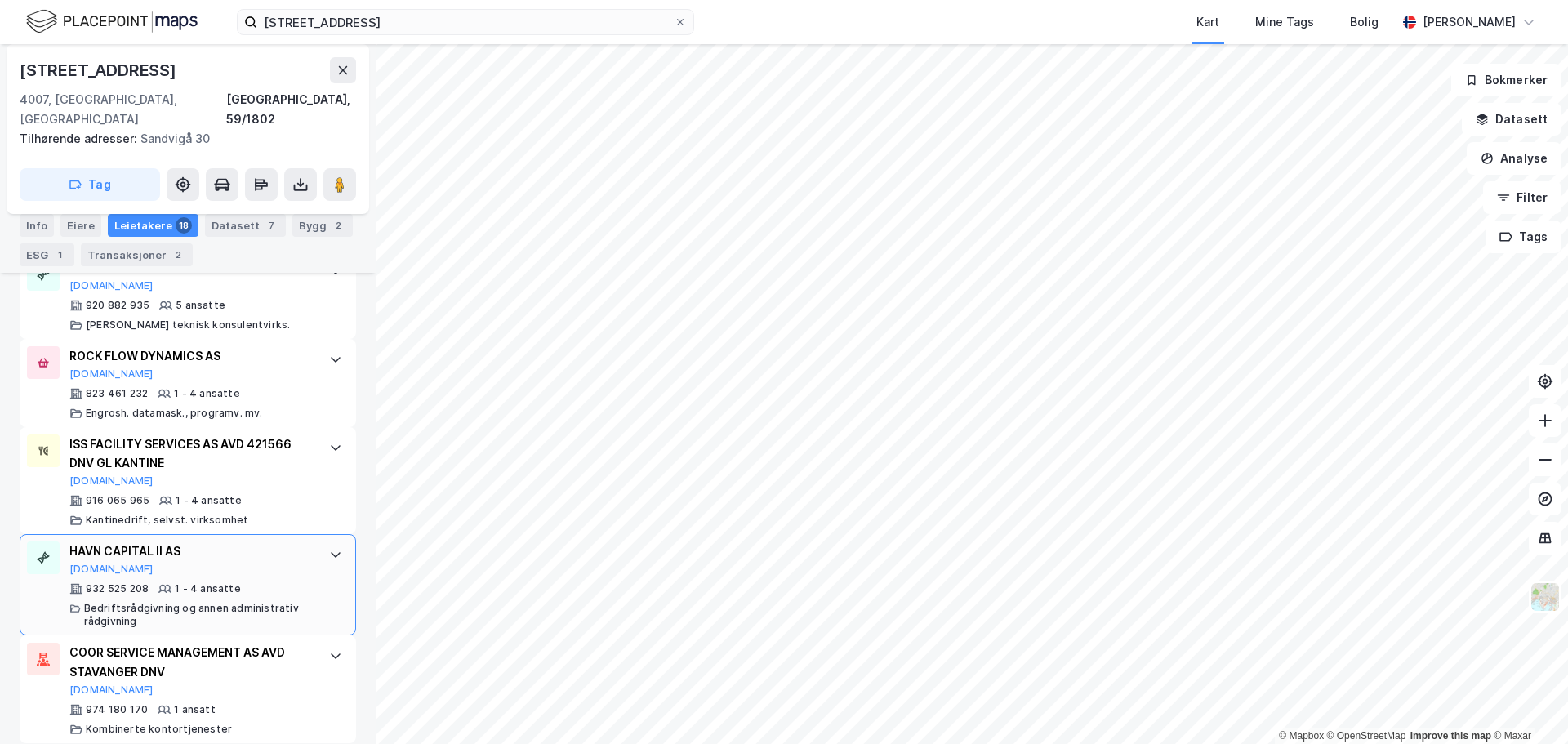
click at [254, 542] on div "HAVN CAPITAL II AS" at bounding box center [191, 551] width 243 height 20
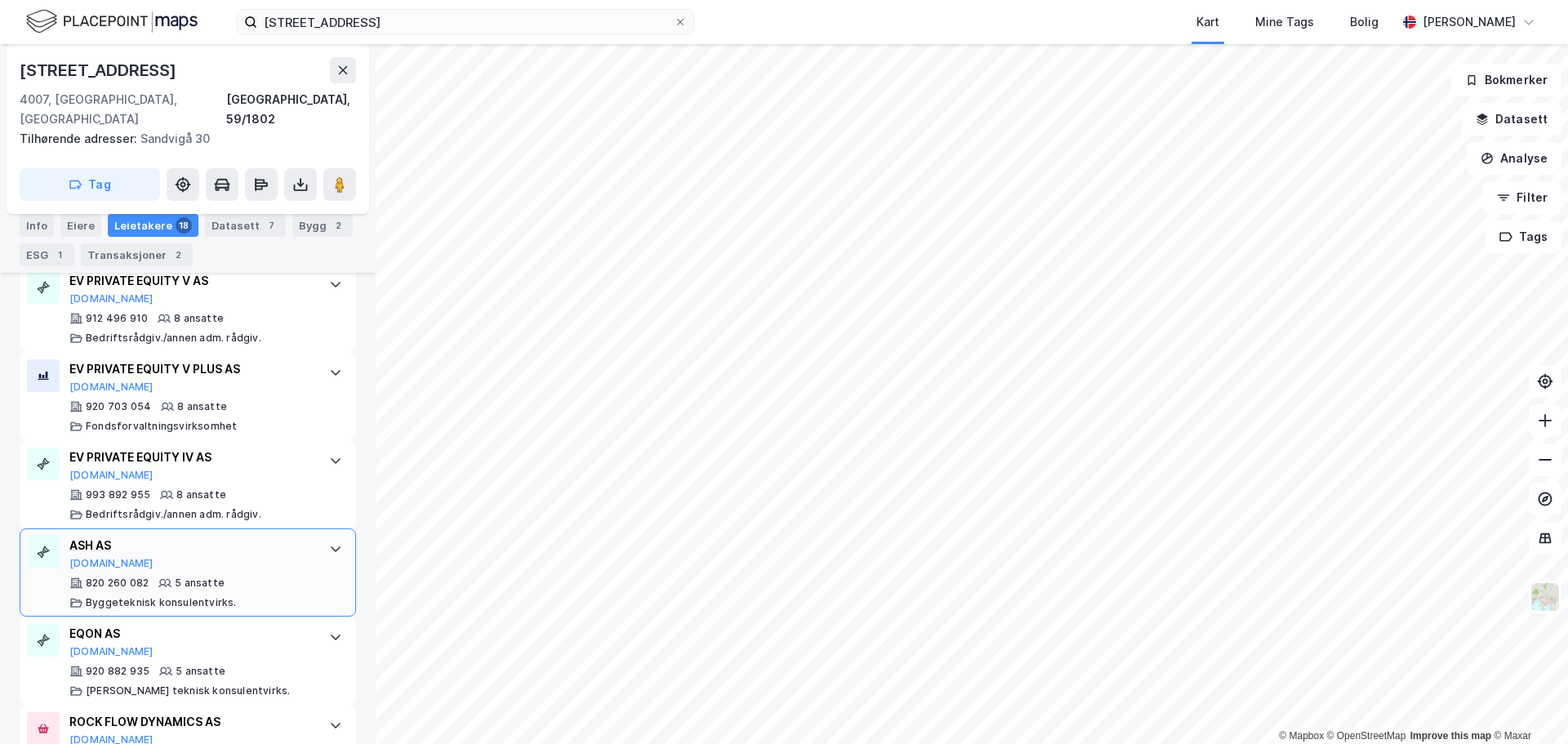
scroll to position [1223, 0]
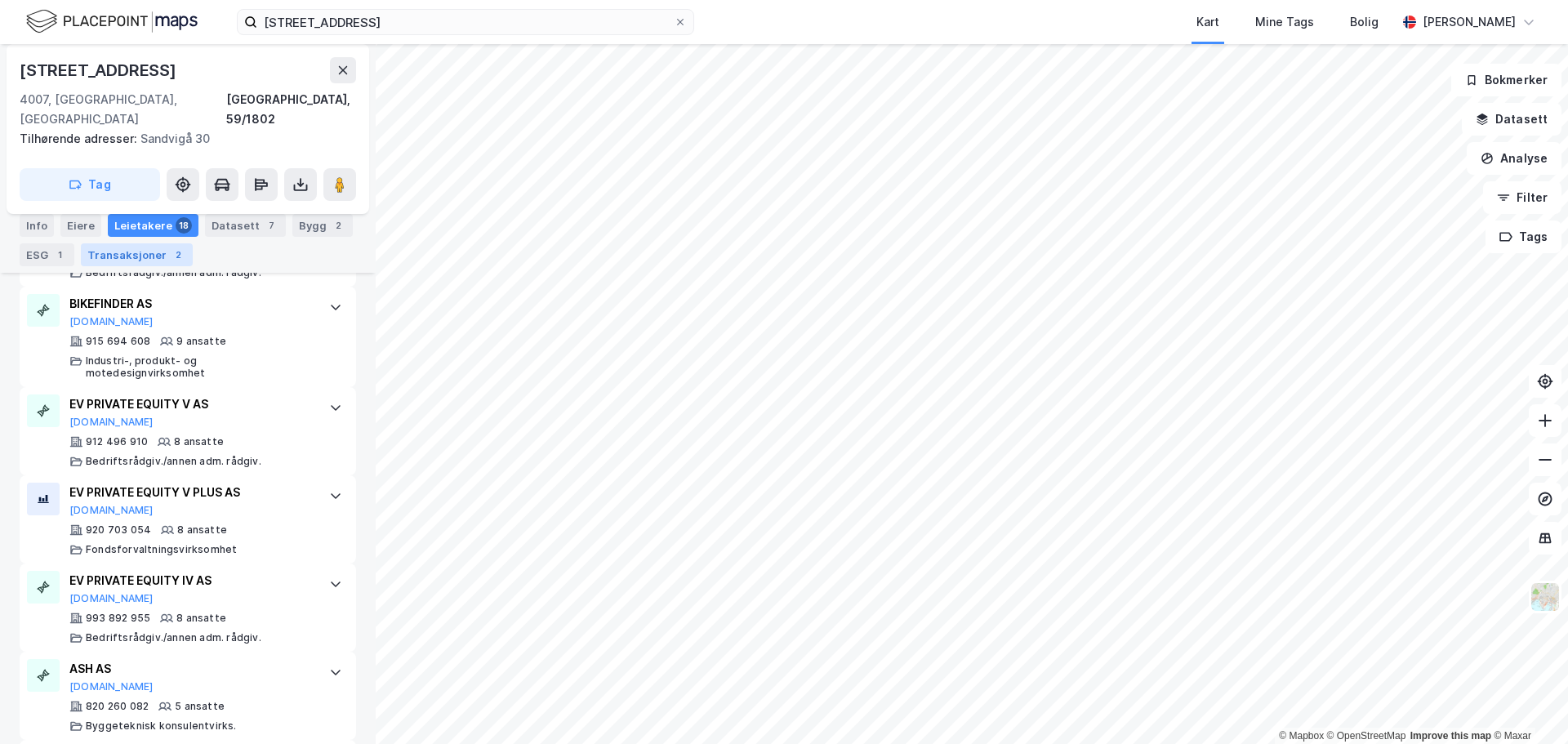
click at [171, 259] on div "2" at bounding box center [177, 254] width 16 height 16
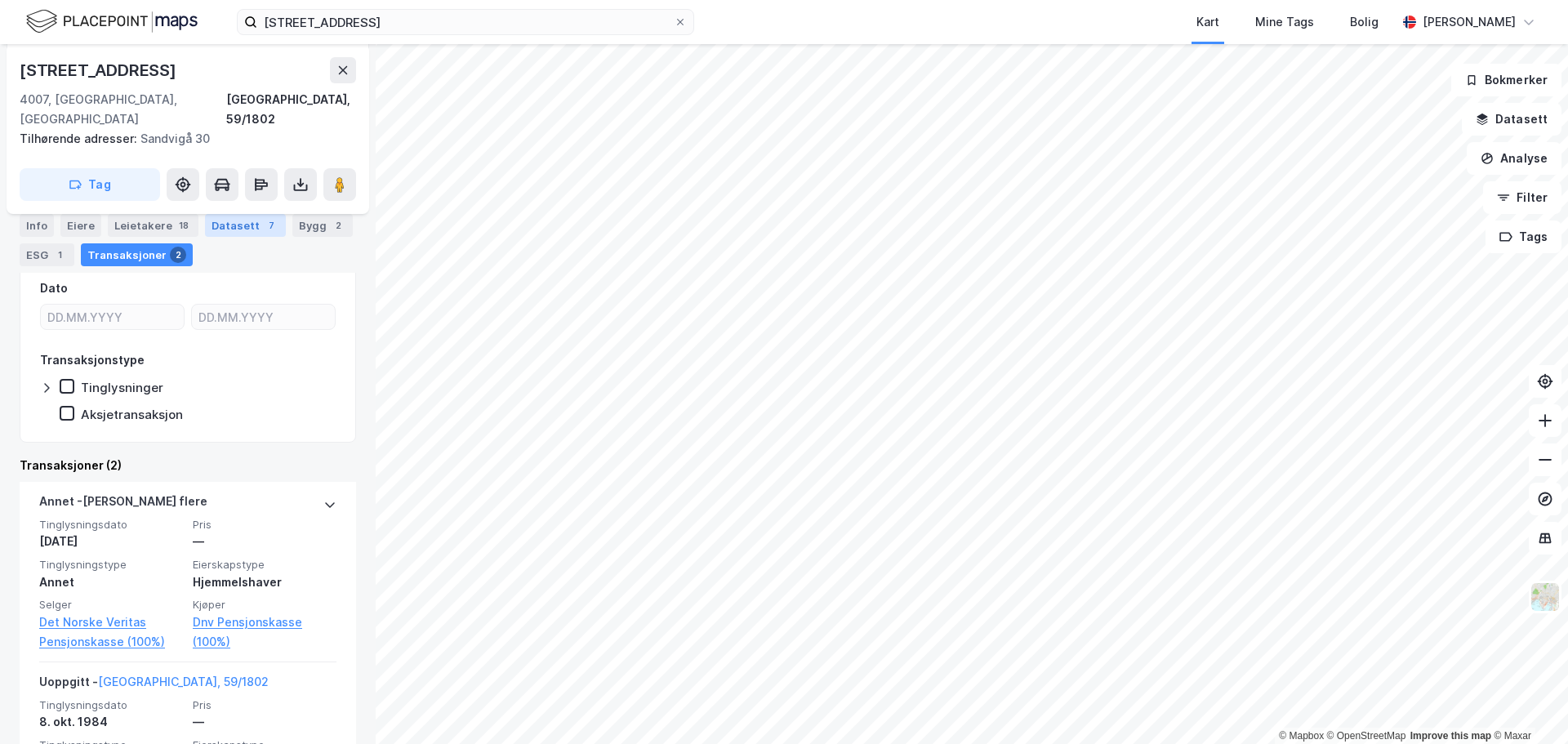
scroll to position [147, 0]
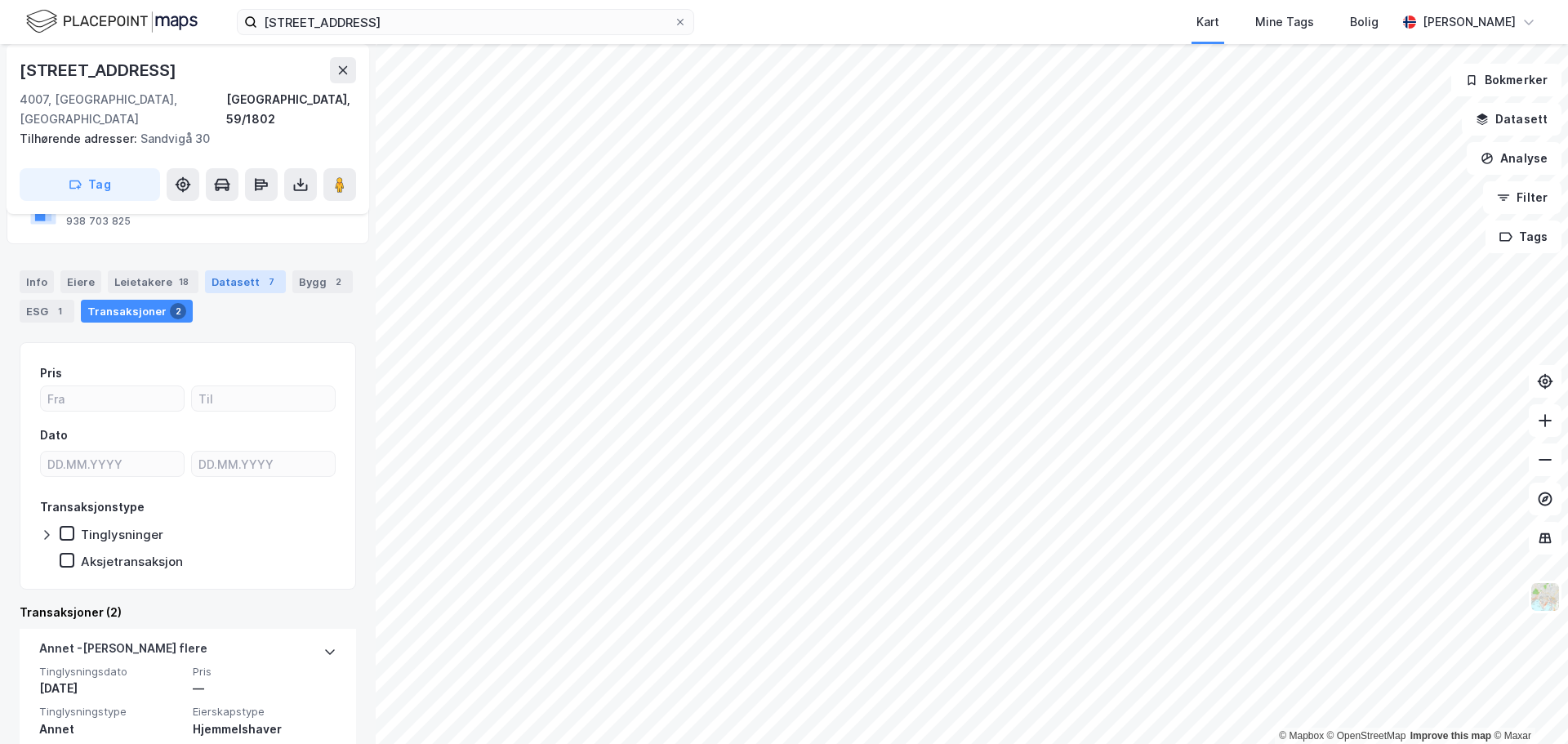
click at [240, 270] on div "Datasett 7" at bounding box center [245, 282] width 81 height 23
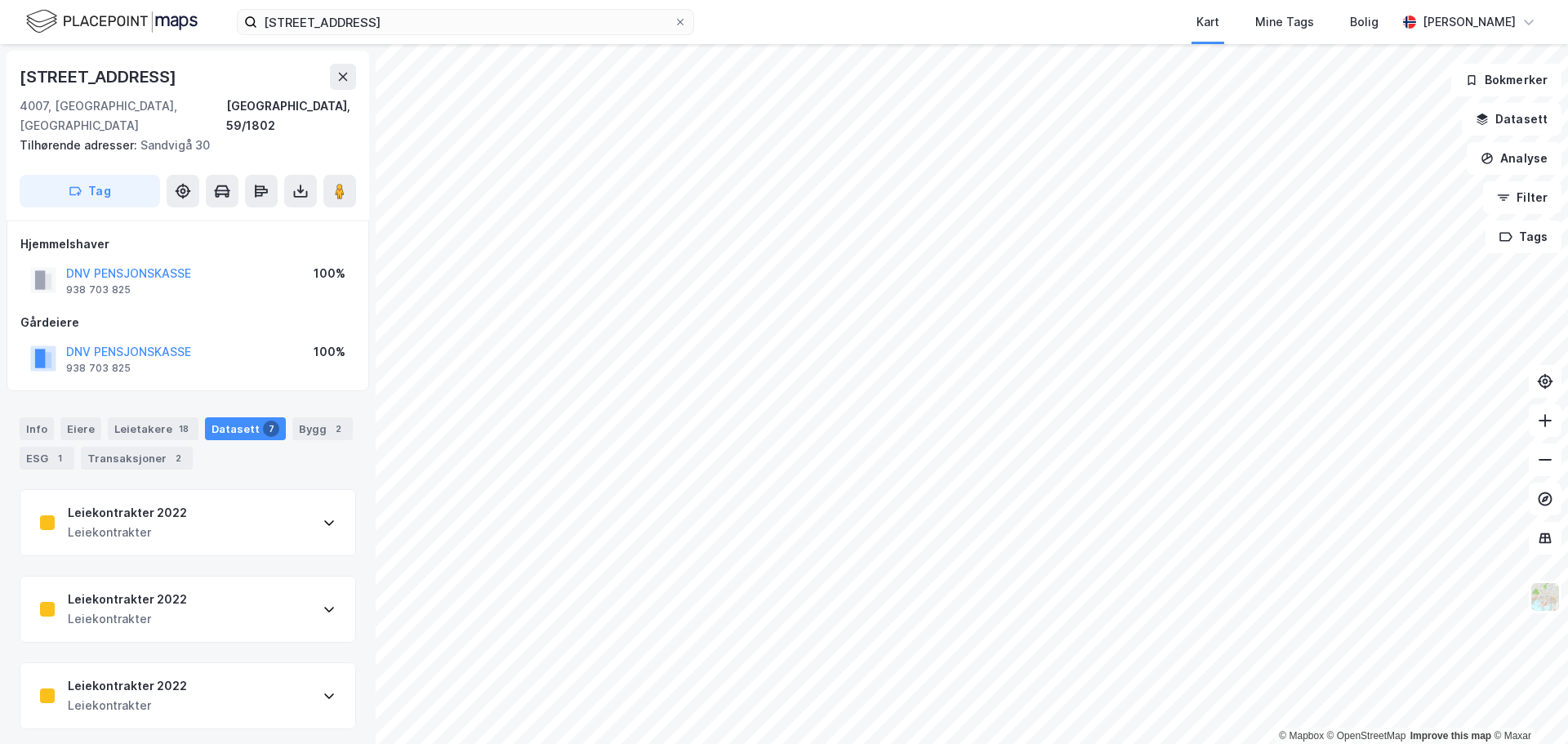
click at [237, 490] on div "Leiekontrakter 2022 Leiekontrakter" at bounding box center [188, 522] width 335 height 65
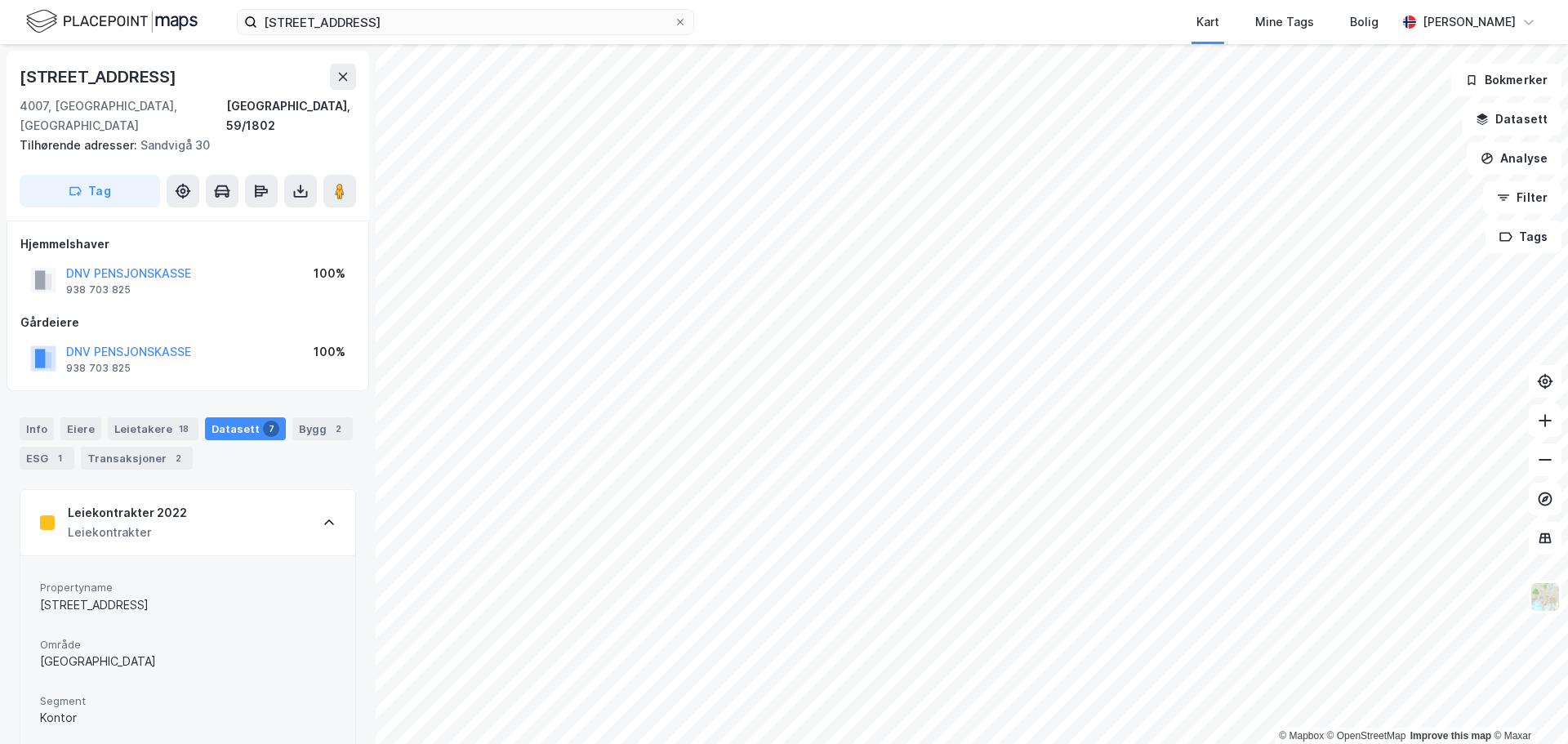
click at [235, 512] on div "Leiekontrakter 2022 Leiekontrakter" at bounding box center [188, 522] width 335 height 65
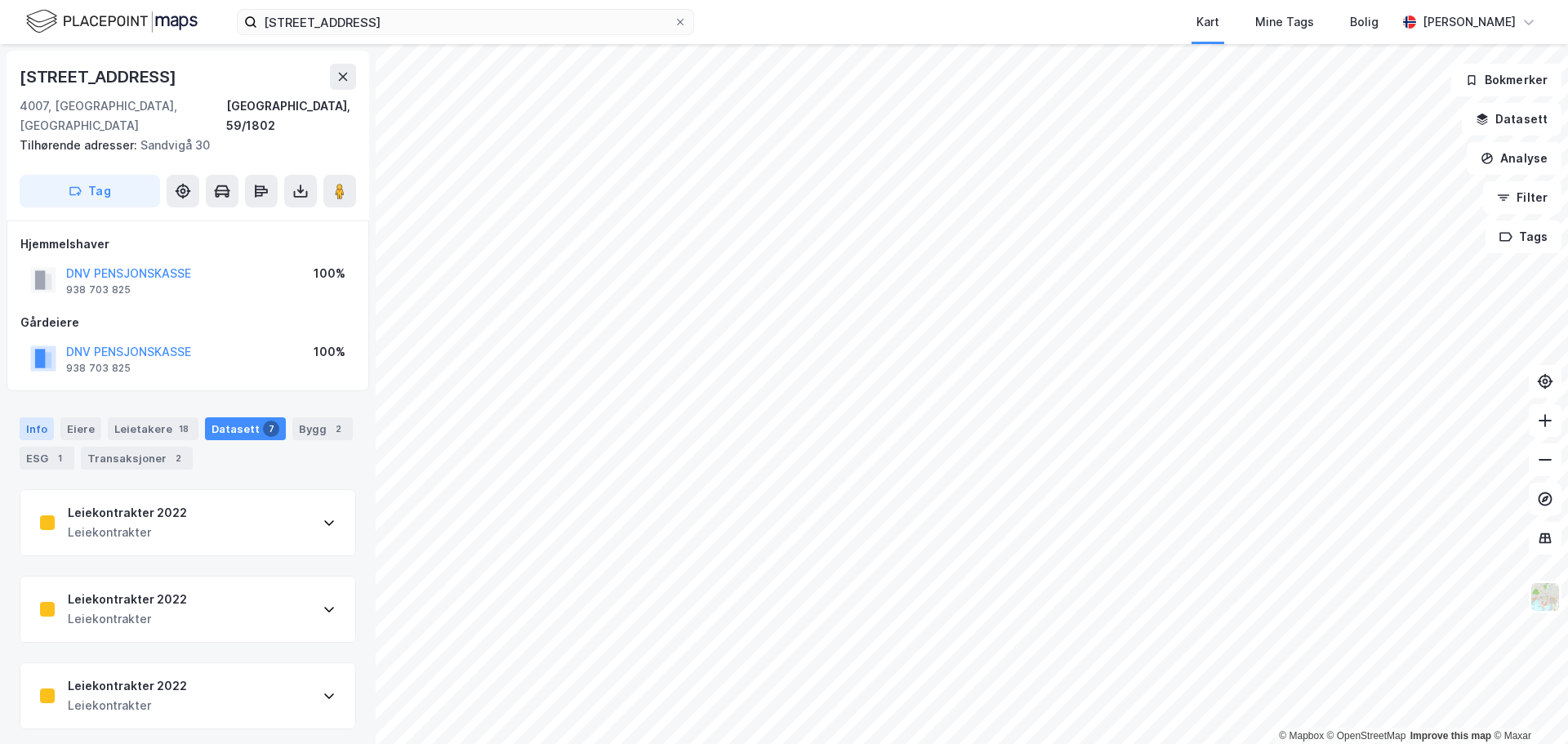
click at [38, 418] on div "Info" at bounding box center [37, 429] width 34 height 23
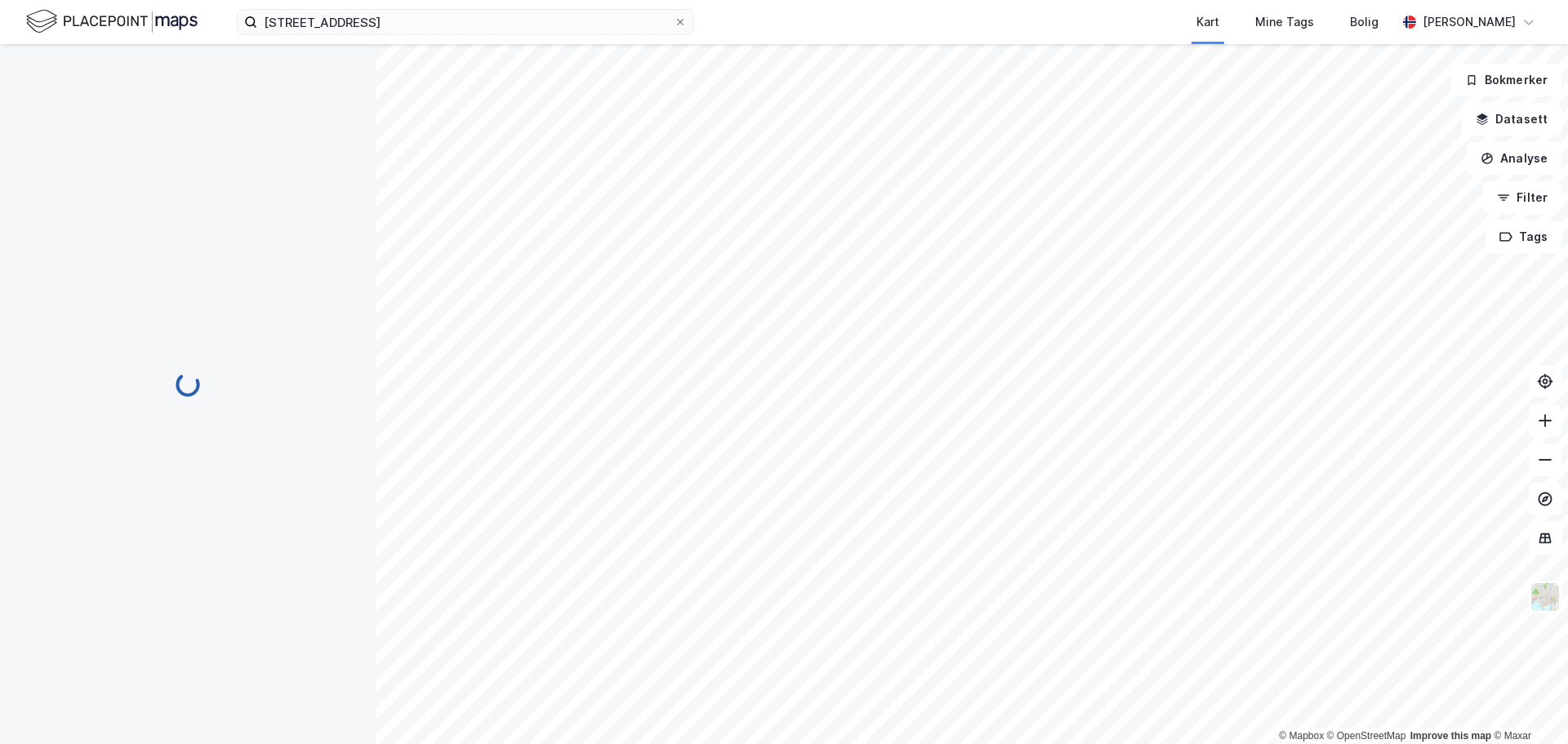
scroll to position [1, 0]
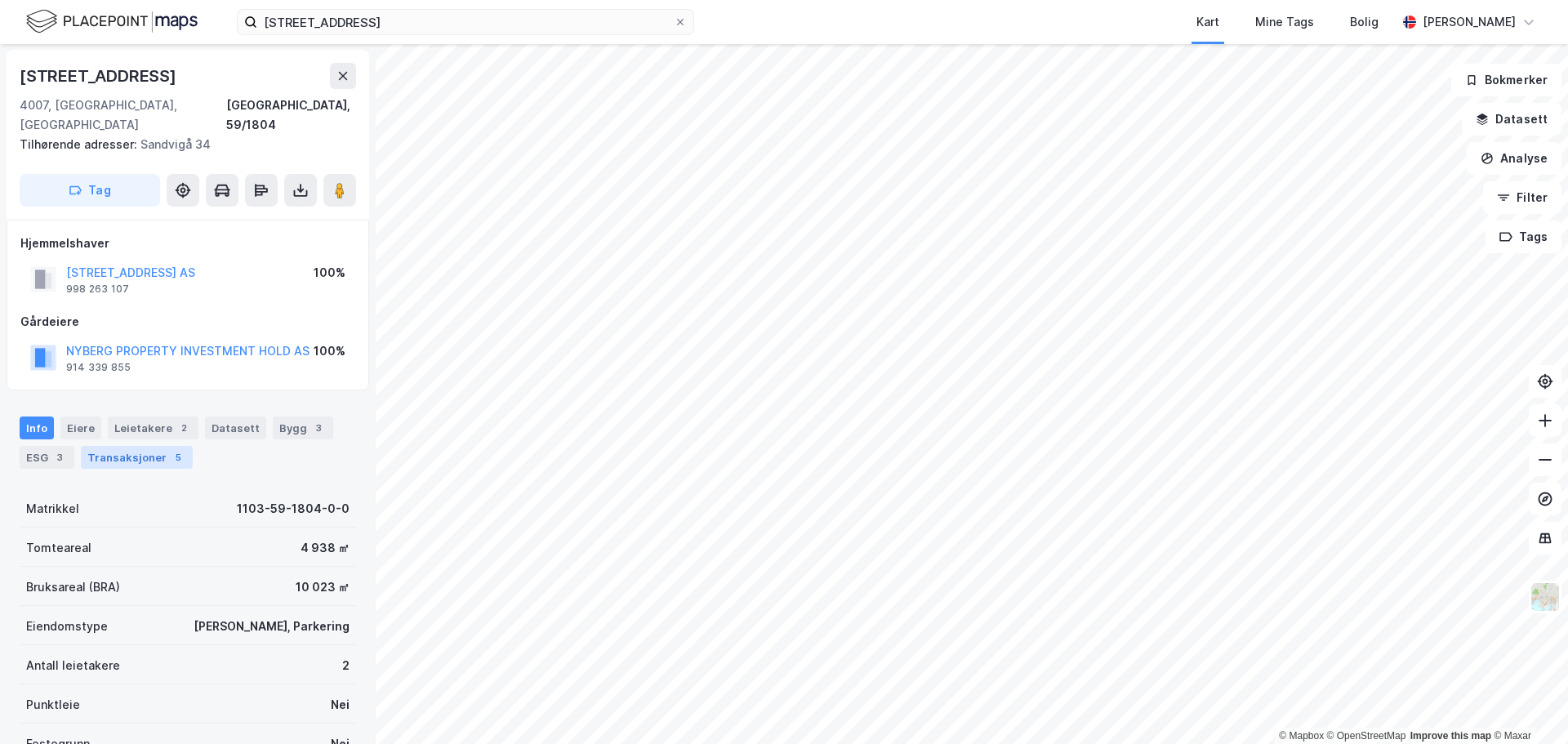
click at [130, 448] on div "Transaksjoner 5" at bounding box center [137, 457] width 112 height 23
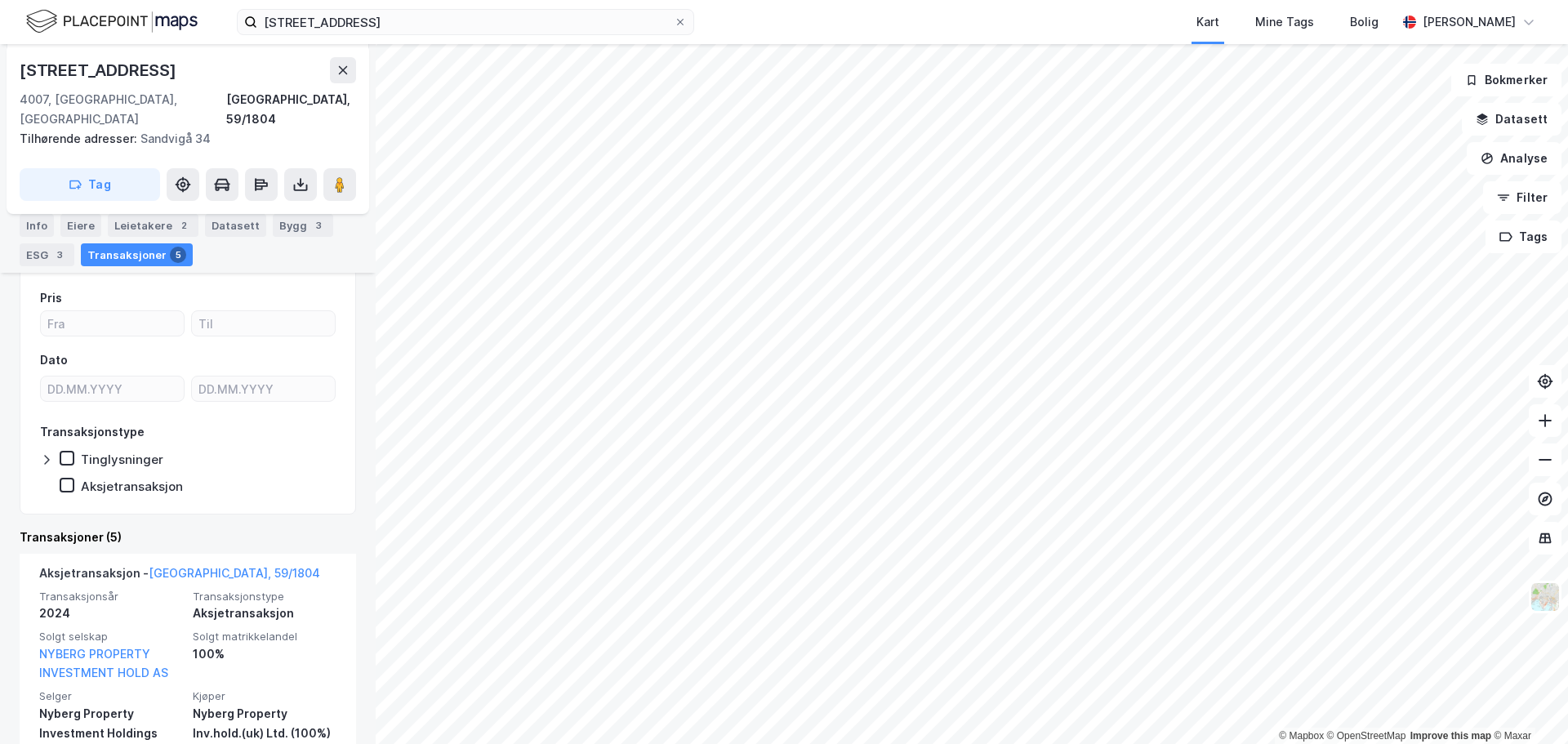
scroll to position [277, 0]
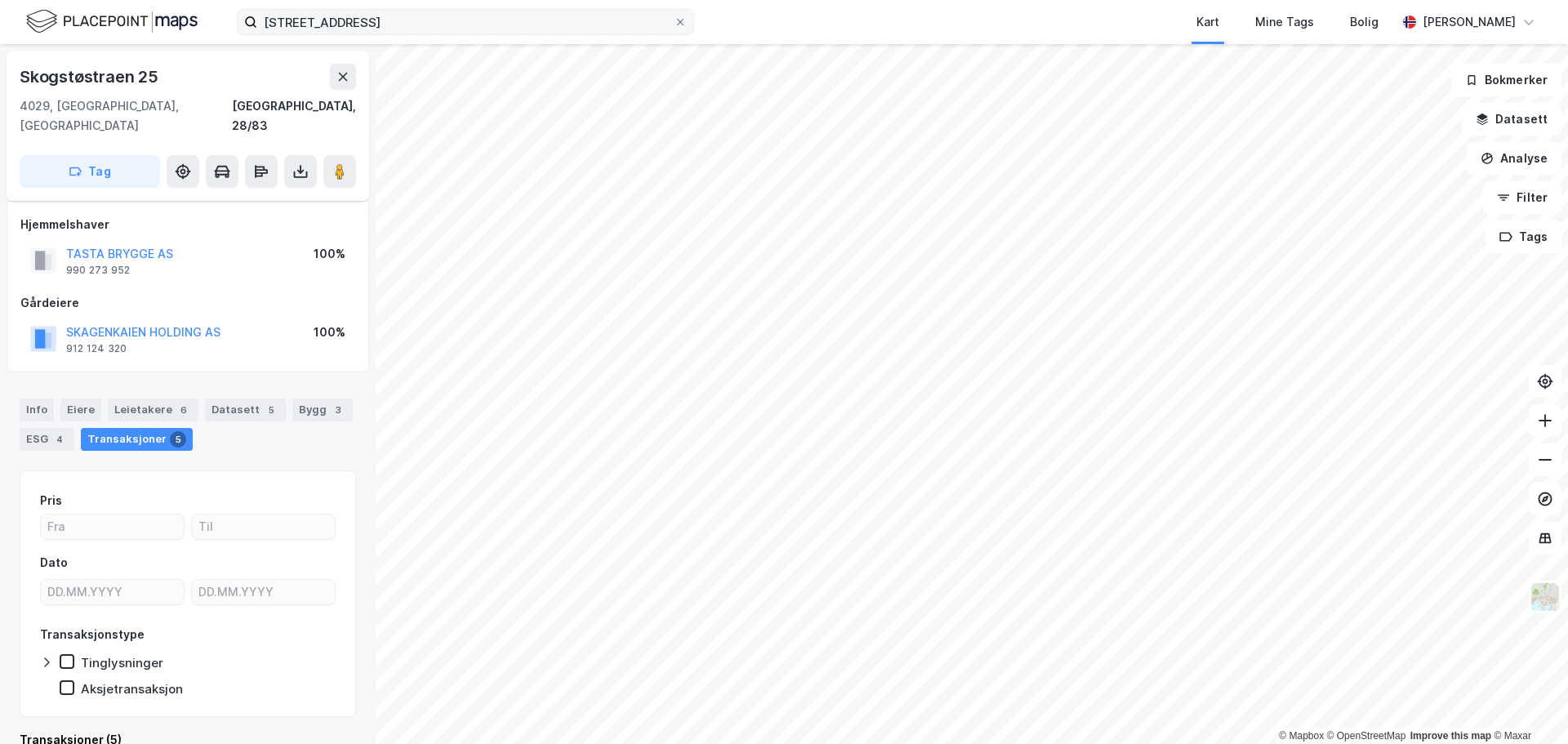
scroll to position [12, 0]
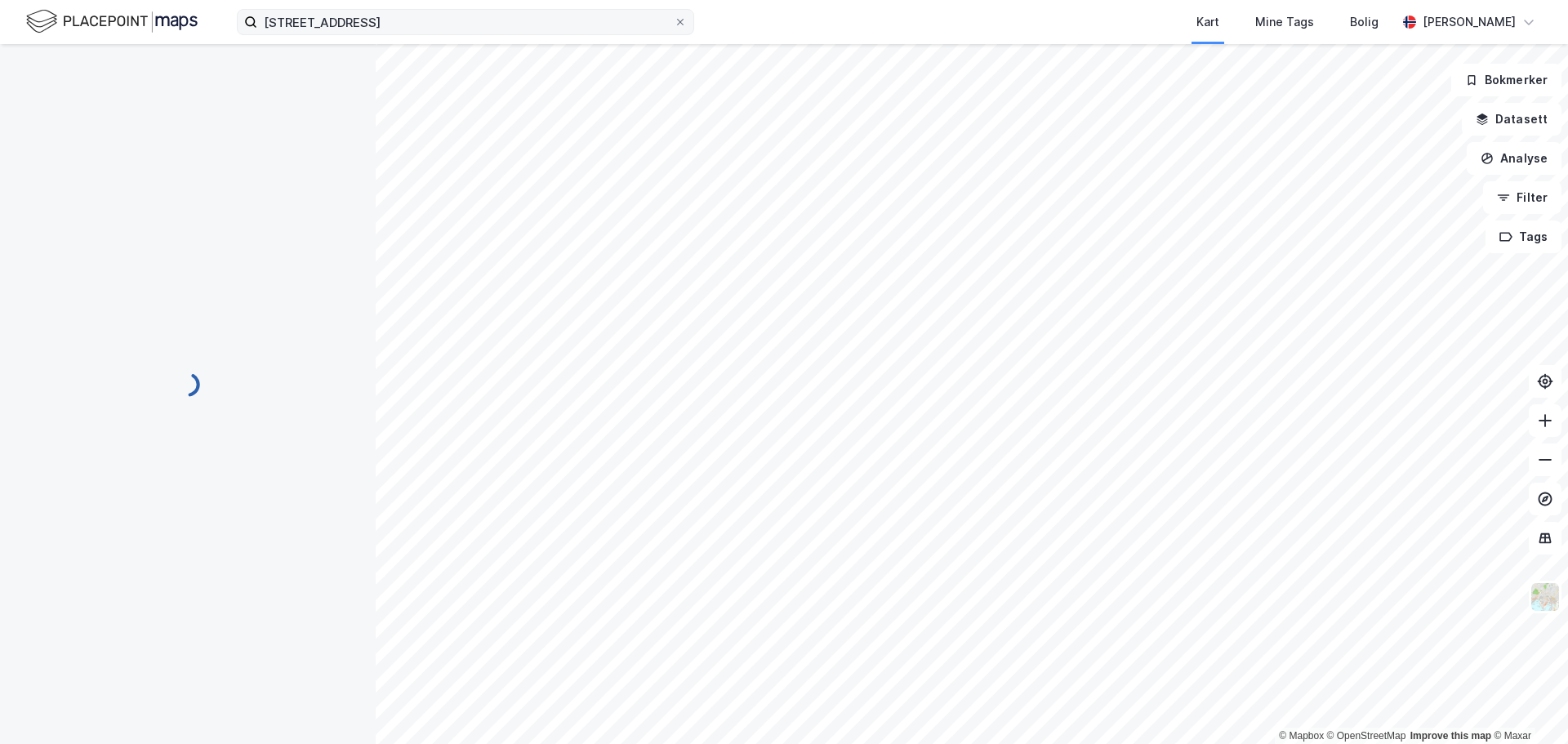
scroll to position [12, 0]
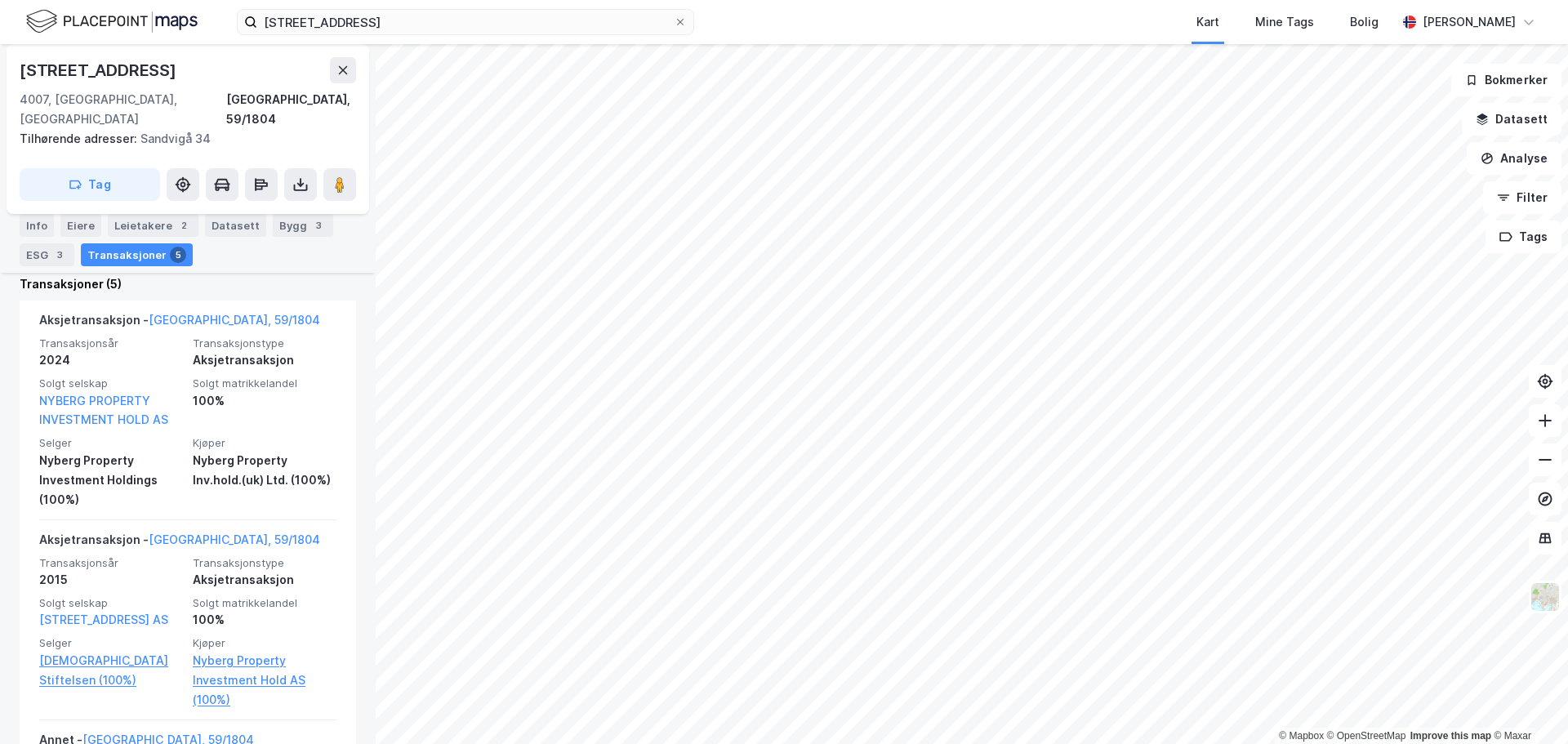
scroll to position [502, 0]
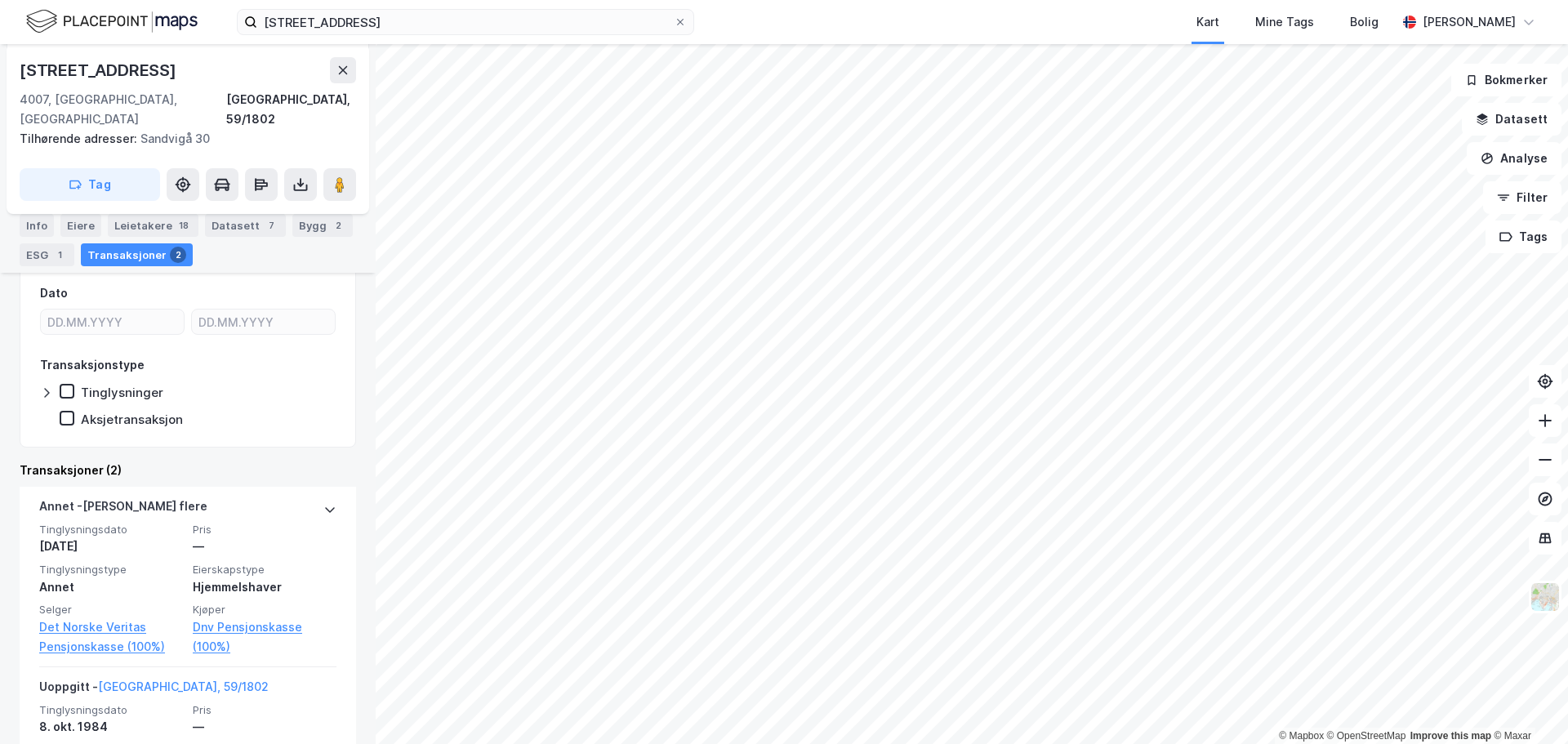
scroll to position [359, 0]
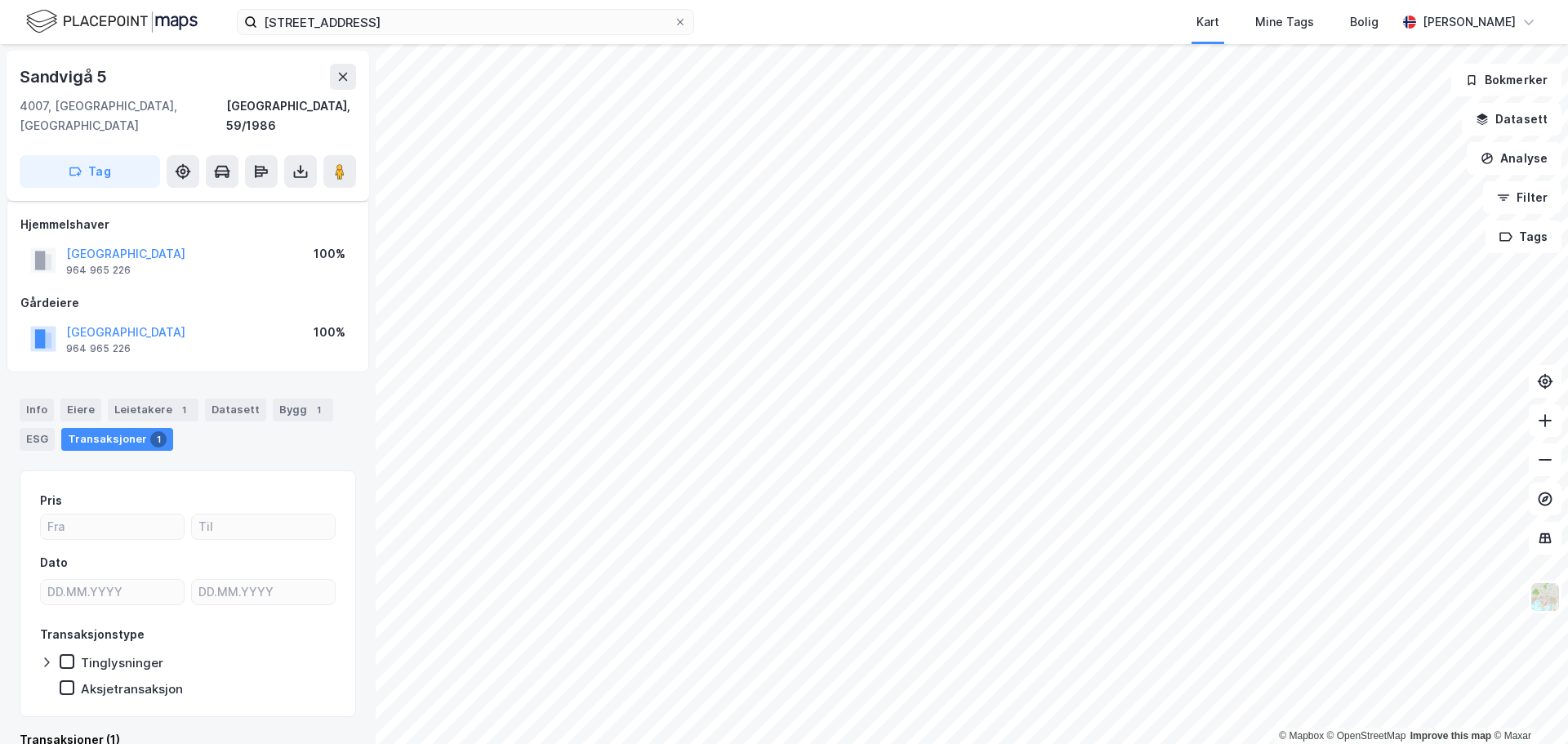
scroll to position [12, 0]
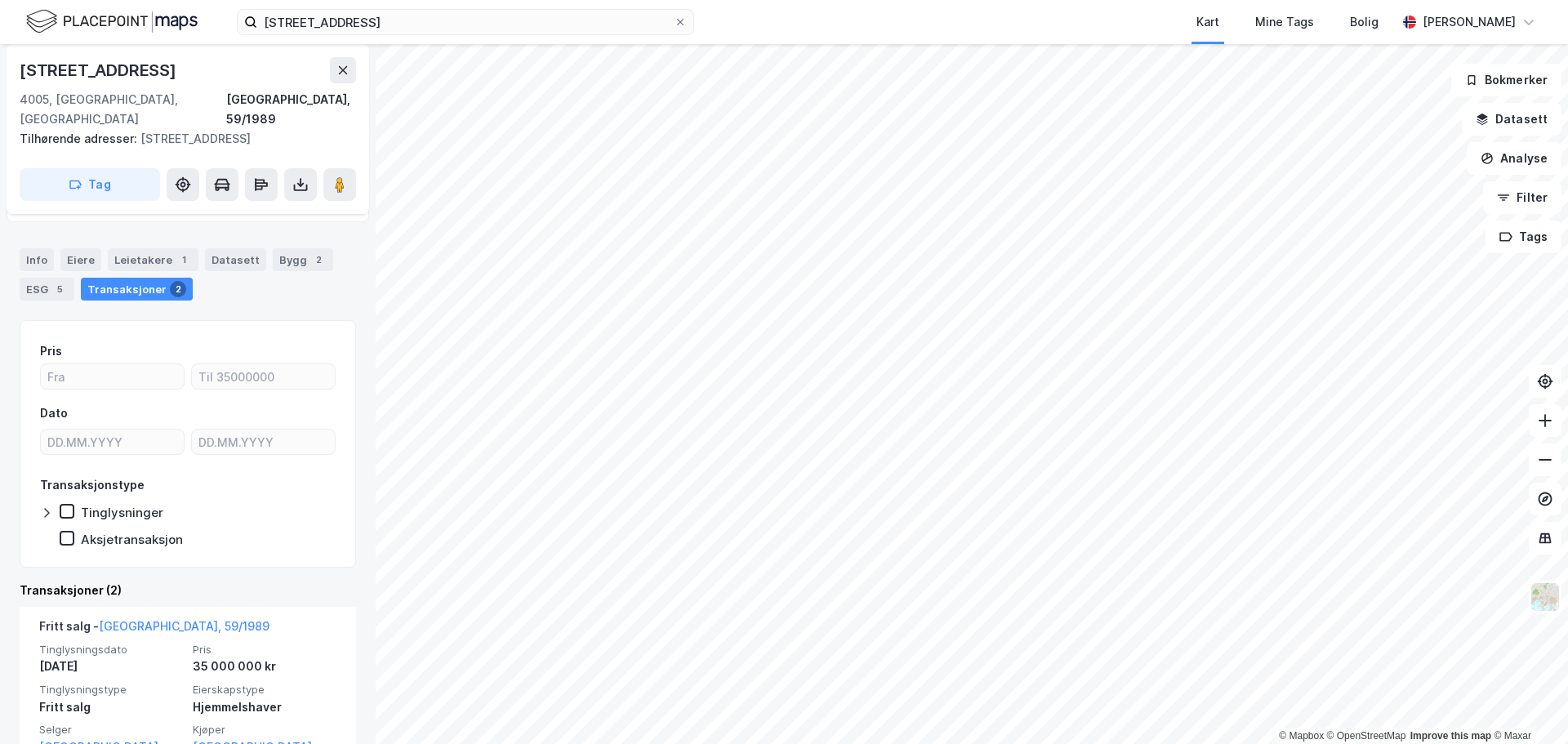
scroll to position [176, 0]
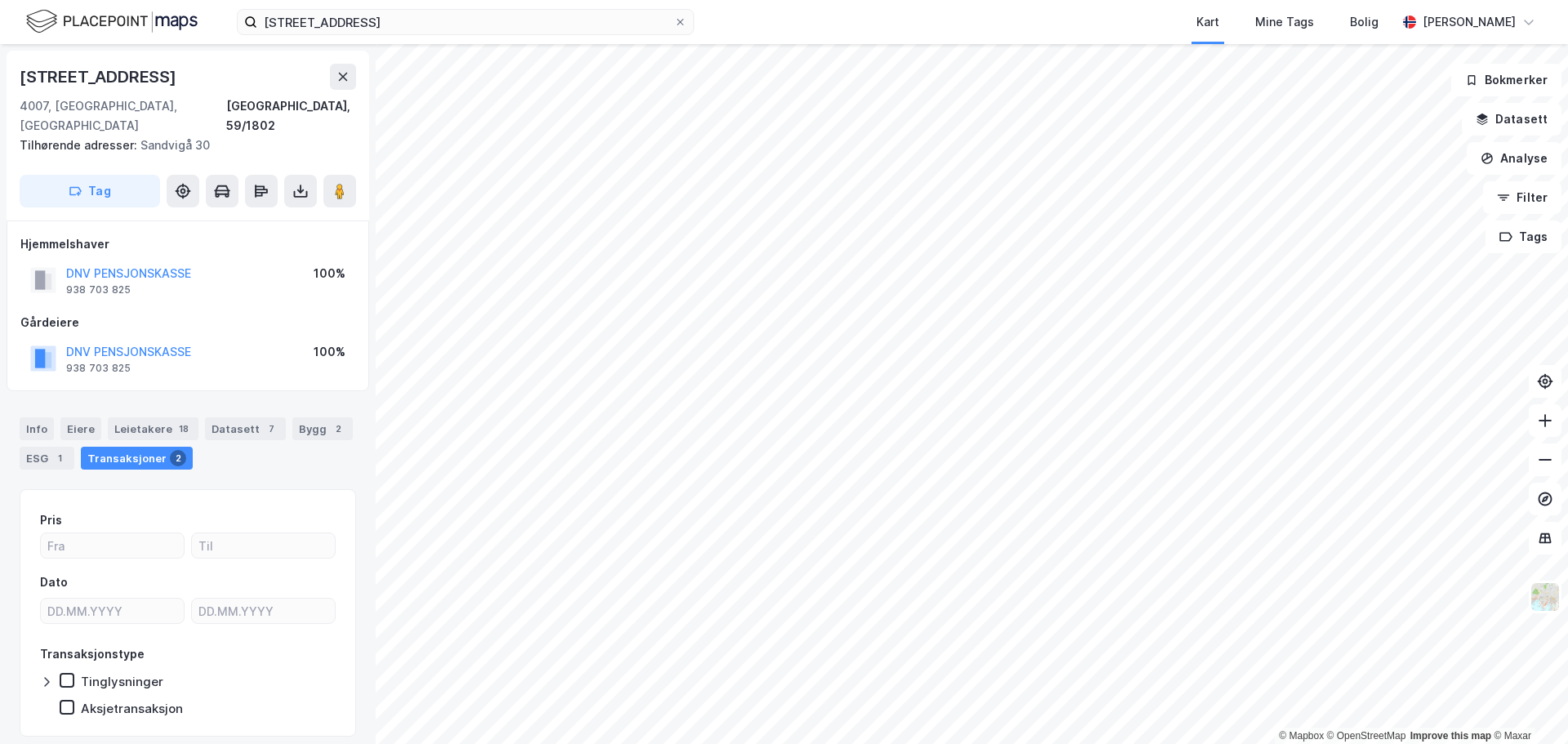
scroll to position [32, 0]
